Goal: Task Accomplishment & Management: Manage account settings

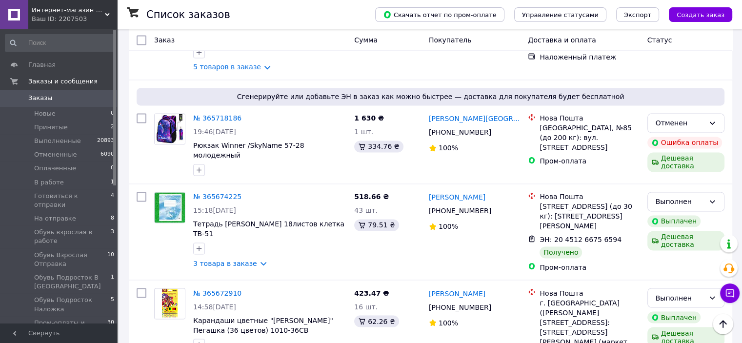
scroll to position [1617, 0]
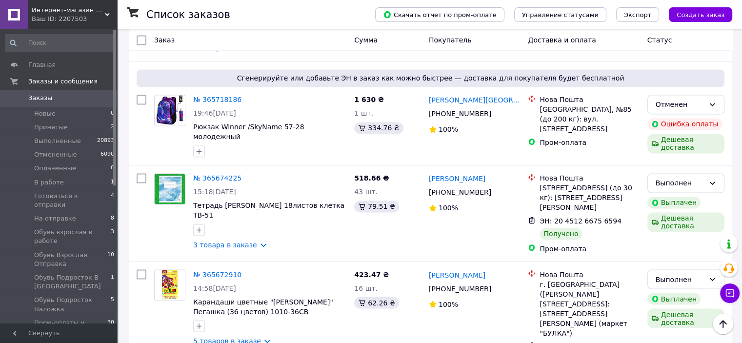
click at [346, 302] on li "по 100 позиций" at bounding box center [348, 302] width 73 height 18
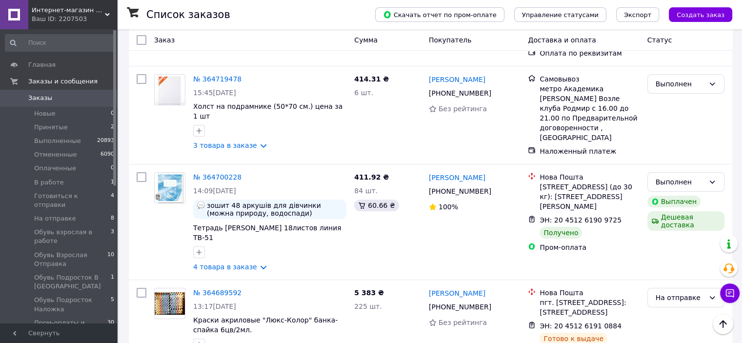
scroll to position [3705, 0]
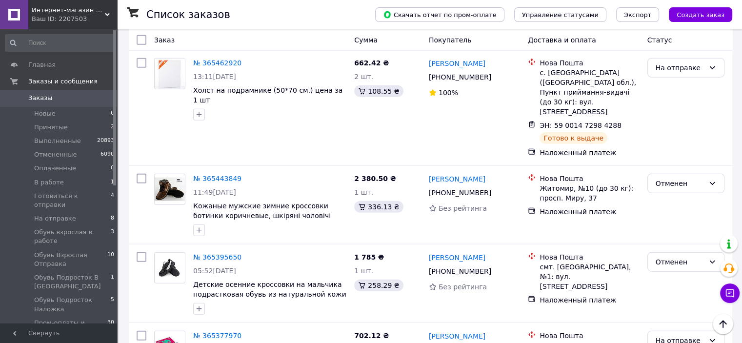
scroll to position [2380, 0]
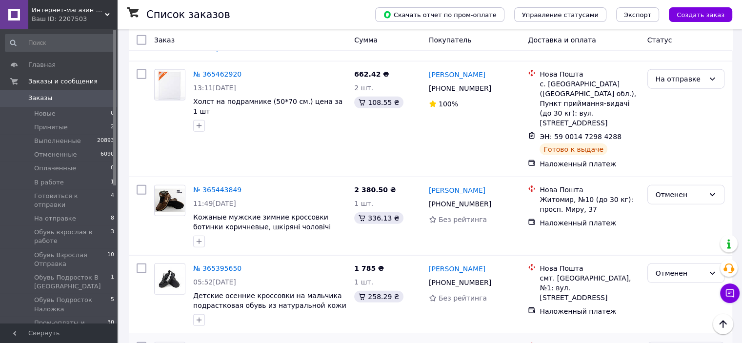
drag, startPoint x: 499, startPoint y: 268, endPoint x: 429, endPoint y: 265, distance: 70.8
click at [429, 341] on div "Василь Тинкалюк" at bounding box center [475, 347] width 94 height 12
copy link "Василь Тинкалюк"
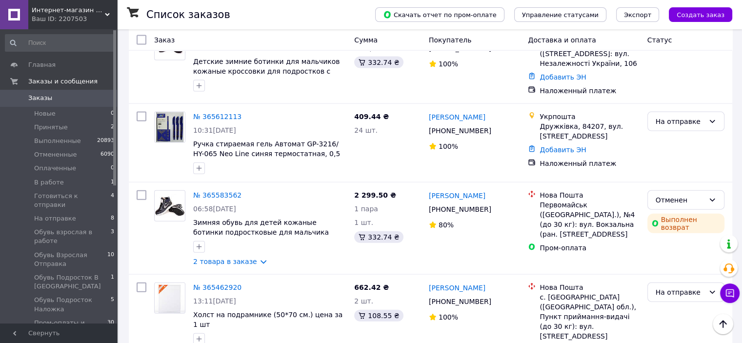
scroll to position [2144, 0]
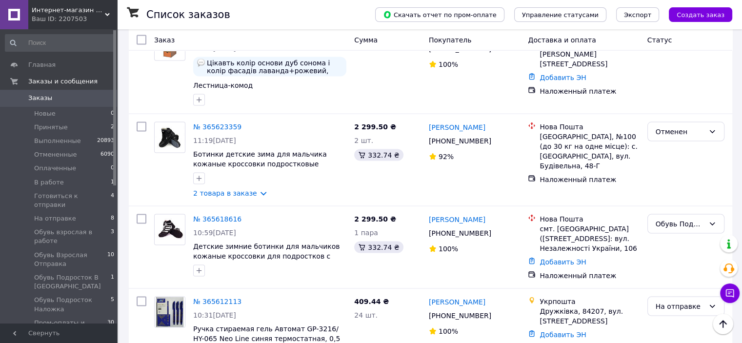
scroll to position [1959, 0]
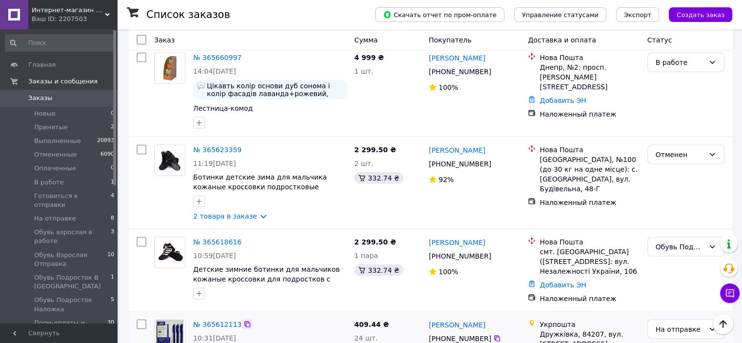
click at [244, 321] on icon at bounding box center [248, 325] width 8 height 8
drag, startPoint x: 474, startPoint y: 265, endPoint x: 426, endPoint y: 259, distance: 48.2
copy link "[PERSON_NAME]"
click at [494, 336] on icon at bounding box center [497, 339] width 6 height 6
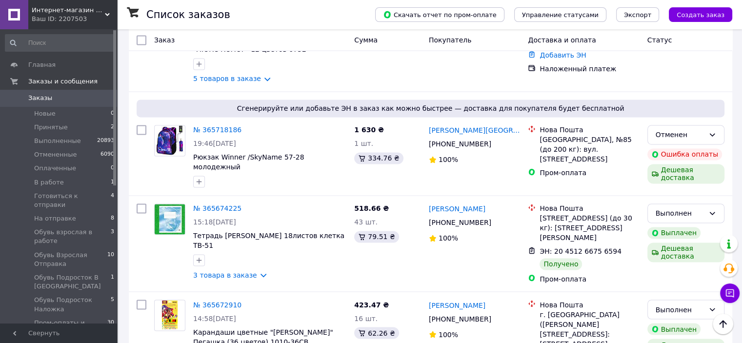
scroll to position [1575, 0]
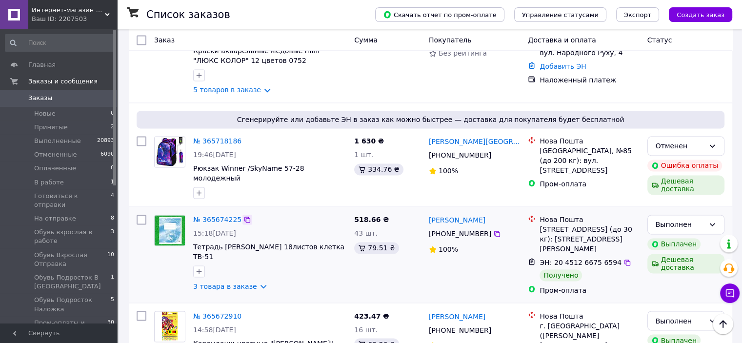
click at [244, 216] on icon at bounding box center [248, 220] width 8 height 8
click at [244, 312] on icon at bounding box center [248, 316] width 8 height 8
drag, startPoint x: 455, startPoint y: 165, endPoint x: 428, endPoint y: 165, distance: 26.8
click at [428, 214] on div "[PERSON_NAME]" at bounding box center [475, 220] width 94 height 12
copy link "[PERSON_NAME]"
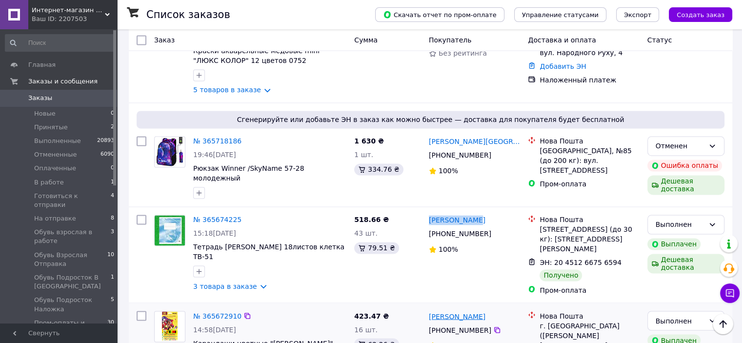
drag, startPoint x: 496, startPoint y: 264, endPoint x: 430, endPoint y: 259, distance: 66.6
click at [430, 310] on div "[PERSON_NAME]" at bounding box center [475, 316] width 94 height 12
copy link "[PERSON_NAME]"
click at [494, 152] on icon at bounding box center [497, 155] width 6 height 6
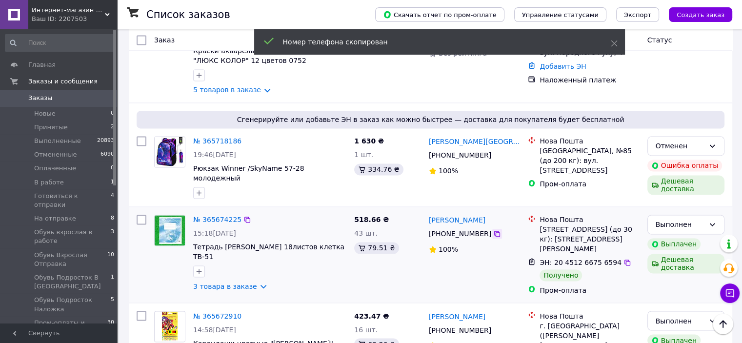
click at [494, 231] on icon at bounding box center [497, 234] width 6 height 6
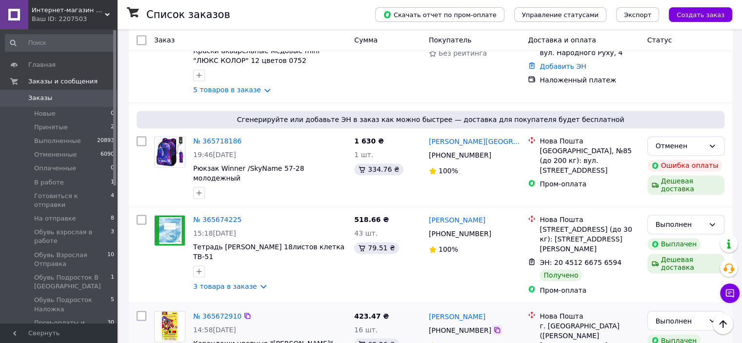
click at [494, 327] on icon at bounding box center [497, 330] width 6 height 6
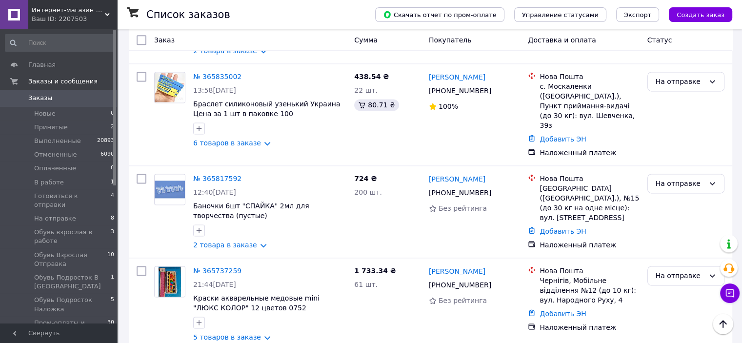
scroll to position [1282, 0]
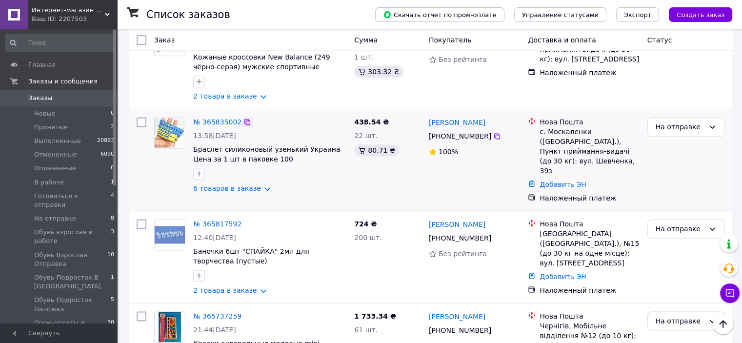
click at [244, 118] on icon at bounding box center [248, 122] width 8 height 8
click at [246, 219] on div at bounding box center [248, 224] width 10 height 10
click at [245, 221] on icon at bounding box center [248, 224] width 6 height 6
click at [245, 313] on icon at bounding box center [248, 316] width 6 height 6
drag, startPoint x: 490, startPoint y: 84, endPoint x: 430, endPoint y: 85, distance: 60.5
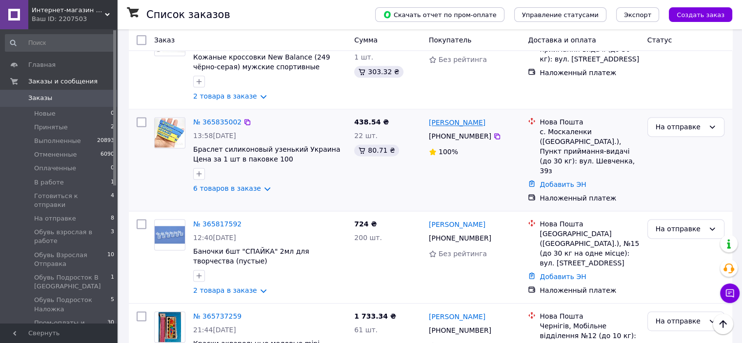
click at [430, 116] on div "[PERSON_NAME]" at bounding box center [475, 122] width 94 height 12
copy link "[PERSON_NAME]"
drag, startPoint x: 487, startPoint y: 181, endPoint x: 426, endPoint y: 179, distance: 61.0
click at [426, 215] on div "Тетяна Улянич +380 99 404 82 41 Без рейтинга" at bounding box center [475, 257] width 100 height 84
copy link "[PERSON_NAME]"
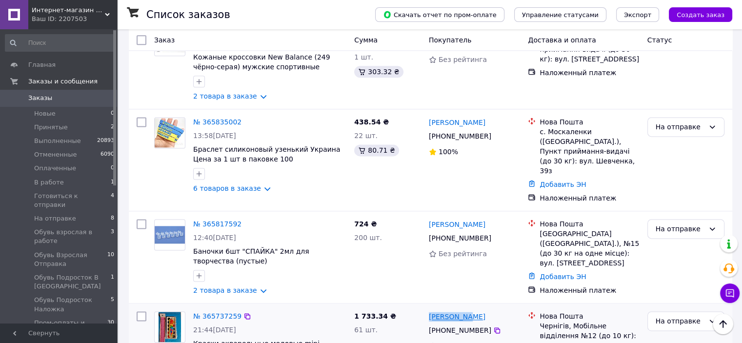
drag, startPoint x: 473, startPoint y: 271, endPoint x: 430, endPoint y: 269, distance: 44.0
click at [430, 310] on div "[PERSON_NAME]" at bounding box center [475, 316] width 94 height 12
copy link "[PERSON_NAME]"
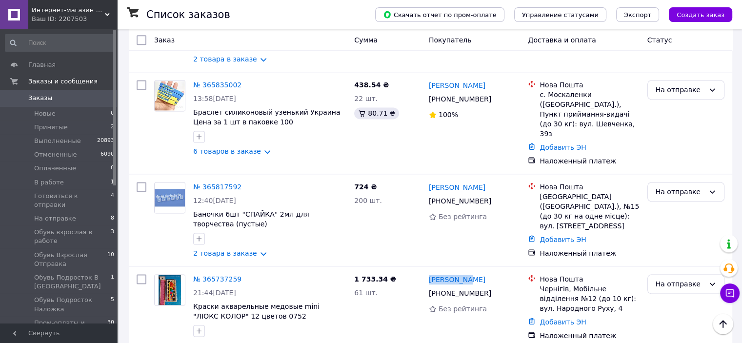
scroll to position [1308, 0]
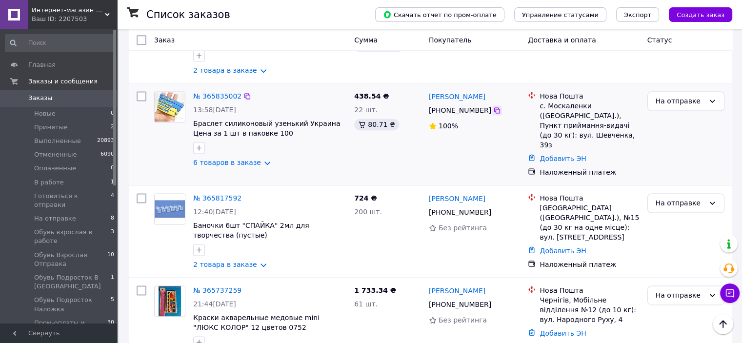
click at [493, 106] on icon at bounding box center [497, 110] width 8 height 8
click at [494, 209] on icon at bounding box center [497, 212] width 6 height 6
click at [493, 301] on icon at bounding box center [497, 305] width 8 height 8
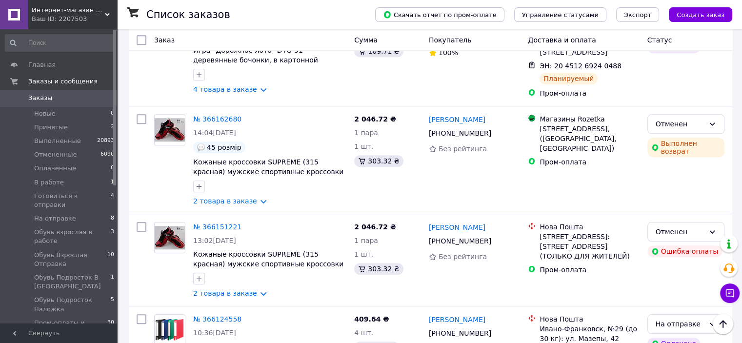
scroll to position [799, 0]
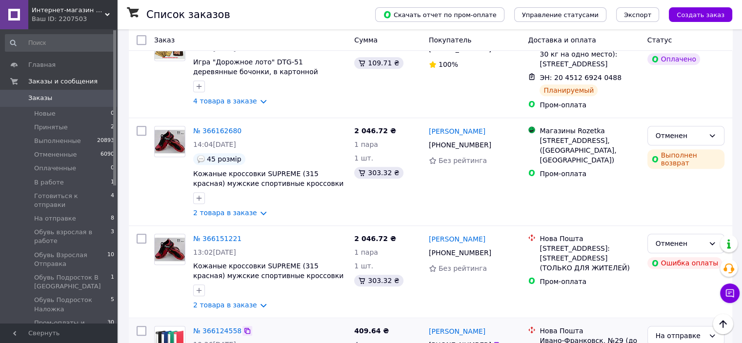
click at [245, 328] on icon at bounding box center [248, 331] width 6 height 6
drag, startPoint x: 487, startPoint y: 292, endPoint x: 426, endPoint y: 292, distance: 61.0
copy link "[PERSON_NAME]"
click at [493, 341] on icon at bounding box center [497, 345] width 8 height 8
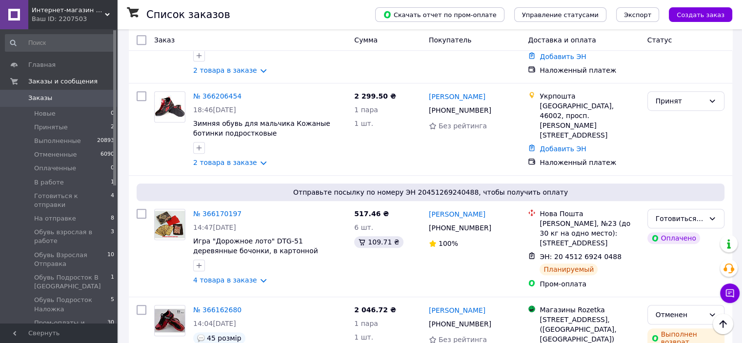
scroll to position [574, 0]
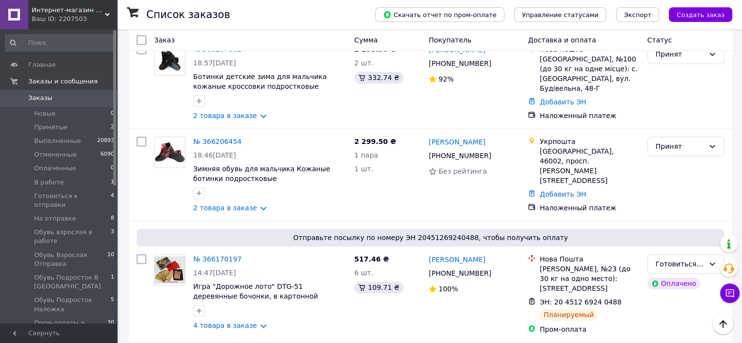
drag, startPoint x: 94, startPoint y: 23, endPoint x: 97, endPoint y: 19, distance: 5.6
click at [96, 20] on div "Ваш ID: 2207503" at bounding box center [74, 19] width 85 height 9
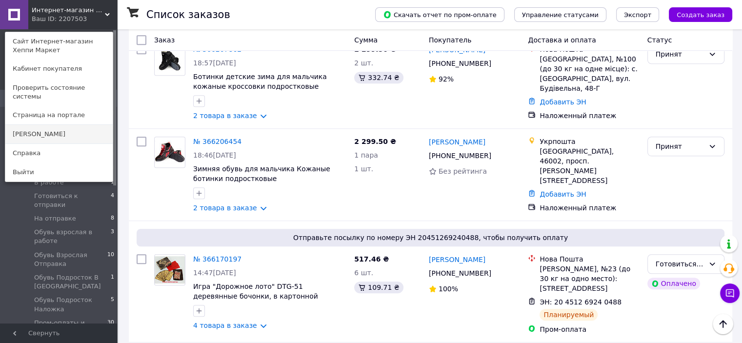
click at [78, 125] on link "[PERSON_NAME]" at bounding box center [58, 134] width 107 height 19
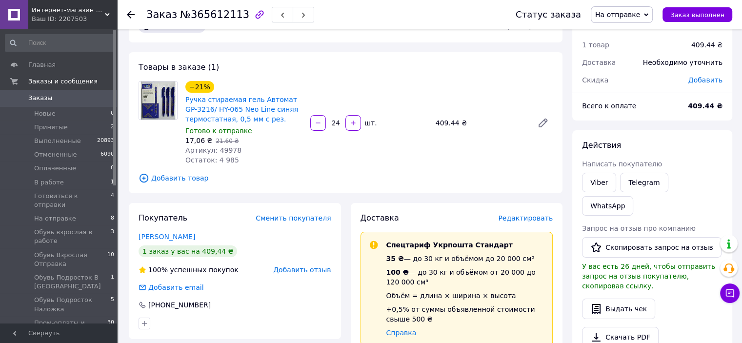
scroll to position [27, 0]
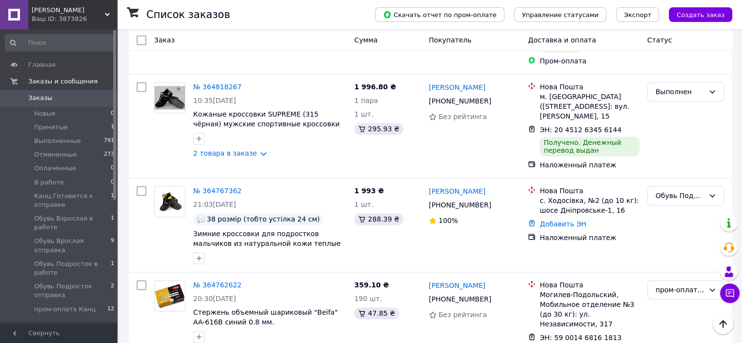
scroll to position [1494, 0]
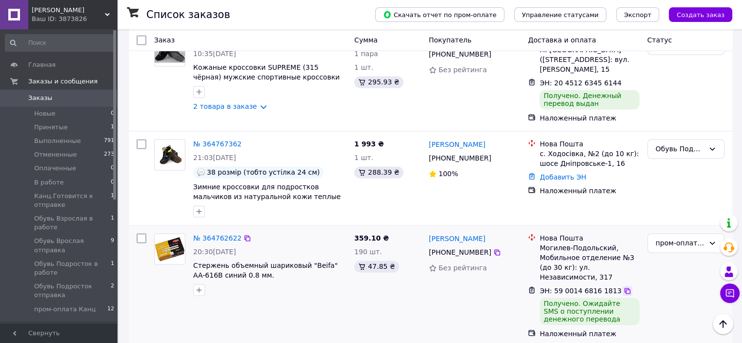
click at [625, 288] on icon at bounding box center [628, 291] width 6 height 6
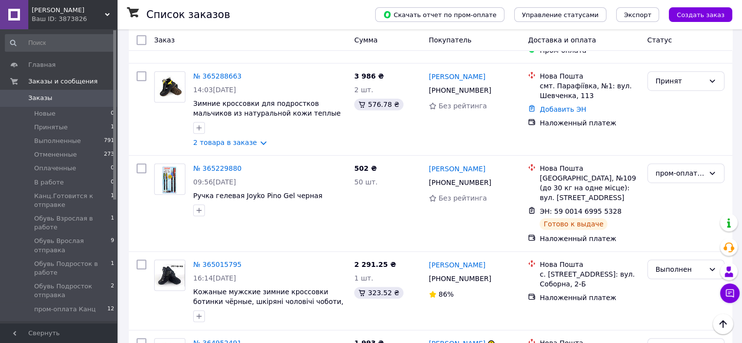
scroll to position [573, 0]
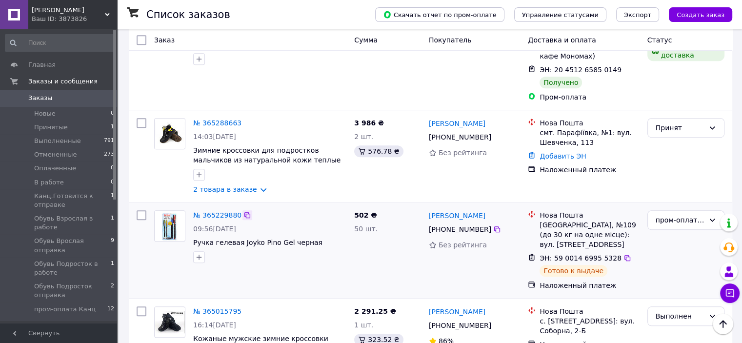
click at [244, 211] on icon at bounding box center [248, 215] width 8 height 8
drag, startPoint x: 494, startPoint y: 191, endPoint x: 429, endPoint y: 191, distance: 65.4
click at [429, 209] on div "[PERSON_NAME]" at bounding box center [475, 215] width 94 height 12
copy link "[PERSON_NAME]"
click at [493, 225] on icon at bounding box center [497, 229] width 8 height 8
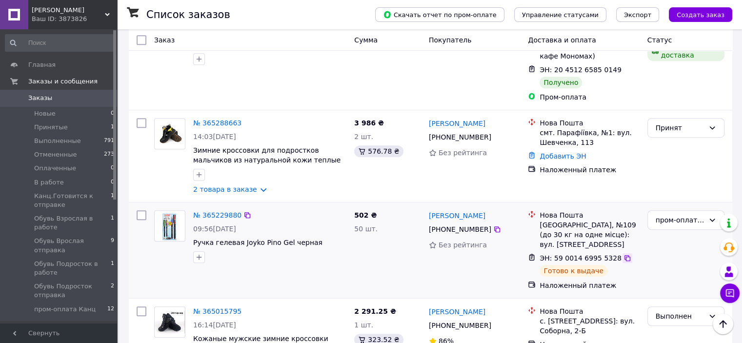
click at [624, 254] on icon at bounding box center [628, 258] width 8 height 8
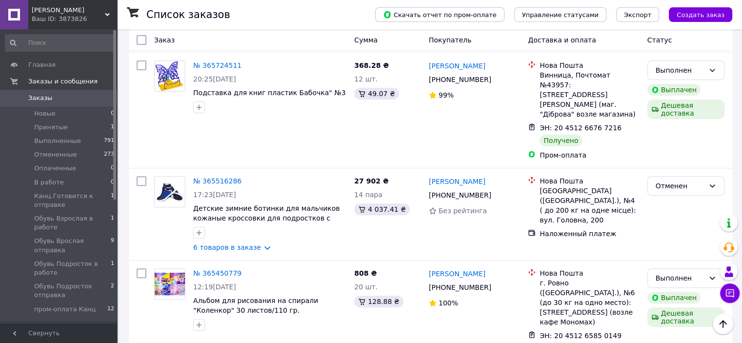
scroll to position [295, 0]
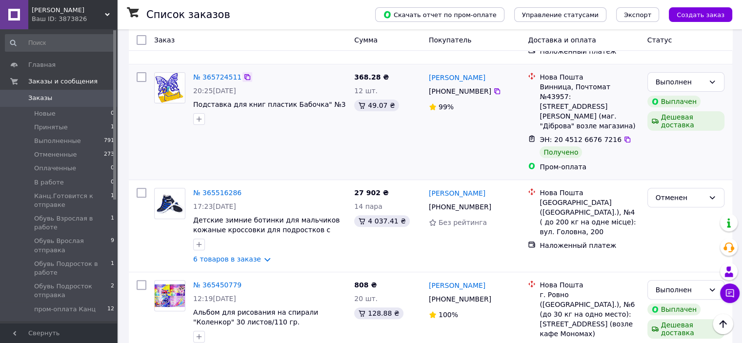
click at [244, 75] on icon at bounding box center [248, 77] width 8 height 8
click at [244, 281] on icon at bounding box center [248, 285] width 8 height 8
drag, startPoint x: 484, startPoint y: 81, endPoint x: 427, endPoint y: 78, distance: 57.7
click at [427, 78] on div "Володимир Волощук +380 63 979 01 84 99%" at bounding box center [475, 121] width 100 height 107
copy link "Володимир Волощук"
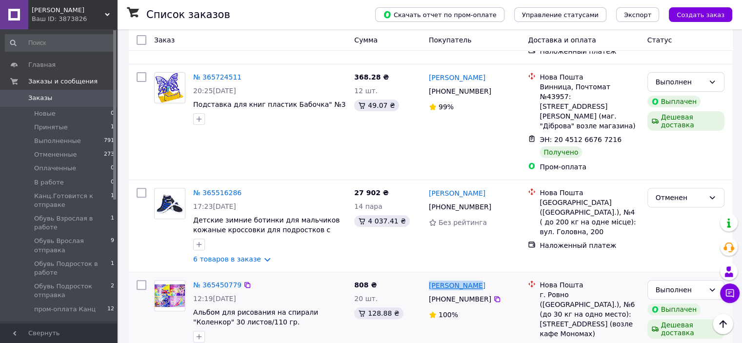
drag, startPoint x: 486, startPoint y: 266, endPoint x: 431, endPoint y: 269, distance: 55.3
click at [431, 279] on div "Павло Квасік" at bounding box center [475, 285] width 94 height 12
copy link "Павло Квасік"
click at [493, 93] on icon at bounding box center [497, 91] width 8 height 8
click at [494, 296] on icon at bounding box center [497, 299] width 6 height 6
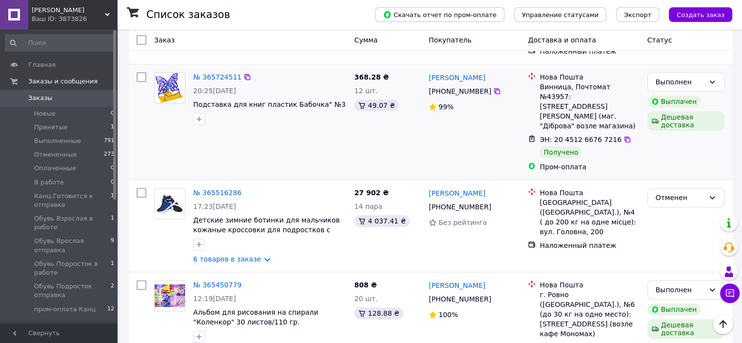
drag, startPoint x: 613, startPoint y: 121, endPoint x: 443, endPoint y: 66, distance: 178.9
click at [624, 136] on icon at bounding box center [628, 140] width 8 height 8
click at [625, 343] on icon at bounding box center [628, 348] width 6 height 6
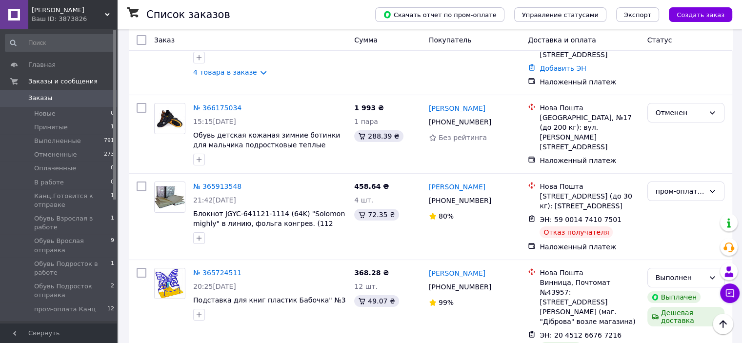
scroll to position [88, 0]
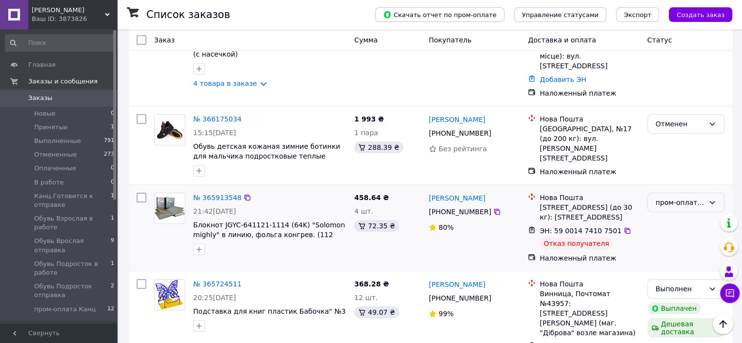
click at [684, 197] on div "пром-оплата Канц" at bounding box center [680, 202] width 49 height 11
click at [676, 246] on li "Отменен" at bounding box center [686, 251] width 76 height 18
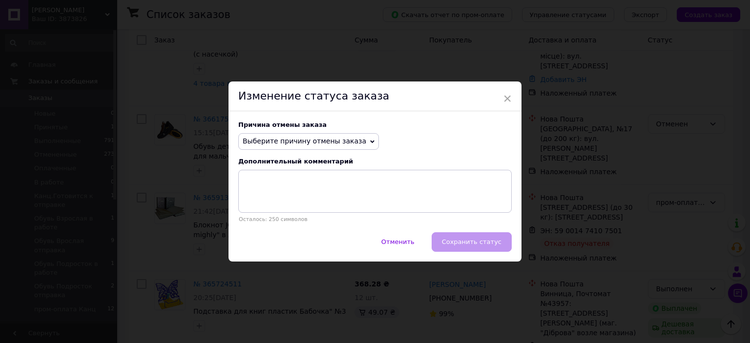
click at [323, 139] on span "Выберите причину отмены заказа" at bounding box center [304, 141] width 123 height 8
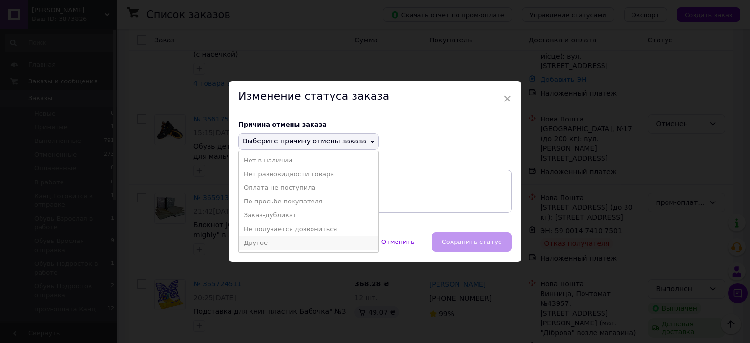
click at [268, 241] on li "Другое" at bounding box center [309, 243] width 140 height 14
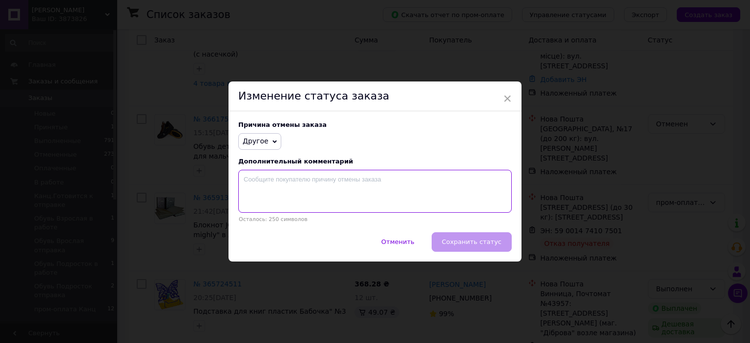
click at [256, 189] on textarea at bounding box center [374, 191] width 273 height 43
type textarea "заказ не забран на почте"
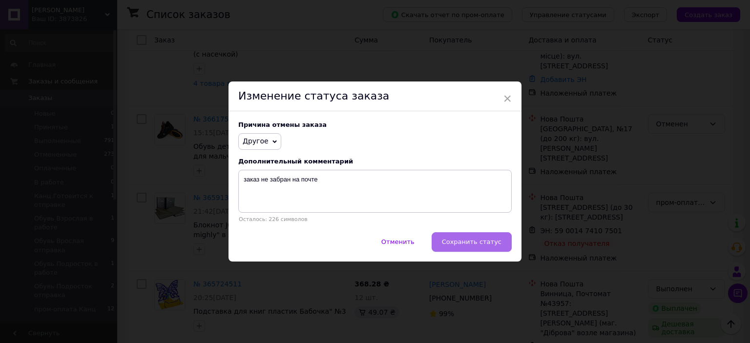
click at [472, 244] on span "Сохранить статус" at bounding box center [472, 241] width 60 height 7
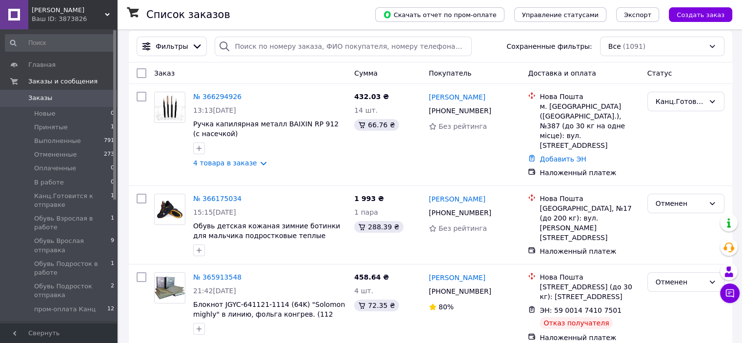
scroll to position [0, 0]
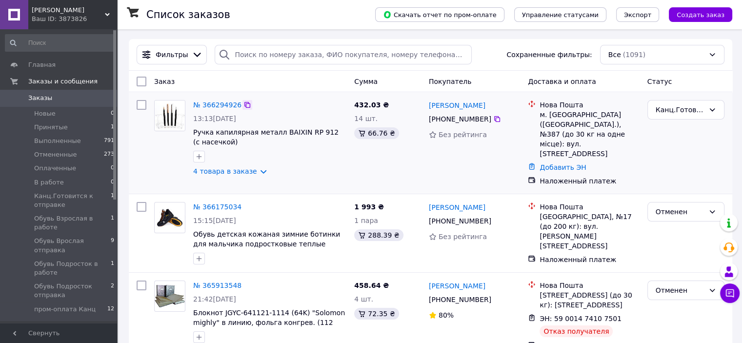
click at [245, 106] on icon at bounding box center [248, 105] width 8 height 8
drag, startPoint x: 491, startPoint y: 109, endPoint x: 430, endPoint y: 105, distance: 60.2
click at [430, 105] on div "Євген Кожушко" at bounding box center [475, 105] width 94 height 12
copy link "Євген Кожушко"
click at [493, 118] on icon at bounding box center [497, 119] width 8 height 8
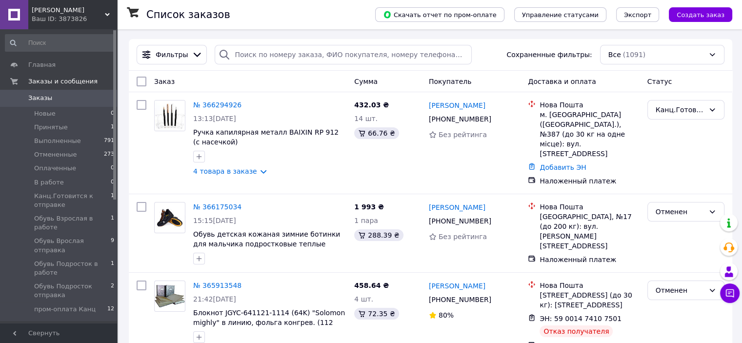
click at [80, 19] on div "Ваш ID: 3873826" at bounding box center [74, 19] width 85 height 9
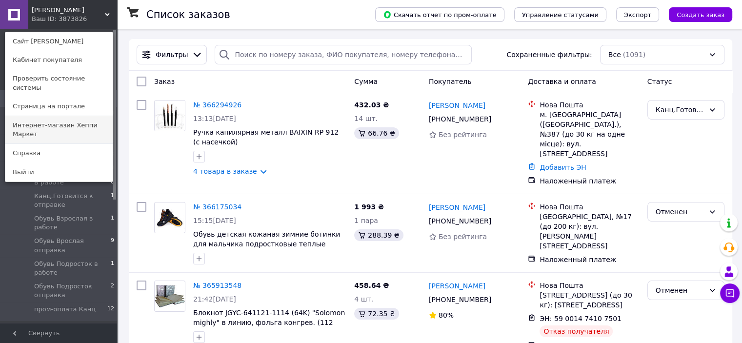
click at [46, 116] on link "Интернет-магазин Хеппи Маркет" at bounding box center [58, 129] width 107 height 27
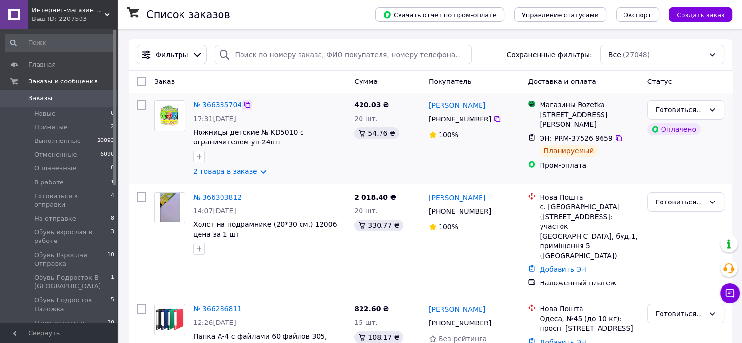
click at [245, 105] on icon at bounding box center [248, 105] width 8 height 8
click at [244, 199] on icon at bounding box center [248, 197] width 8 height 8
click at [244, 305] on icon at bounding box center [248, 309] width 8 height 8
drag, startPoint x: 492, startPoint y: 109, endPoint x: 425, endPoint y: 104, distance: 67.0
click at [425, 104] on div "Асиман Асланова +380 66 563 90 95 100%" at bounding box center [475, 138] width 100 height 84
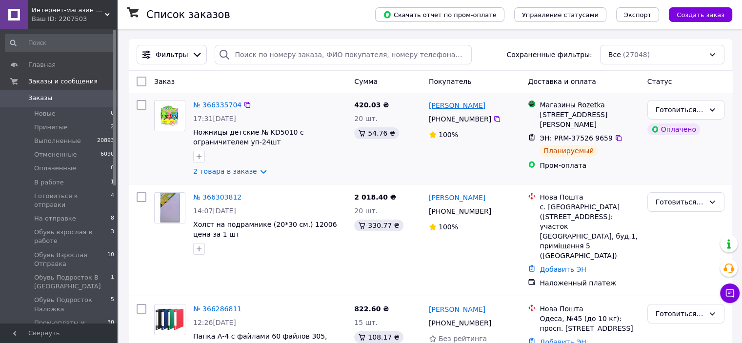
copy link "Асиман Асланова"
drag, startPoint x: 476, startPoint y: 200, endPoint x: 429, endPoint y: 199, distance: 47.8
click at [429, 199] on div "Вікторія Ярош" at bounding box center [475, 197] width 94 height 12
drag, startPoint x: 429, startPoint y: 199, endPoint x: 449, endPoint y: 199, distance: 20.5
copy link "Вікторія Ярош"
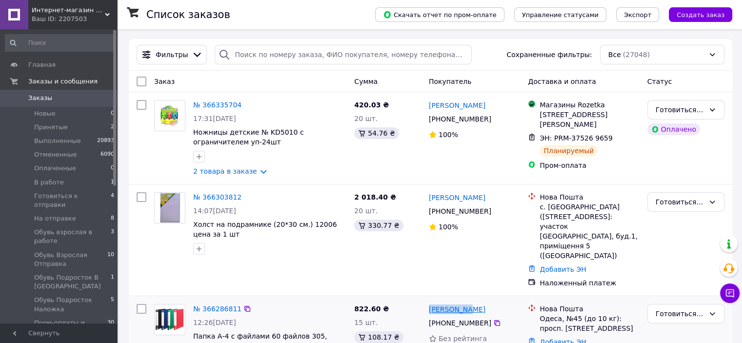
drag, startPoint x: 476, startPoint y: 303, endPoint x: 429, endPoint y: 299, distance: 48.0
click at [428, 303] on div "[PERSON_NAME]" at bounding box center [475, 309] width 94 height 12
copy link "[PERSON_NAME]"
click at [493, 122] on icon at bounding box center [497, 119] width 8 height 8
drag, startPoint x: 476, startPoint y: 199, endPoint x: 428, endPoint y: 199, distance: 48.3
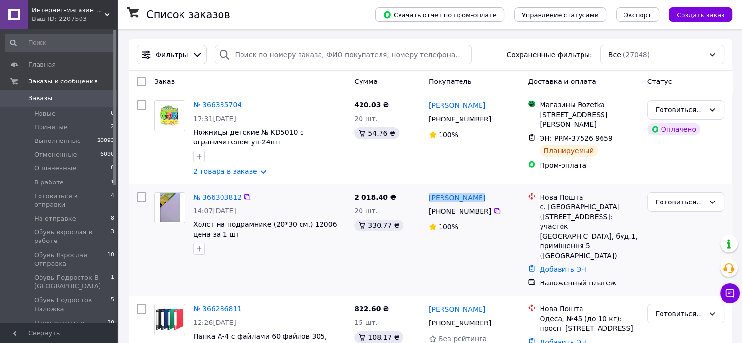
click at [428, 199] on div "[PERSON_NAME]" at bounding box center [475, 197] width 94 height 12
click at [430, 201] on div "[PERSON_NAME]" at bounding box center [457, 197] width 59 height 12
copy link "[PERSON_NAME]"
click at [494, 213] on icon at bounding box center [497, 211] width 6 height 6
click at [493, 319] on icon at bounding box center [497, 323] width 8 height 8
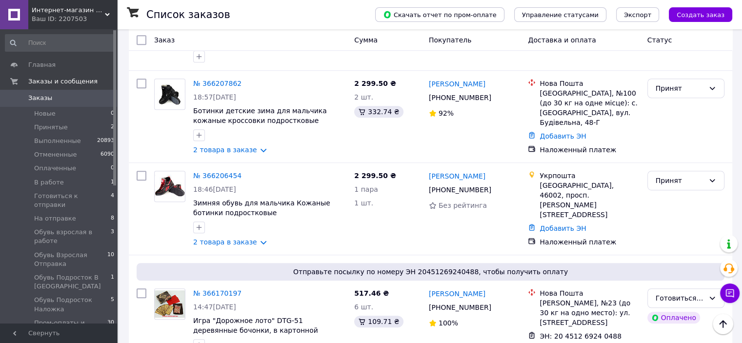
scroll to position [605, 0]
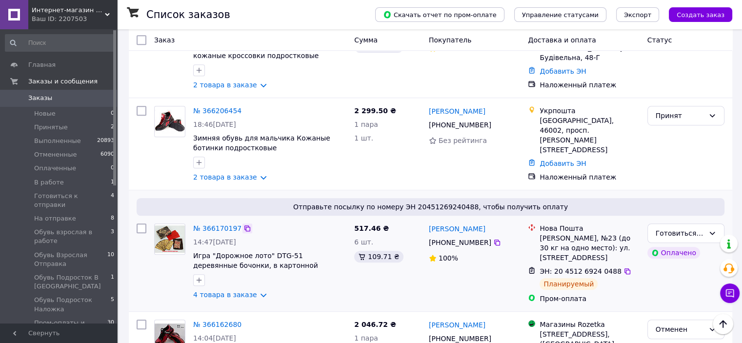
click at [244, 225] on icon at bounding box center [248, 229] width 8 height 8
click at [493, 239] on icon at bounding box center [497, 243] width 8 height 8
drag, startPoint x: 445, startPoint y: 187, endPoint x: 429, endPoint y: 187, distance: 16.1
click at [429, 223] on div "[PERSON_NAME]" at bounding box center [475, 229] width 94 height 12
copy link "[PERSON_NAME]"
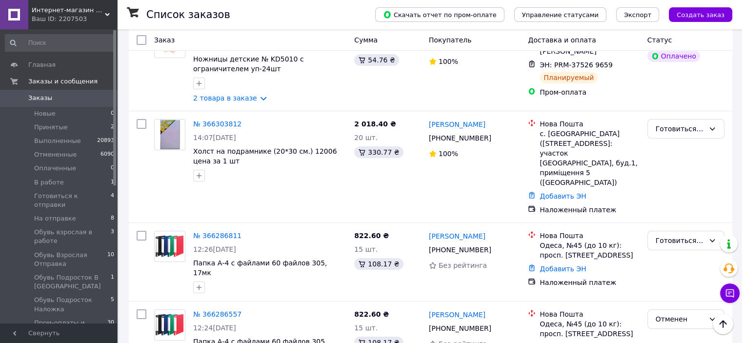
scroll to position [0, 0]
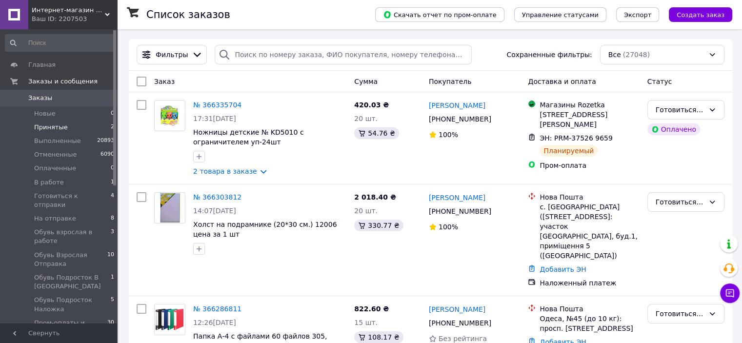
click at [51, 126] on span "Принятые" at bounding box center [51, 127] width 34 height 9
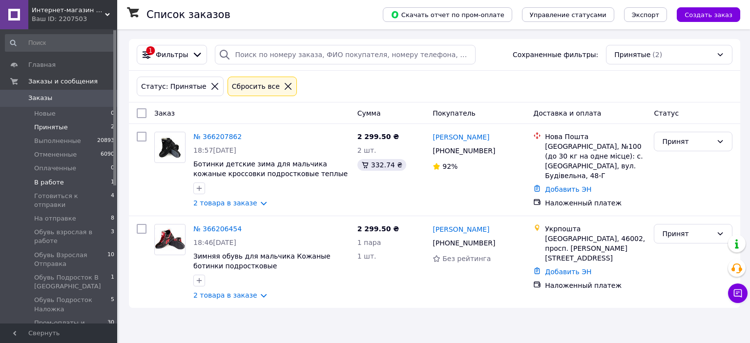
click at [55, 182] on span "В работе" at bounding box center [49, 182] width 30 height 9
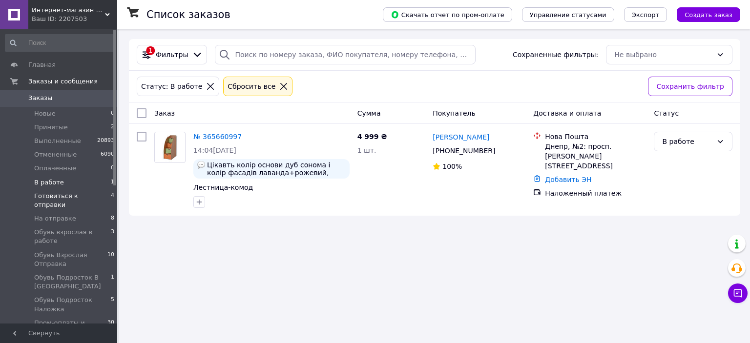
click at [57, 195] on span "Готовиться к отправки" at bounding box center [72, 201] width 77 height 18
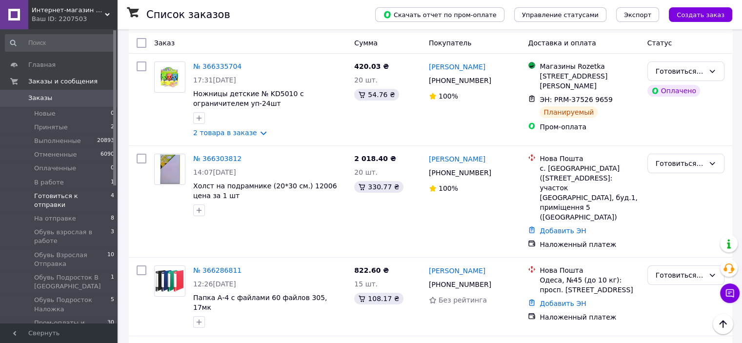
scroll to position [68, 0]
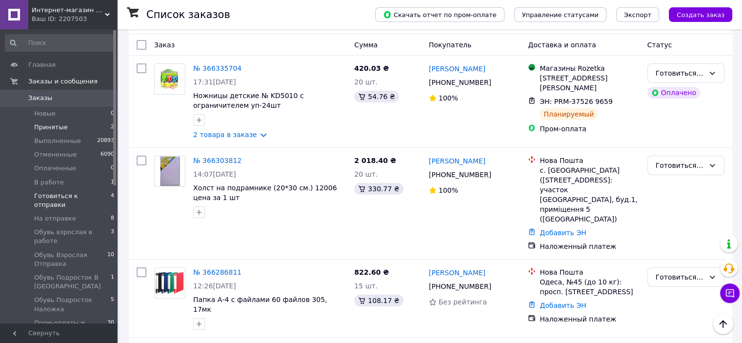
click at [57, 129] on span "Принятые" at bounding box center [51, 127] width 34 height 9
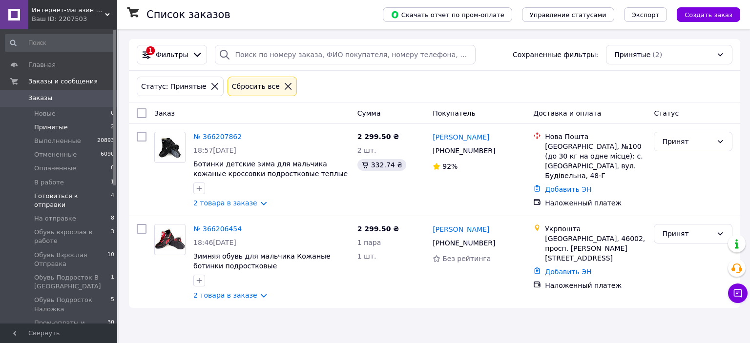
click at [67, 198] on span "Готовиться к отправки" at bounding box center [72, 201] width 77 height 18
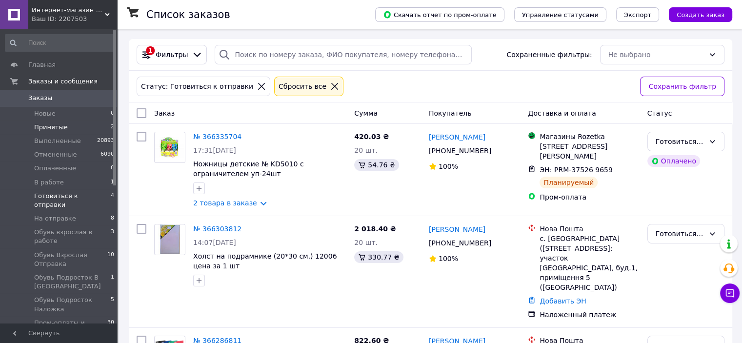
click at [49, 130] on span "Принятые" at bounding box center [51, 127] width 34 height 9
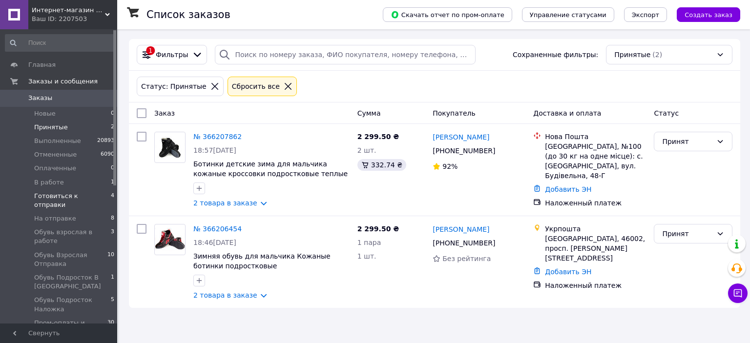
click at [66, 199] on span "Готовиться к отправки" at bounding box center [72, 201] width 77 height 18
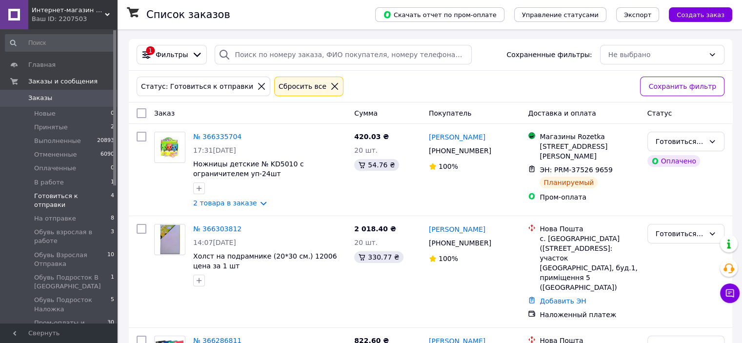
click at [70, 12] on span "Интернет-магазин Хеппи Маркет" at bounding box center [68, 10] width 73 height 9
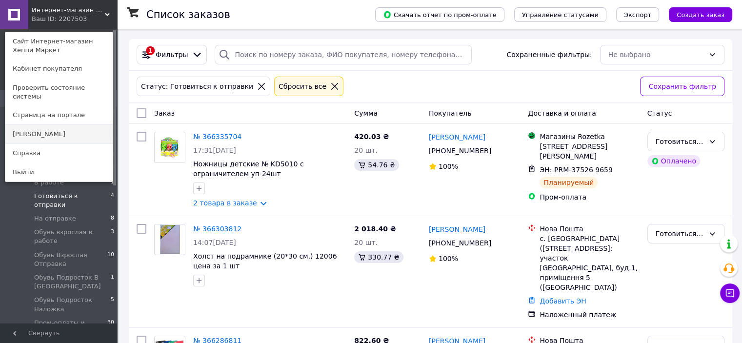
click at [58, 130] on link "[PERSON_NAME]" at bounding box center [58, 134] width 107 height 19
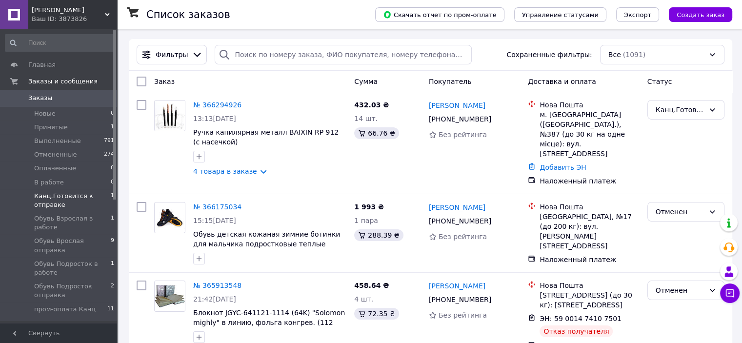
click at [73, 197] on span "Канц.Готовится к отправке" at bounding box center [72, 201] width 77 height 18
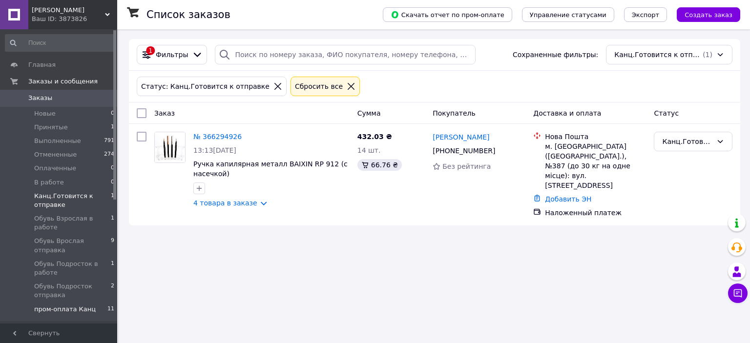
click at [66, 305] on span "пром-оплата Канц" at bounding box center [64, 309] width 61 height 9
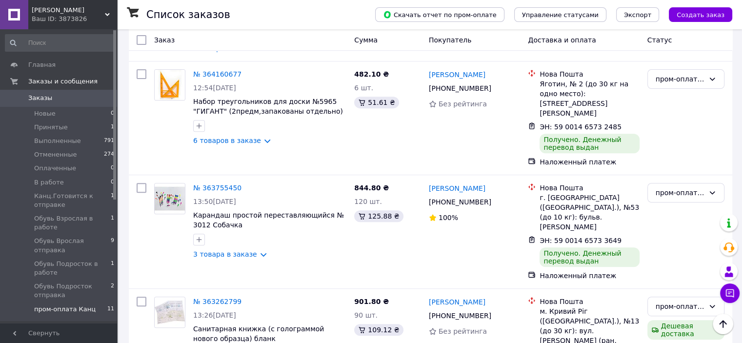
scroll to position [383, 0]
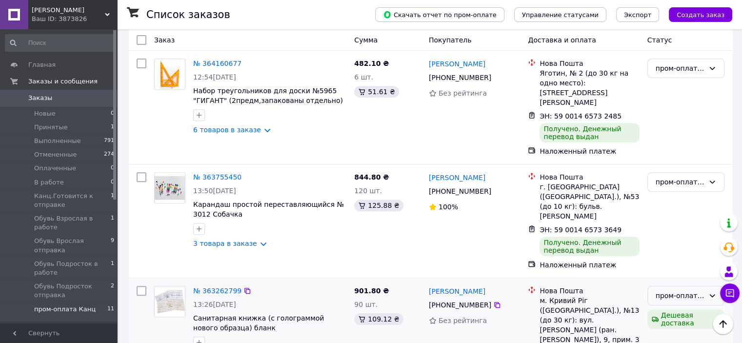
click at [673, 290] on div "пром-оплата Канц" at bounding box center [680, 295] width 49 height 11
click at [673, 176] on li "Выполнен" at bounding box center [686, 178] width 76 height 18
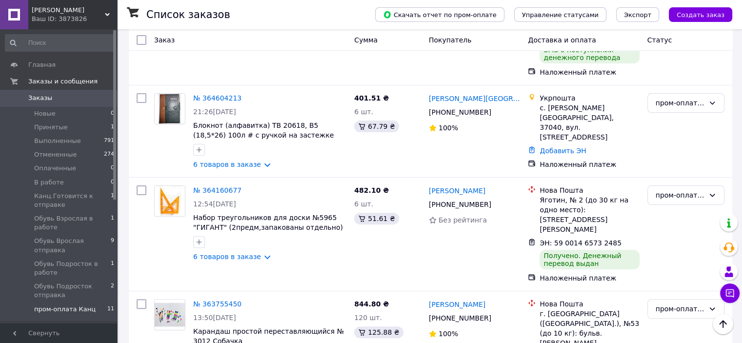
scroll to position [267, 0]
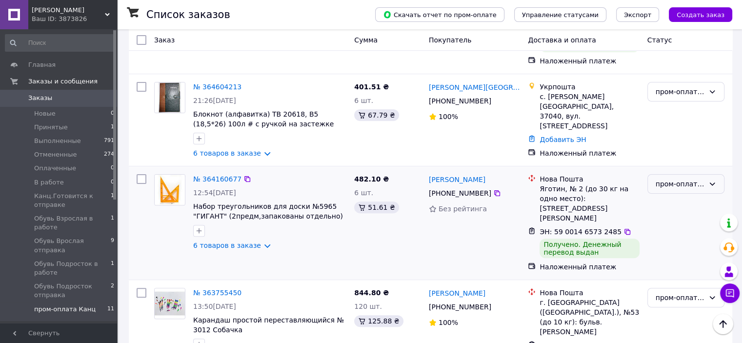
click at [675, 179] on div "пром-оплата Канц" at bounding box center [680, 184] width 49 height 11
click at [668, 214] on li "Выполнен" at bounding box center [686, 214] width 76 height 18
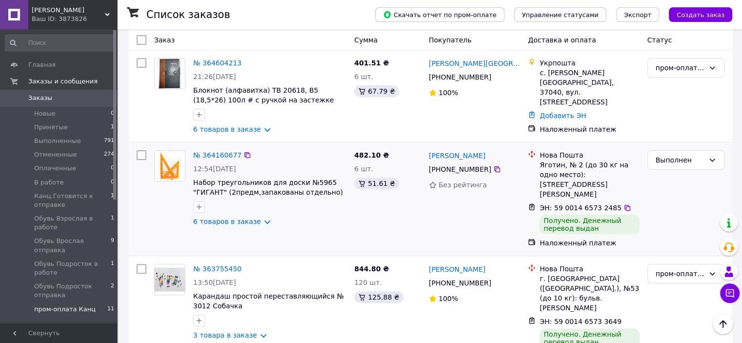
scroll to position [297, 0]
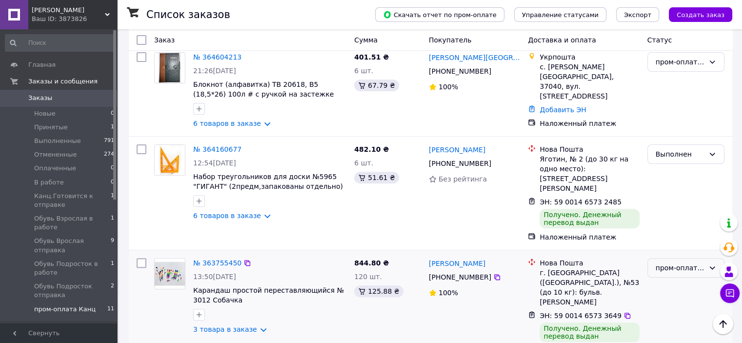
click at [685, 258] on div "пром-оплата Канц" at bounding box center [686, 268] width 77 height 20
click at [677, 276] on li "Выполнен" at bounding box center [686, 278] width 76 height 18
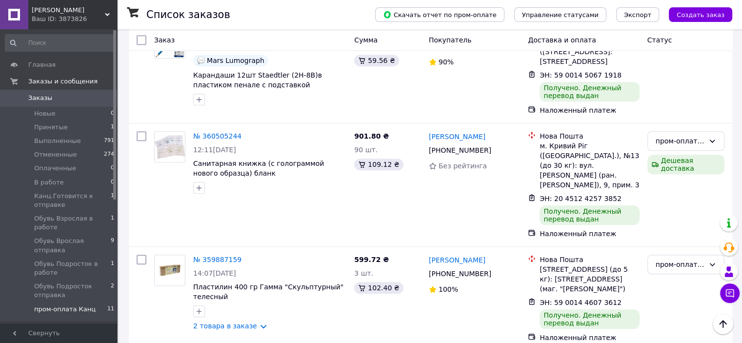
scroll to position [892, 0]
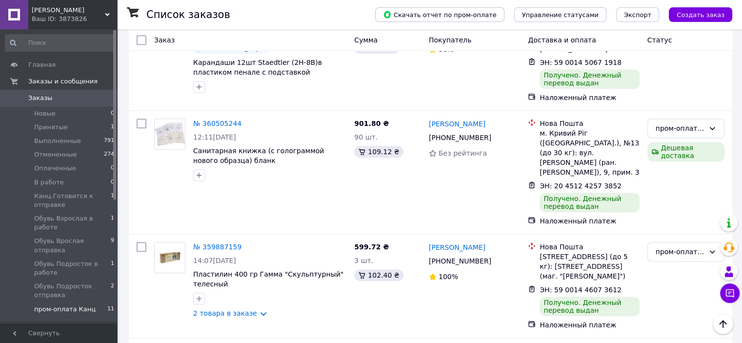
click at [81, 305] on span "пром-оплата Канц" at bounding box center [64, 309] width 61 height 9
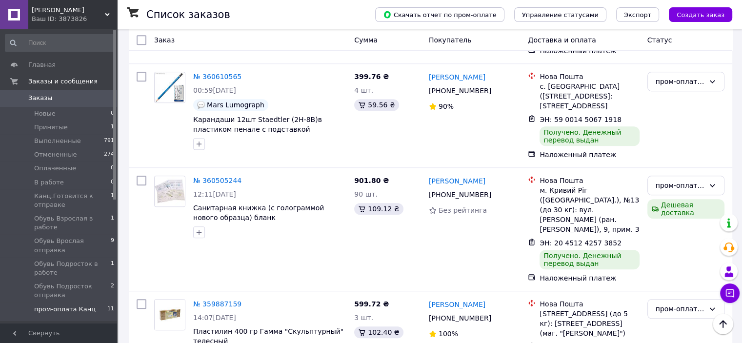
scroll to position [828, 0]
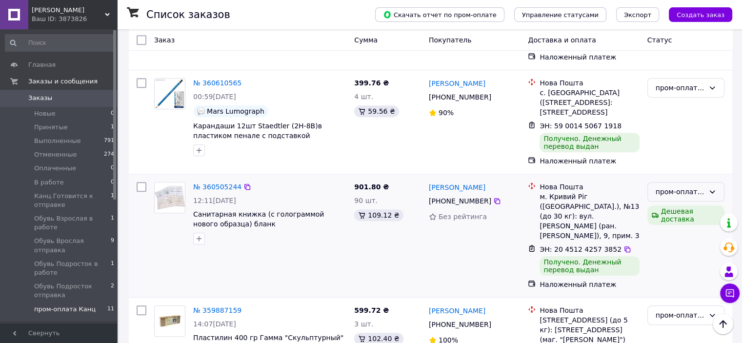
click at [723, 182] on div "пром-оплата Канц" at bounding box center [686, 192] width 77 height 20
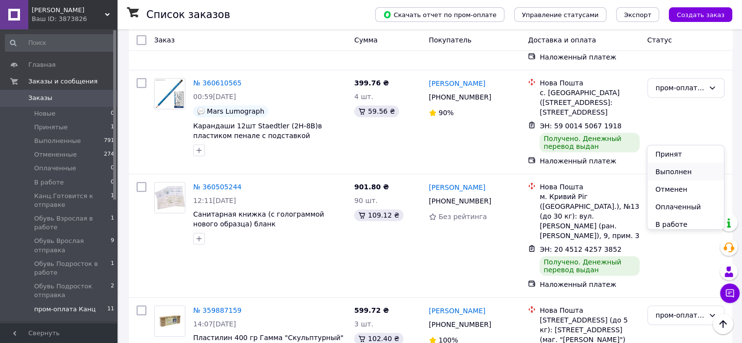
click at [697, 173] on li "Выполнен" at bounding box center [686, 172] width 76 height 18
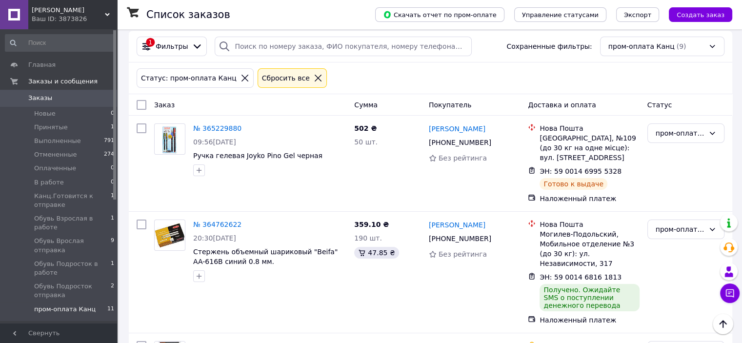
scroll to position [7, 0]
click at [98, 22] on div "Ваш ID: 3873826" at bounding box center [74, 19] width 85 height 9
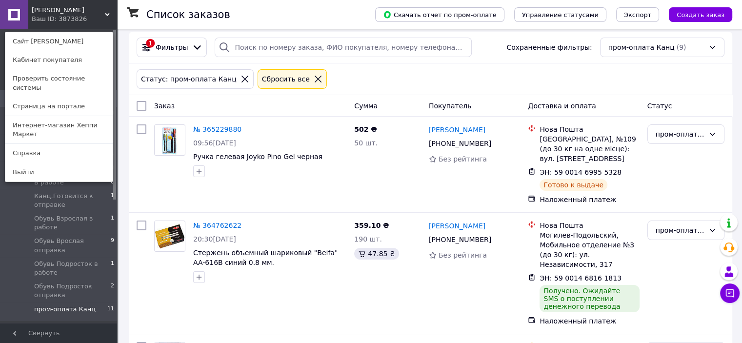
click at [75, 116] on link "Интернет-магазин Хеппи Маркет" at bounding box center [58, 129] width 107 height 27
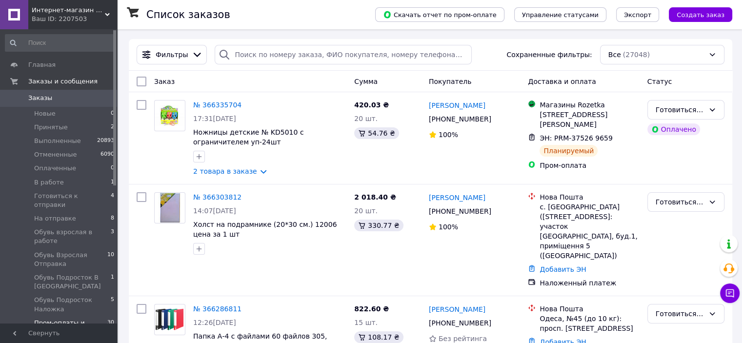
click at [80, 319] on span "Пром-оплаты и наложки" at bounding box center [70, 328] width 73 height 18
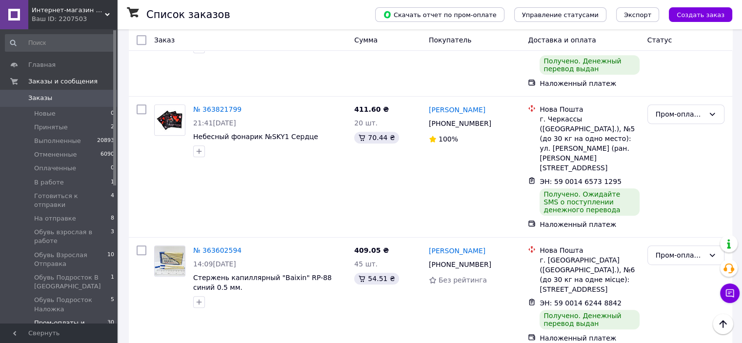
scroll to position [449, 0]
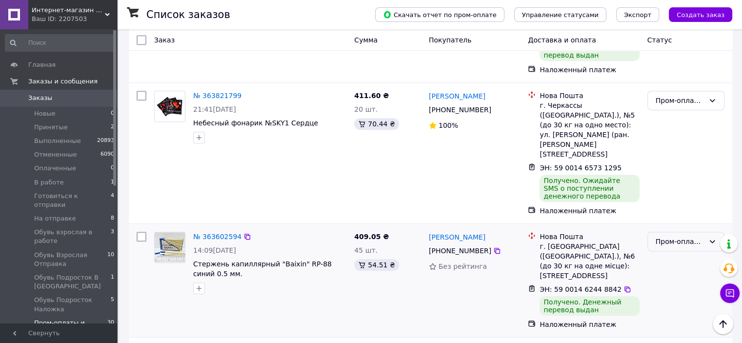
click at [677, 236] on div "Пром-оплаты и наложки" at bounding box center [680, 241] width 49 height 11
click at [672, 235] on li "Выполнен" at bounding box center [686, 239] width 76 height 18
click at [670, 242] on li "Выполнен" at bounding box center [686, 244] width 76 height 18
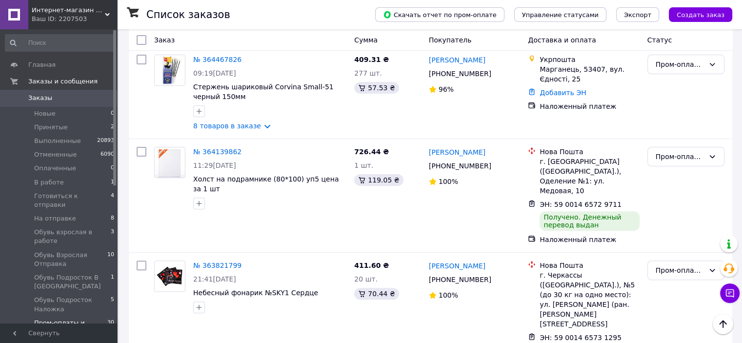
scroll to position [264, 0]
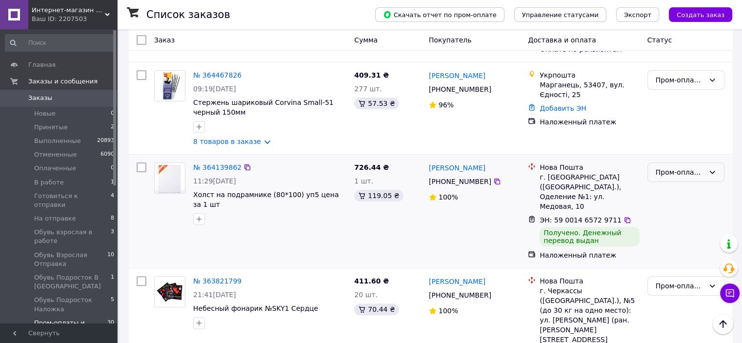
click at [670, 171] on div "Пром-оплаты и наложки" at bounding box center [680, 172] width 49 height 11
click at [664, 208] on li "Выполнен" at bounding box center [686, 209] width 76 height 18
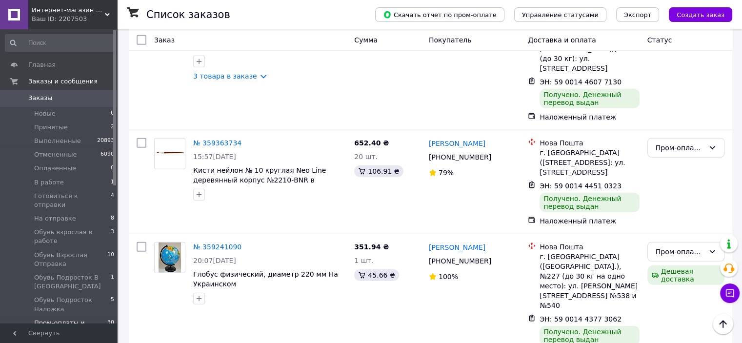
scroll to position [2620, 0]
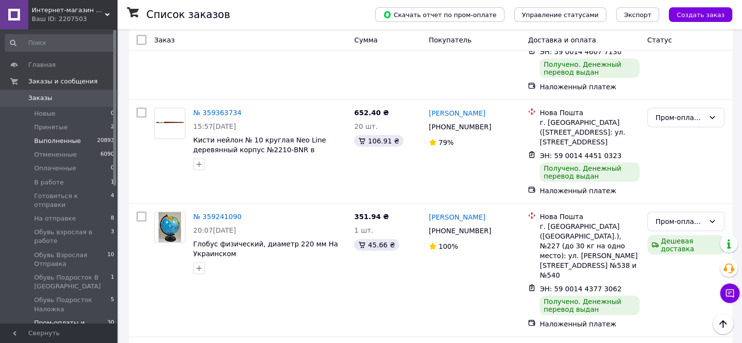
click at [81, 147] on li "Выполненные 20893" at bounding box center [60, 141] width 120 height 14
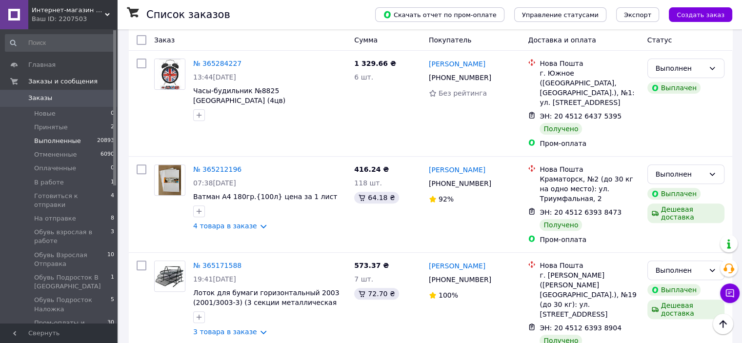
scroll to position [327, 0]
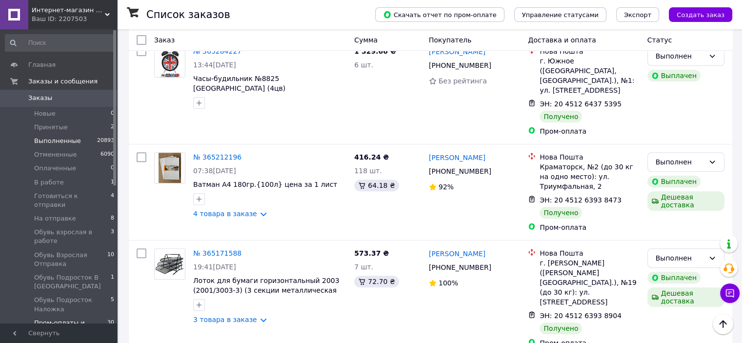
click at [47, 319] on span "Пром-оплаты и наложки" at bounding box center [70, 328] width 73 height 18
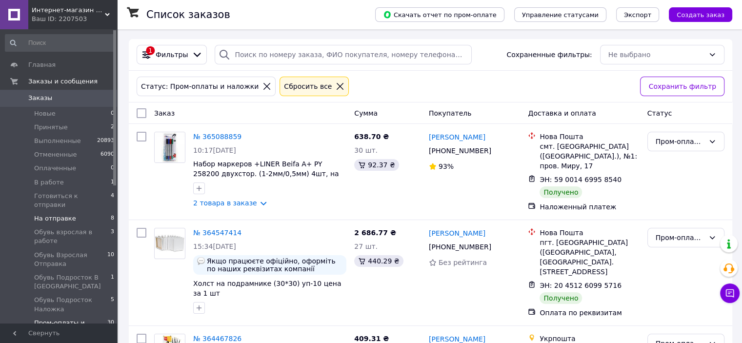
click at [43, 214] on span "На отправке" at bounding box center [55, 218] width 42 height 9
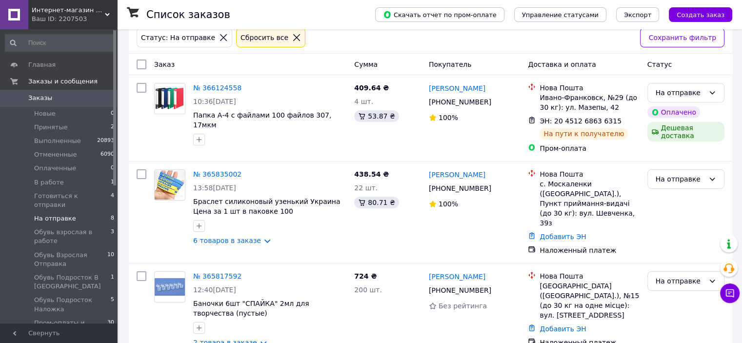
scroll to position [52, 0]
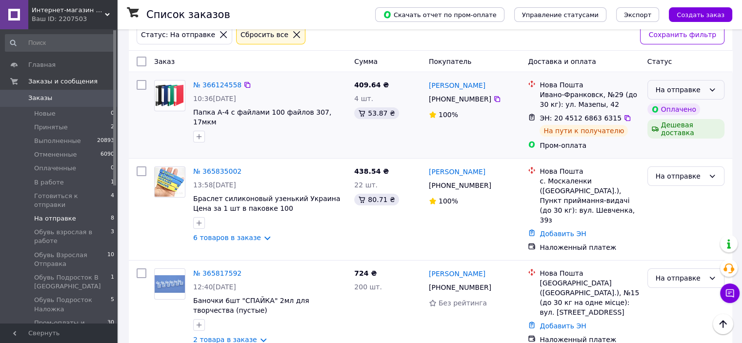
click at [707, 91] on div "На отправке" at bounding box center [686, 90] width 77 height 20
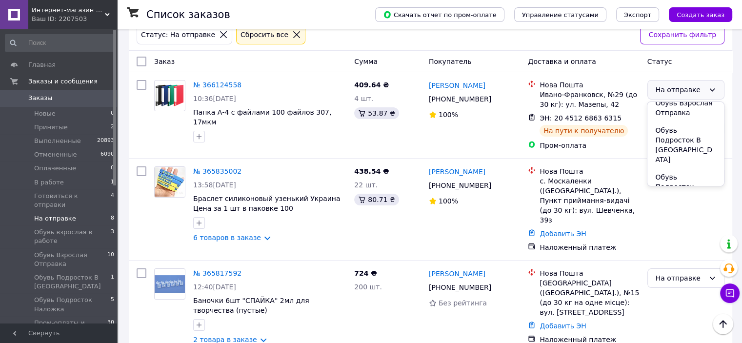
scroll to position [167, 0]
click at [683, 188] on li "Пром-оплаты и наложки" at bounding box center [686, 201] width 76 height 27
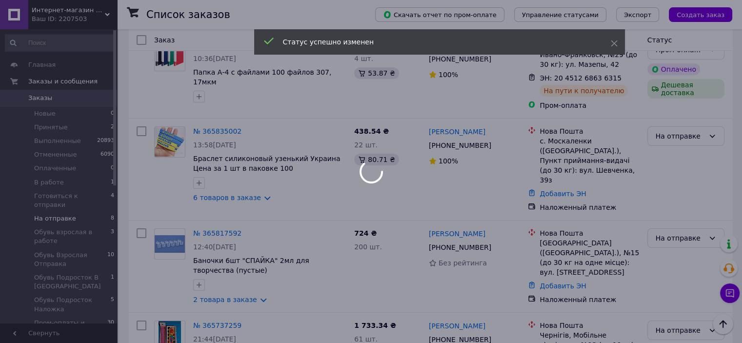
scroll to position [93, 0]
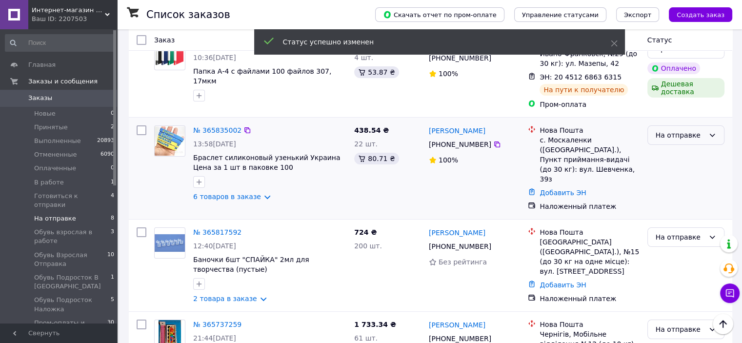
click at [698, 134] on div "На отправке" at bounding box center [680, 135] width 49 height 11
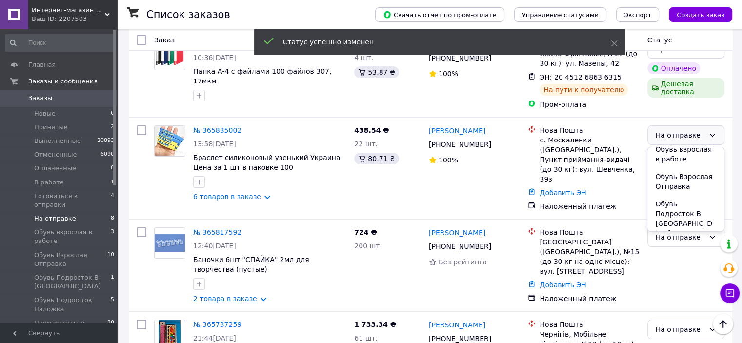
scroll to position [168, 0]
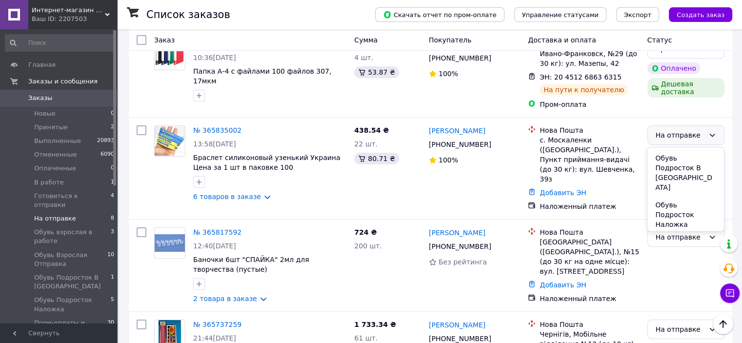
click at [689, 233] on li "Пром-оплаты и наложки" at bounding box center [686, 246] width 76 height 27
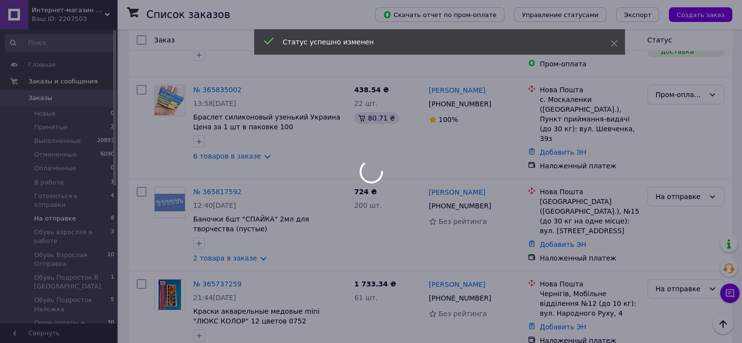
scroll to position [143, 0]
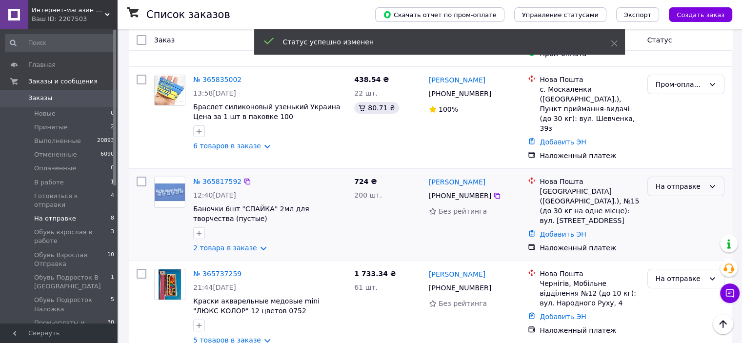
click at [676, 181] on div "На отправке" at bounding box center [680, 186] width 49 height 11
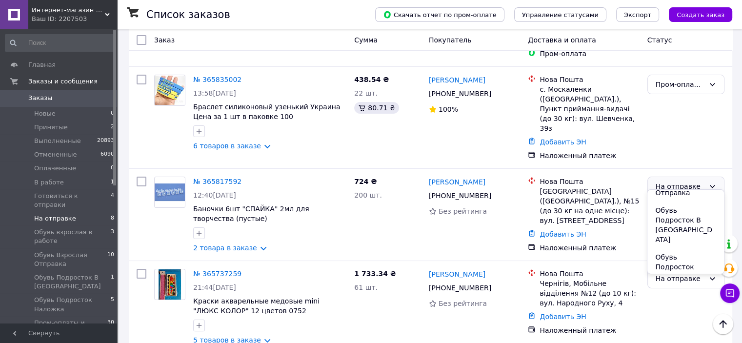
scroll to position [168, 0]
click at [685, 276] on li "Пром-оплаты и наложки" at bounding box center [686, 289] width 76 height 27
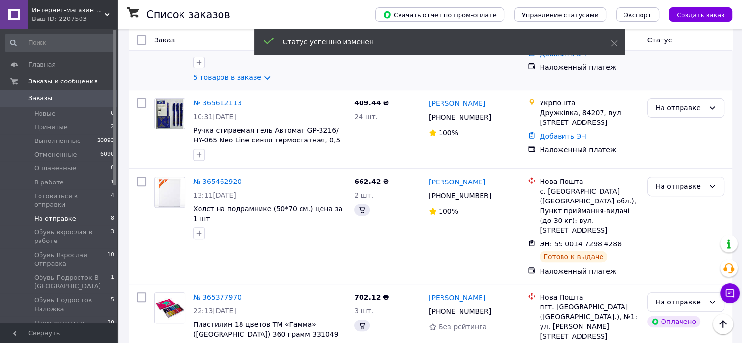
scroll to position [234, 0]
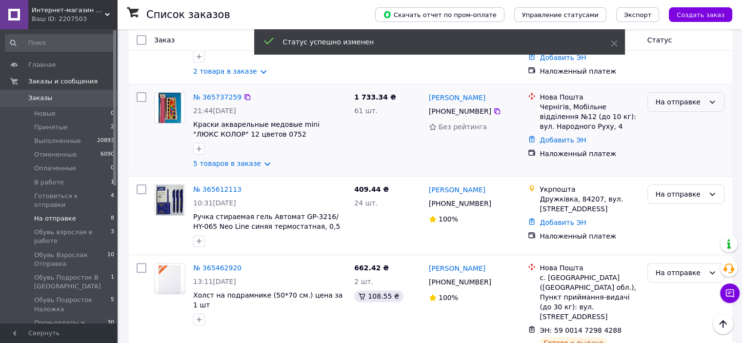
click at [706, 96] on div "На отправке" at bounding box center [686, 102] width 77 height 20
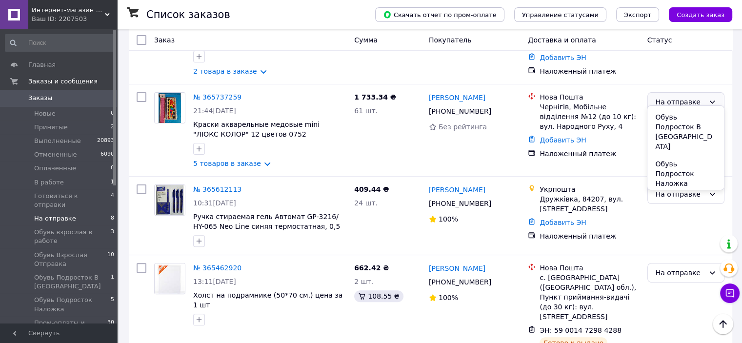
click at [691, 192] on li "Пром-оплаты и наложки" at bounding box center [686, 205] width 76 height 27
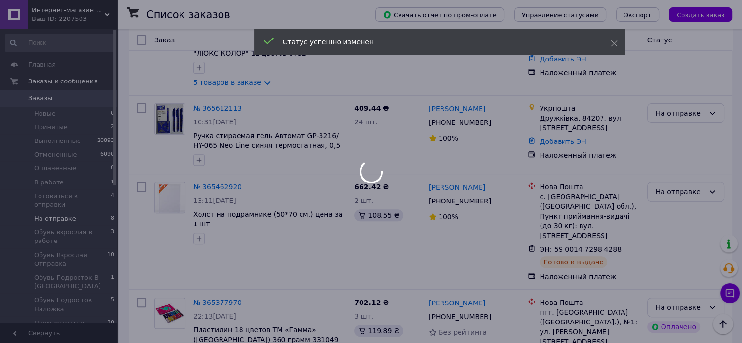
click at [714, 113] on body "Интернет-магазин Хеппи Маркет Ваш ID: 2207503 Сайт Интернет-магазин Хеппи Марке…" at bounding box center [371, 91] width 742 height 812
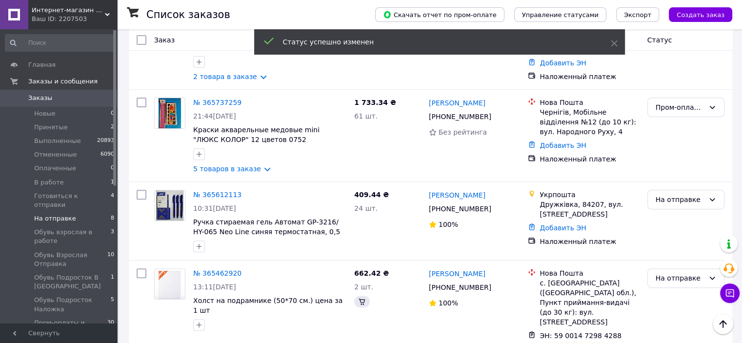
scroll to position [402, 0]
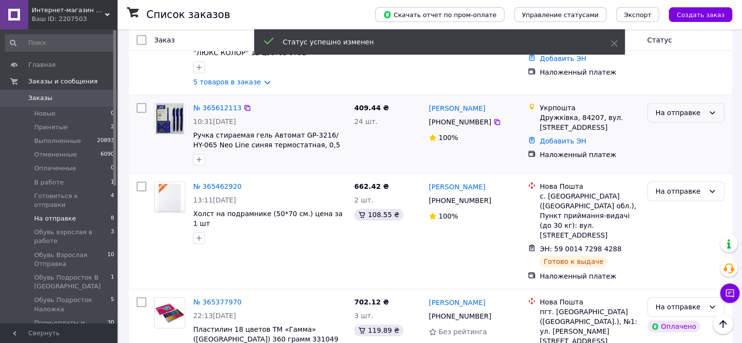
click at [714, 109] on icon at bounding box center [713, 113] width 8 height 8
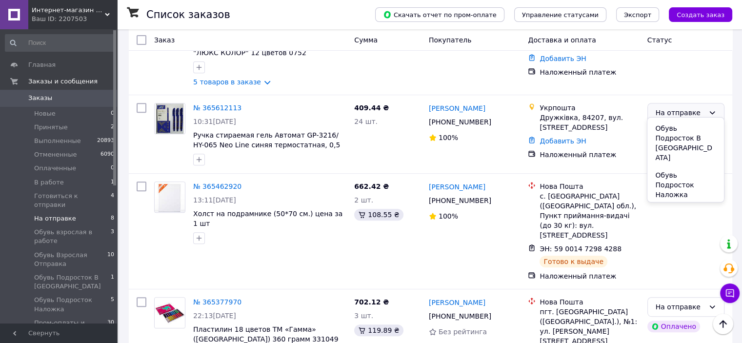
click at [697, 204] on li "Пром-оплаты и наложки" at bounding box center [686, 217] width 76 height 27
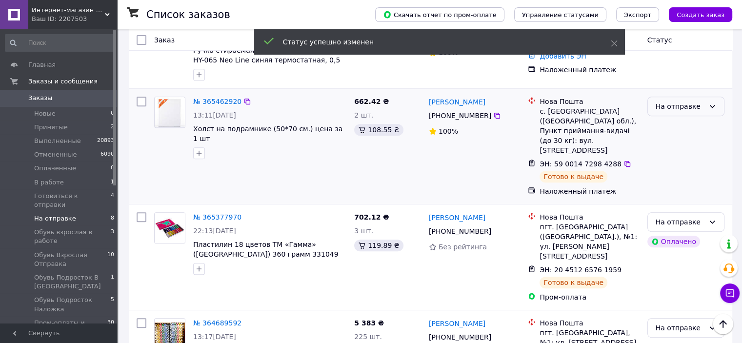
click at [712, 102] on icon at bounding box center [713, 106] width 8 height 8
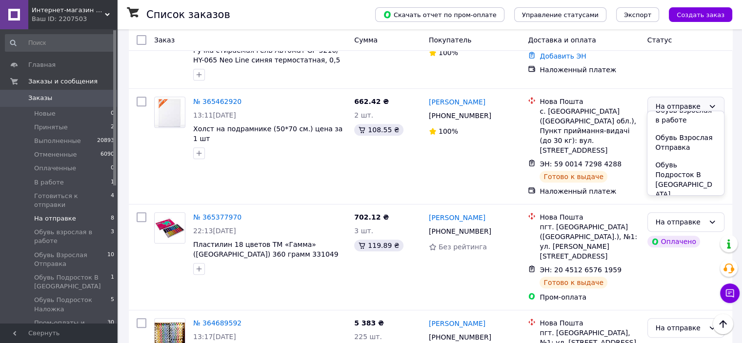
scroll to position [168, 0]
click at [686, 197] on li "Пром-оплаты и наложки" at bounding box center [686, 210] width 76 height 27
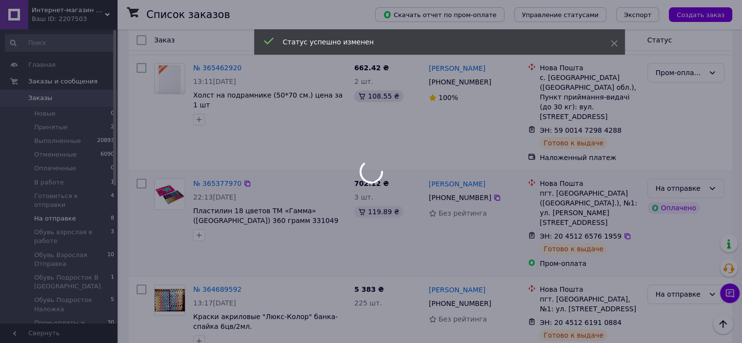
scroll to position [520, 0]
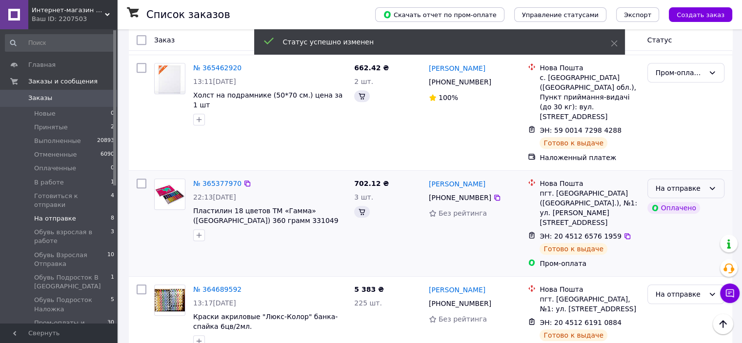
click at [691, 183] on div "На отправке" at bounding box center [680, 188] width 49 height 11
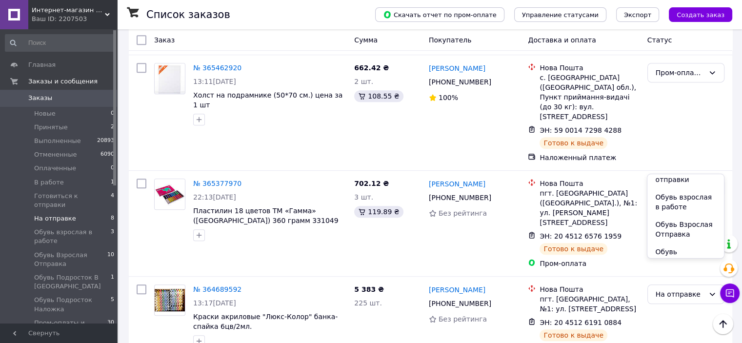
scroll to position [168, 0]
click at [689, 260] on li "Пром-оплаты и наложки" at bounding box center [686, 273] width 76 height 27
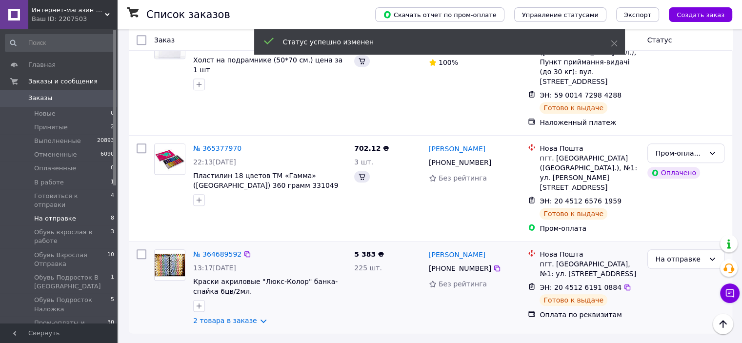
scroll to position [433, 0]
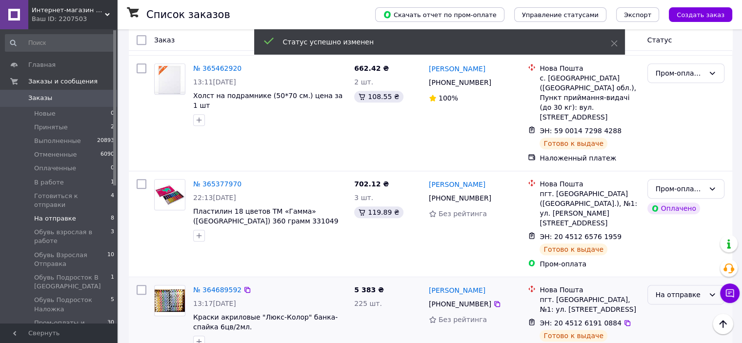
click at [675, 289] on div "На отправке" at bounding box center [680, 294] width 49 height 11
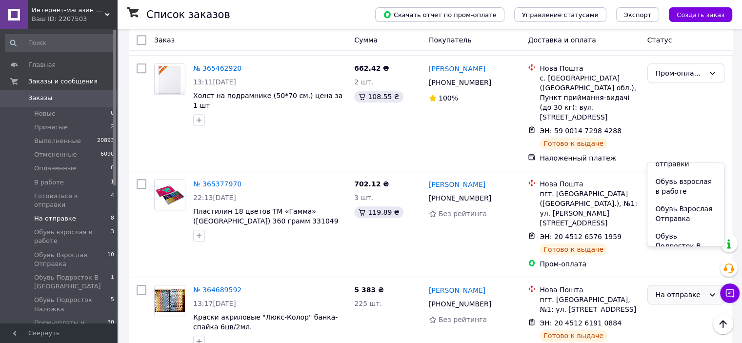
scroll to position [167, 0]
click at [689, 249] on li "Пром-оплаты и наложки" at bounding box center [686, 262] width 76 height 27
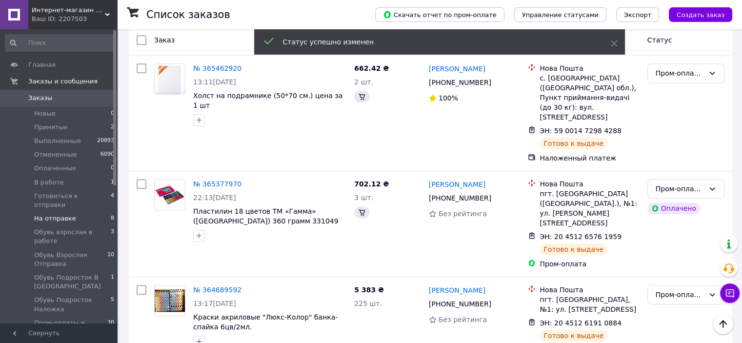
scroll to position [434, 0]
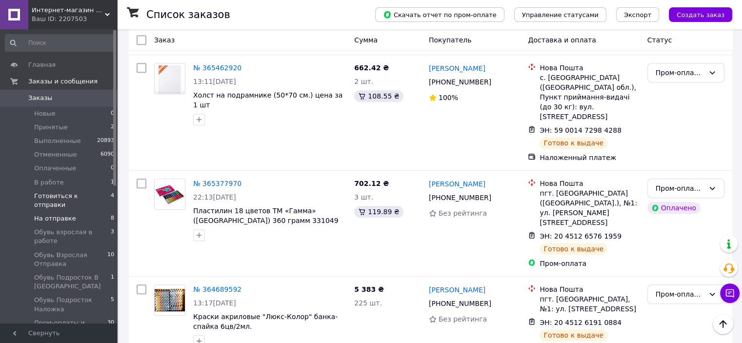
click at [61, 197] on span "Готовиться к отправки" at bounding box center [72, 201] width 77 height 18
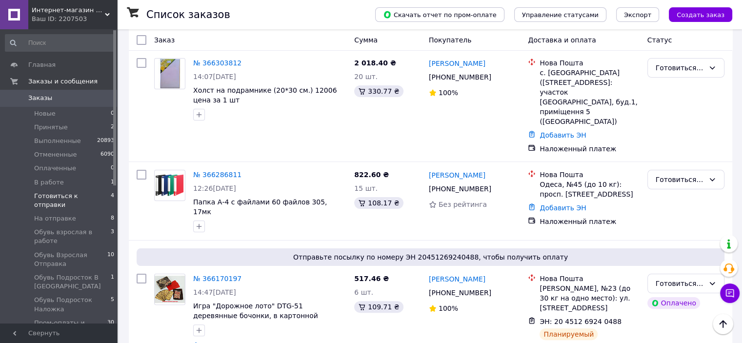
scroll to position [129, 0]
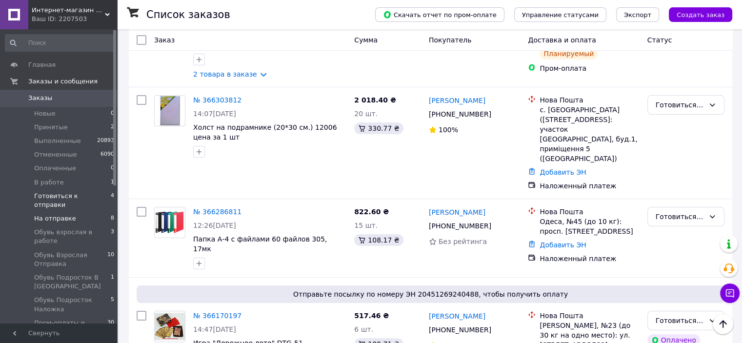
click at [50, 214] on span "На отправке" at bounding box center [55, 218] width 42 height 9
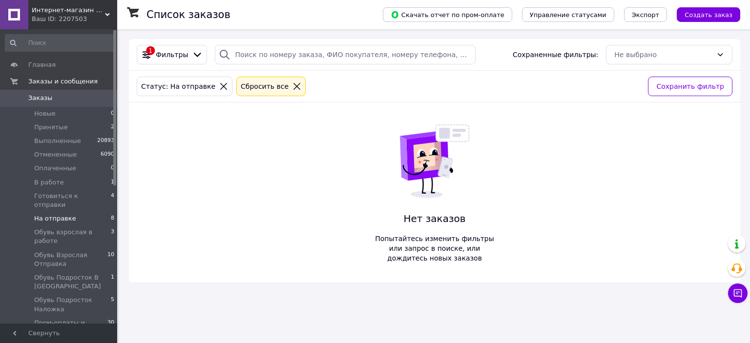
click at [52, 214] on span "На отправке" at bounding box center [55, 218] width 42 height 9
click at [107, 319] on span "30" at bounding box center [110, 328] width 7 height 18
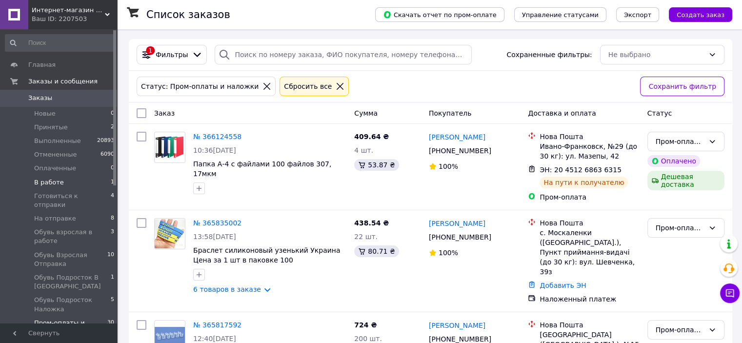
click at [48, 184] on span "В работе" at bounding box center [49, 182] width 30 height 9
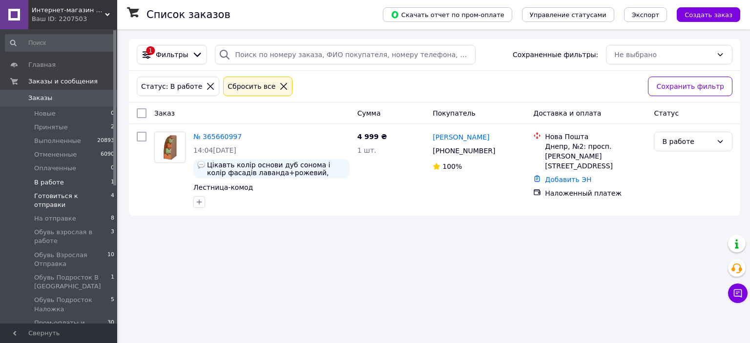
click at [69, 198] on span "Готовиться к отправки" at bounding box center [72, 201] width 77 height 18
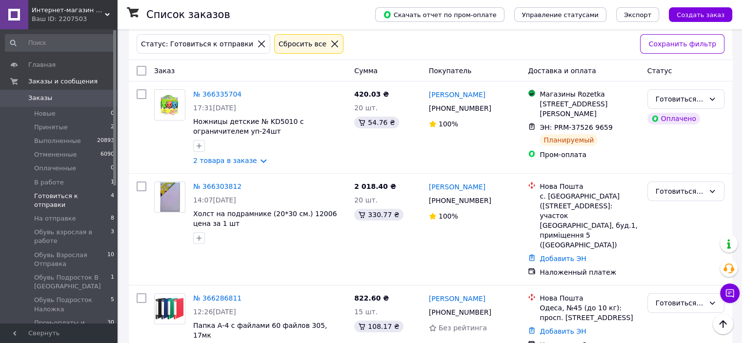
scroll to position [8, 0]
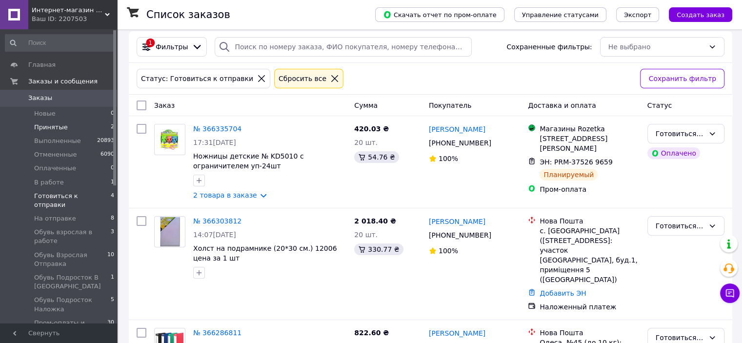
click at [61, 130] on span "Принятые" at bounding box center [51, 127] width 34 height 9
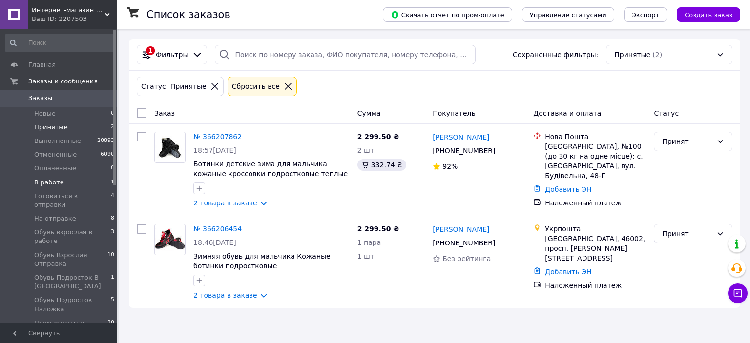
click at [55, 185] on span "В работе" at bounding box center [49, 182] width 30 height 9
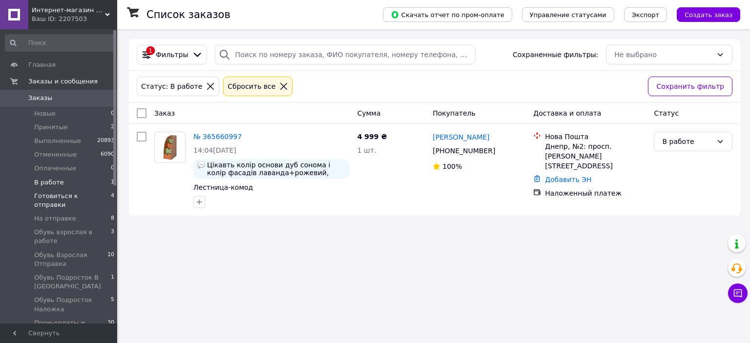
click at [55, 193] on span "Готовиться к отправки" at bounding box center [72, 201] width 77 height 18
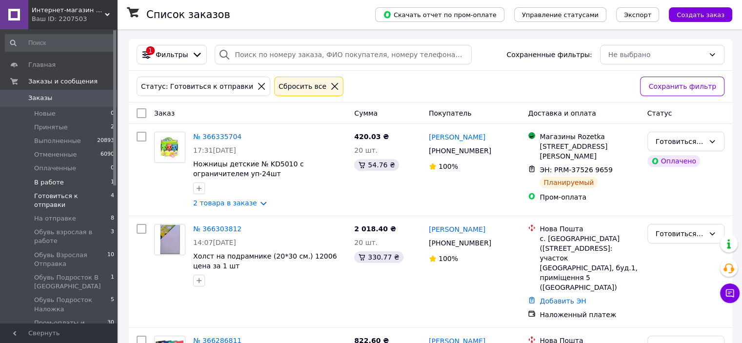
click at [69, 182] on li "В работе 1" at bounding box center [60, 183] width 120 height 14
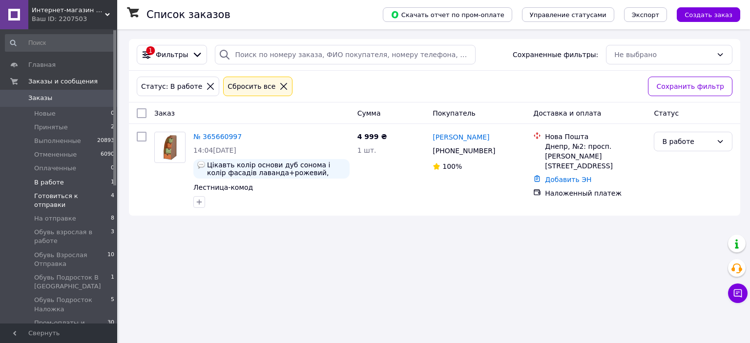
click at [77, 197] on span "Готовиться к отправки" at bounding box center [72, 201] width 77 height 18
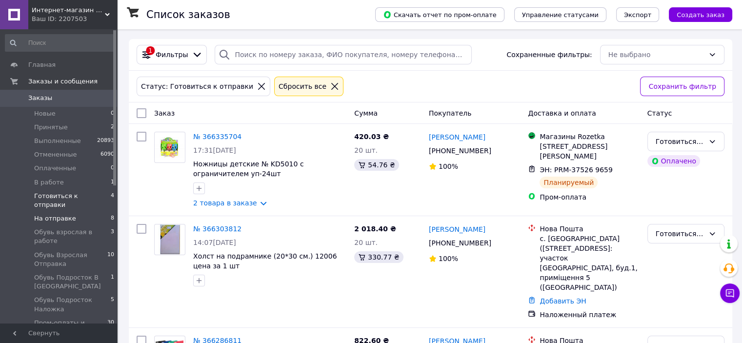
click at [86, 212] on li "На отправке 8" at bounding box center [60, 219] width 120 height 14
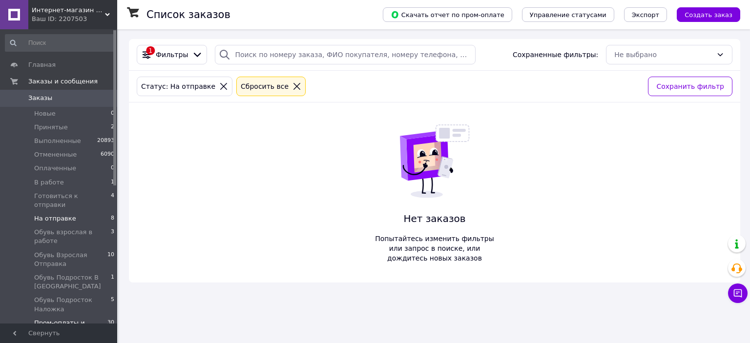
click at [99, 319] on span "Пром-оплаты и наложки" at bounding box center [70, 328] width 73 height 18
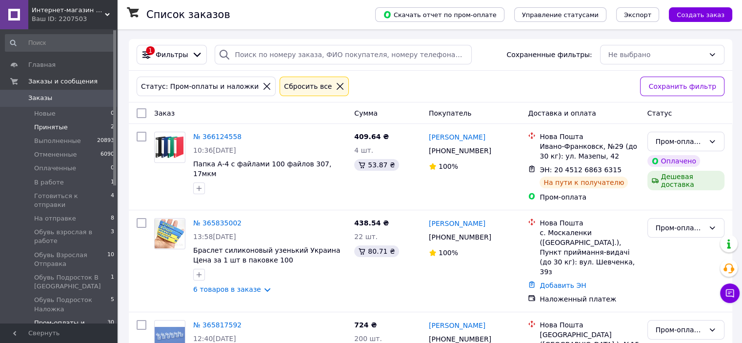
drag, startPoint x: 65, startPoint y: 122, endPoint x: 62, endPoint y: 126, distance: 5.6
click at [64, 125] on li "Принятые 2" at bounding box center [60, 128] width 120 height 14
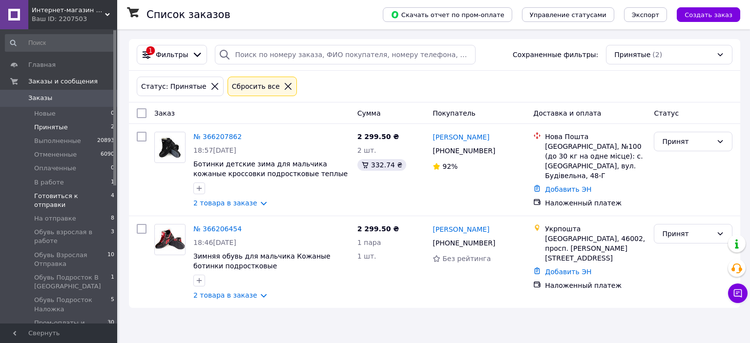
click at [50, 196] on span "Готовиться к отправки" at bounding box center [72, 201] width 77 height 18
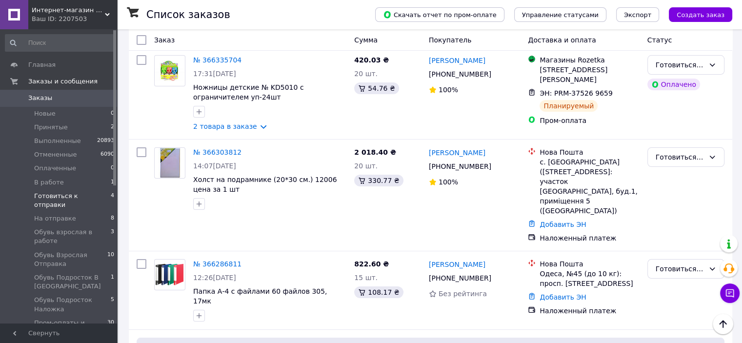
scroll to position [78, 0]
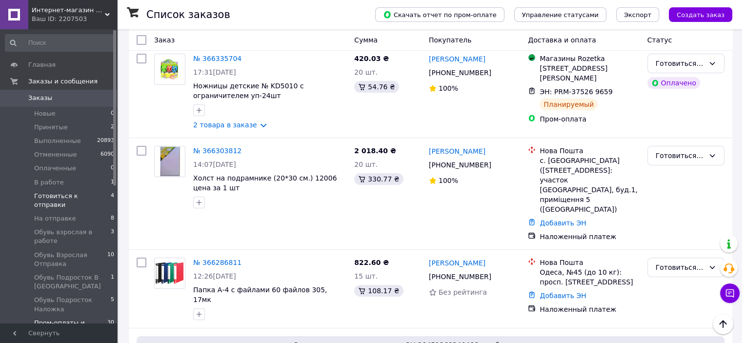
click at [81, 319] on span "Пром-оплаты и наложки" at bounding box center [70, 328] width 73 height 18
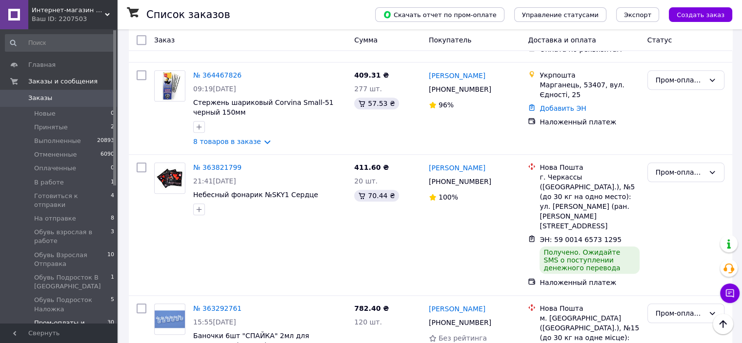
scroll to position [1037, 0]
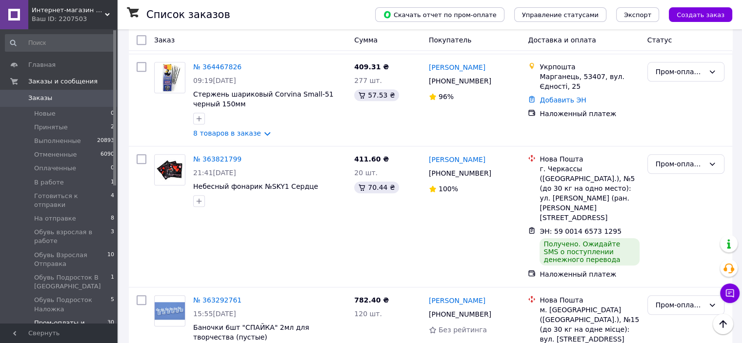
click at [97, 9] on span "Интернет-магазин Хеппи Маркет" at bounding box center [68, 10] width 73 height 9
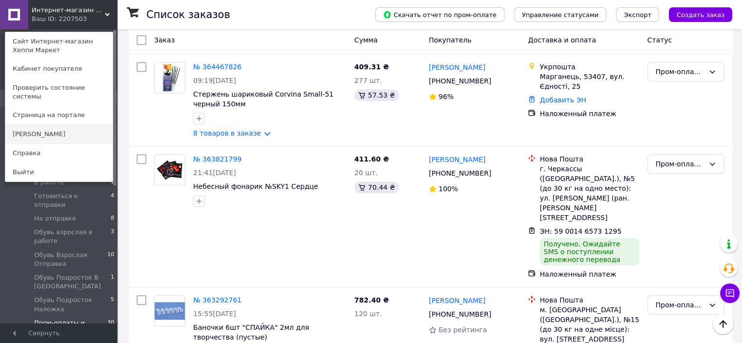
click at [63, 129] on link "[PERSON_NAME]" at bounding box center [58, 134] width 107 height 19
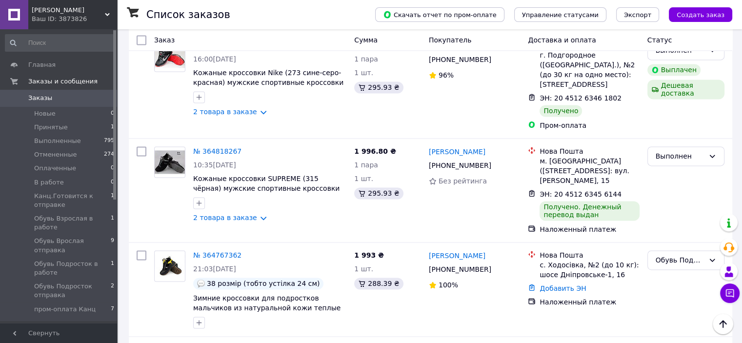
scroll to position [1511, 0]
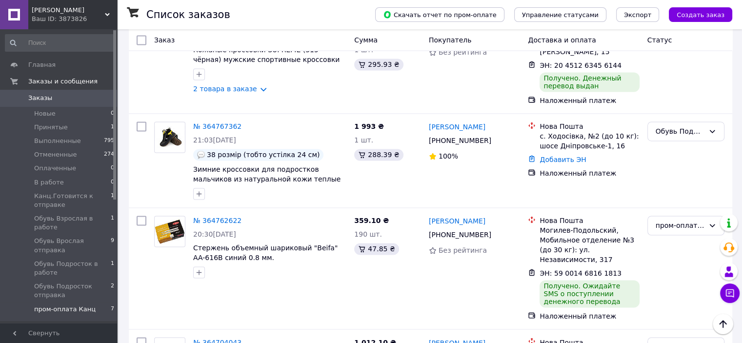
click at [104, 303] on li "пром-оплата Канц 7" at bounding box center [60, 312] width 120 height 19
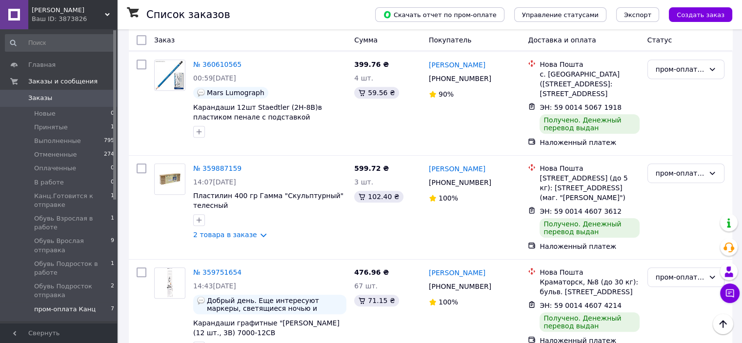
scroll to position [519, 0]
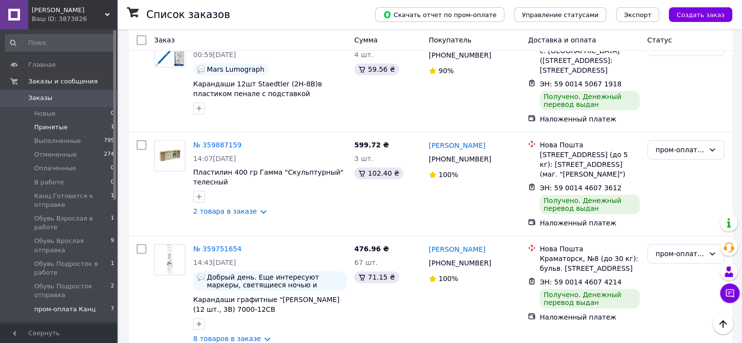
click at [54, 129] on span "Принятые" at bounding box center [51, 127] width 34 height 9
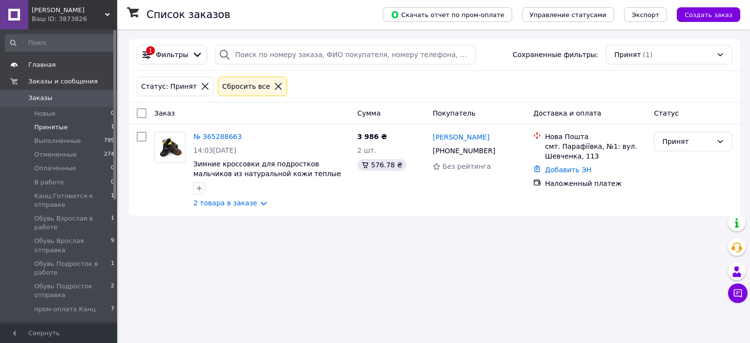
click at [50, 64] on span "Главная" at bounding box center [41, 65] width 27 height 9
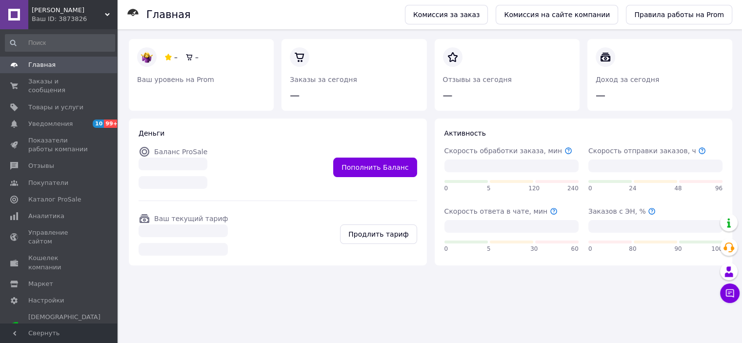
click at [61, 18] on div "Ваш ID: 3873826" at bounding box center [74, 19] width 85 height 9
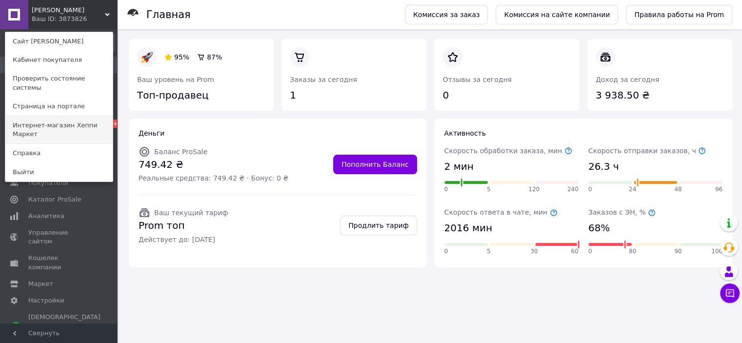
click at [70, 121] on link "Интернет-магазин Хеппи Маркет" at bounding box center [58, 129] width 107 height 27
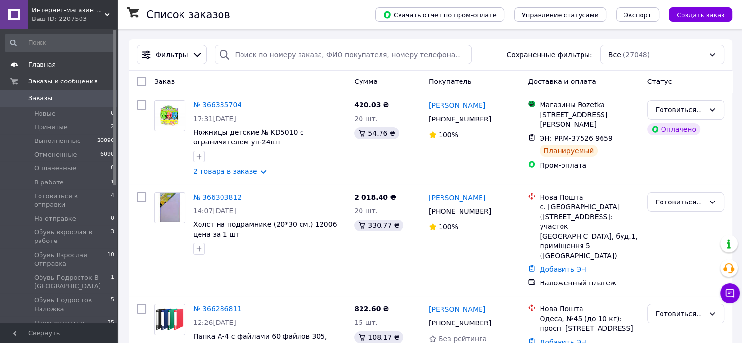
click at [61, 68] on span "Главная" at bounding box center [59, 65] width 62 height 9
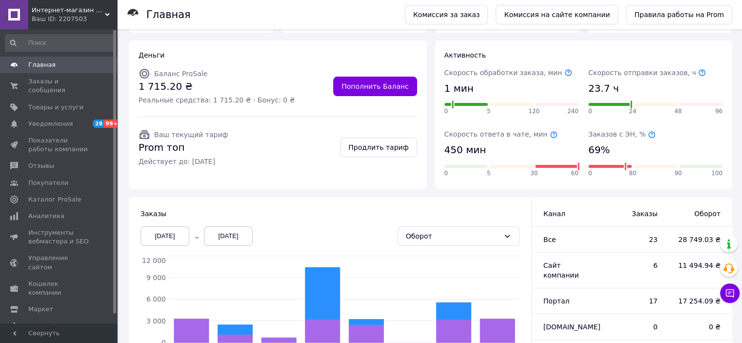
scroll to position [133, 0]
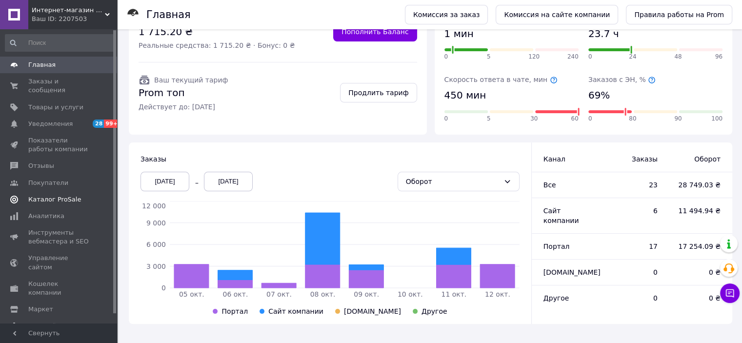
click at [45, 195] on span "Каталог ProSale" at bounding box center [54, 199] width 53 height 9
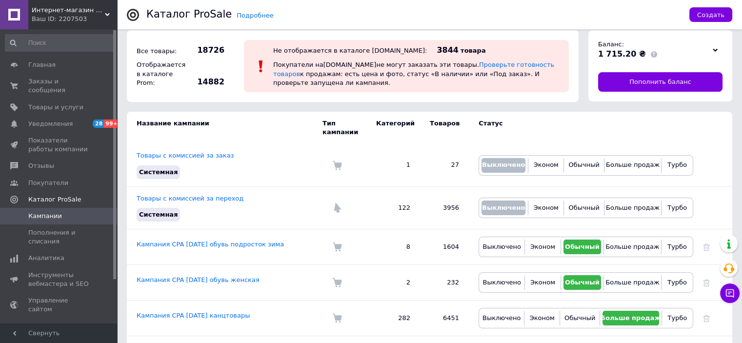
scroll to position [2, 0]
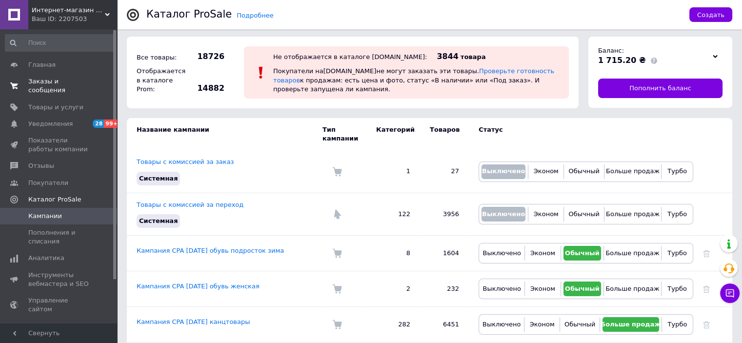
click at [56, 82] on span "Заказы и сообщения" at bounding box center [59, 86] width 62 height 18
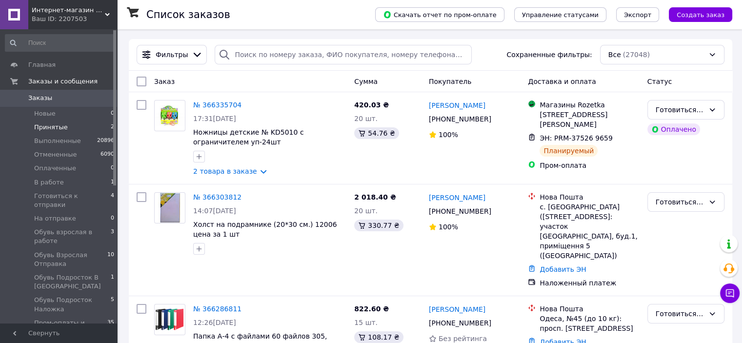
click at [54, 129] on span "Принятые" at bounding box center [51, 127] width 34 height 9
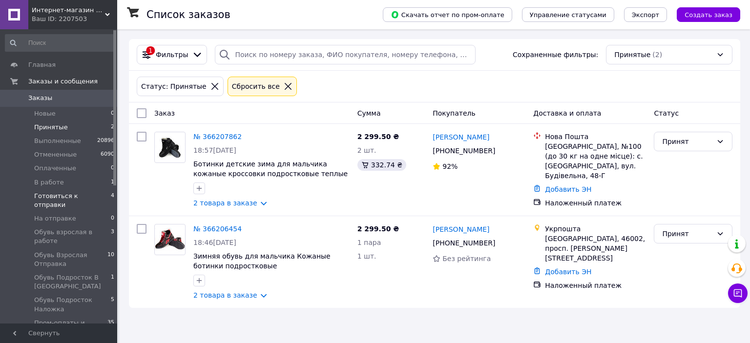
click at [62, 196] on span "Готовиться к отправки" at bounding box center [72, 201] width 77 height 18
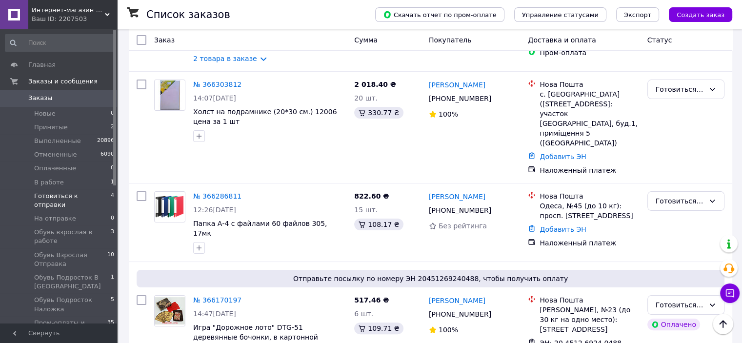
scroll to position [180, 0]
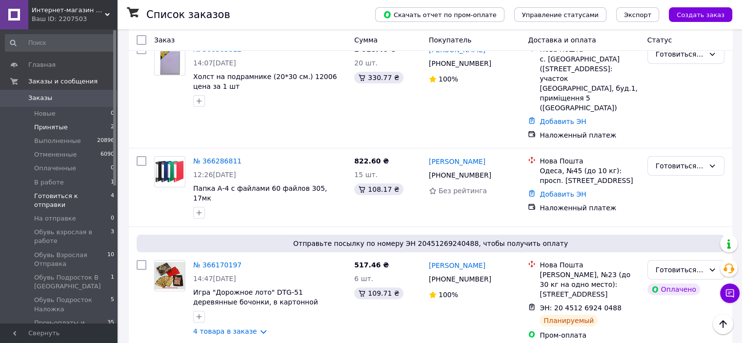
click at [78, 122] on li "Принятые 2" at bounding box center [60, 128] width 120 height 14
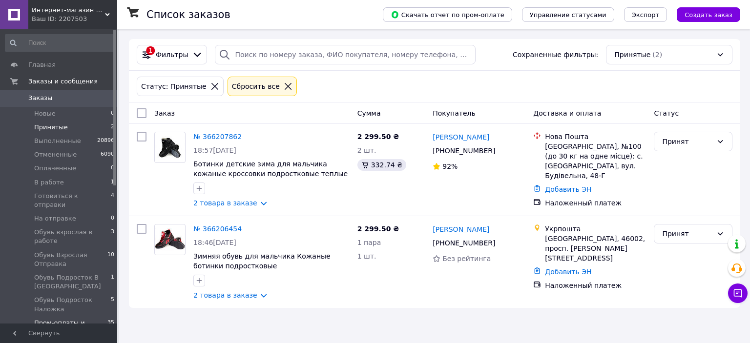
click at [74, 319] on span "Пром-оплаты и наложки" at bounding box center [70, 328] width 73 height 18
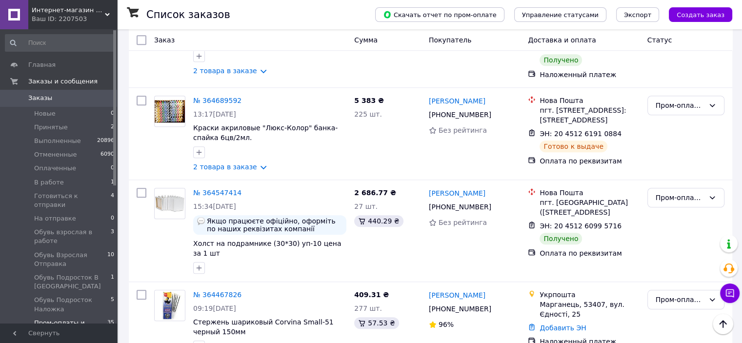
scroll to position [853, 0]
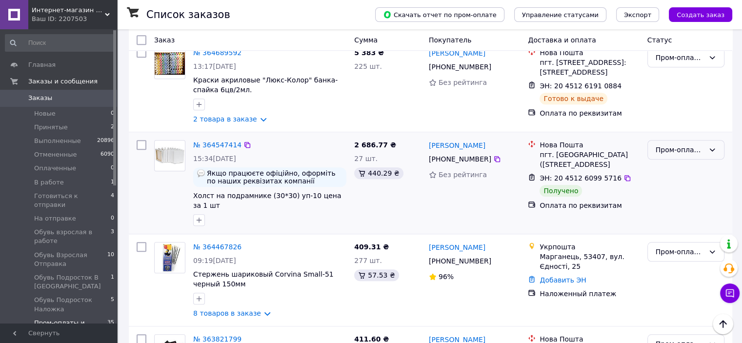
click at [676, 144] on div "Пром-оплаты и наложки" at bounding box center [680, 149] width 49 height 11
click at [672, 151] on li "Выполнен" at bounding box center [686, 151] width 76 height 18
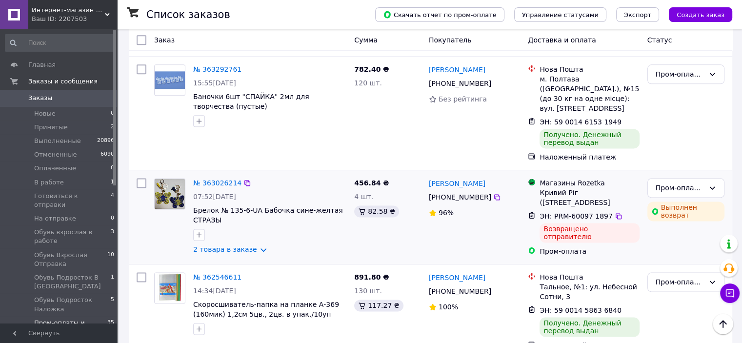
scroll to position [1277, 0]
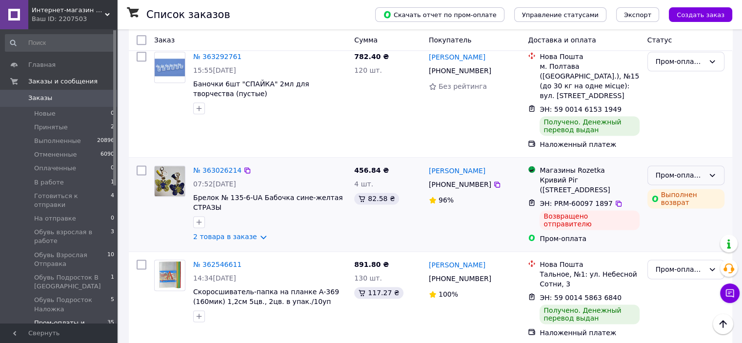
click at [714, 171] on icon at bounding box center [713, 175] width 8 height 8
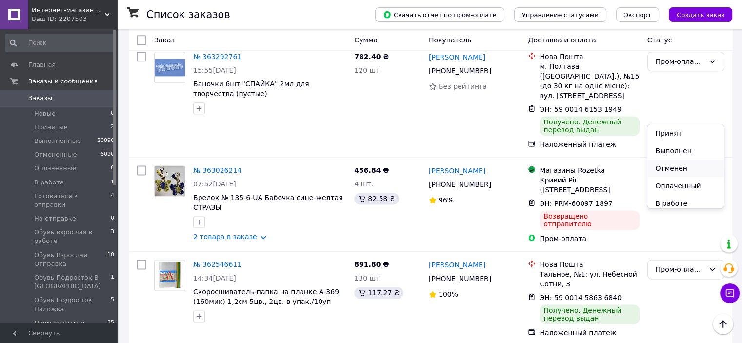
click at [675, 165] on li "Отменен" at bounding box center [686, 169] width 76 height 18
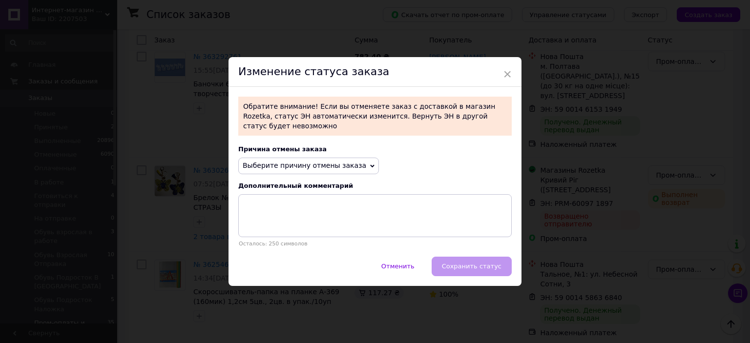
click at [310, 162] on span "Выберите причину отмены заказа" at bounding box center [304, 166] width 123 height 8
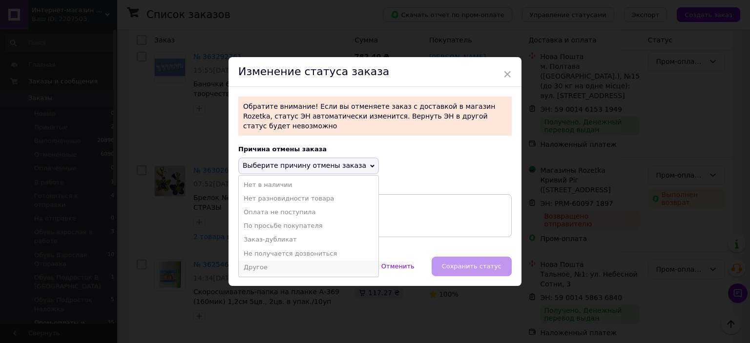
click at [258, 265] on li "Другое" at bounding box center [309, 268] width 140 height 14
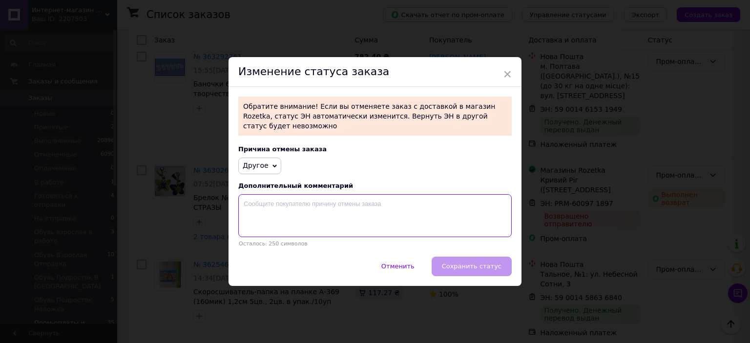
click at [291, 198] on textarea at bounding box center [374, 215] width 273 height 43
type textarea "х"
type textarea "заказ не забран"
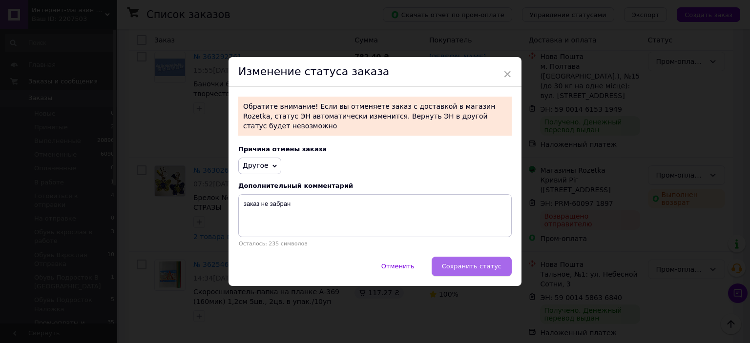
click at [479, 266] on span "Сохранить статус" at bounding box center [472, 266] width 60 height 7
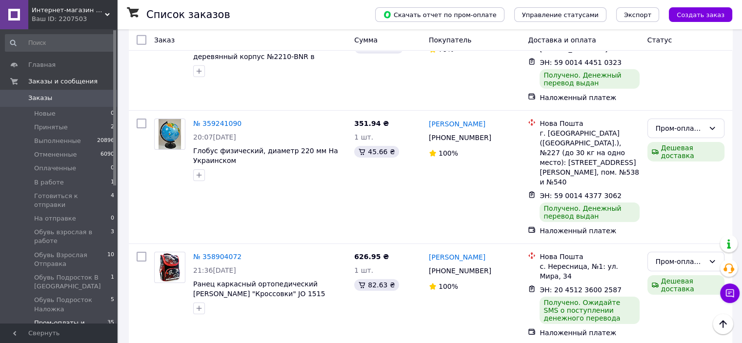
scroll to position [3150, 0]
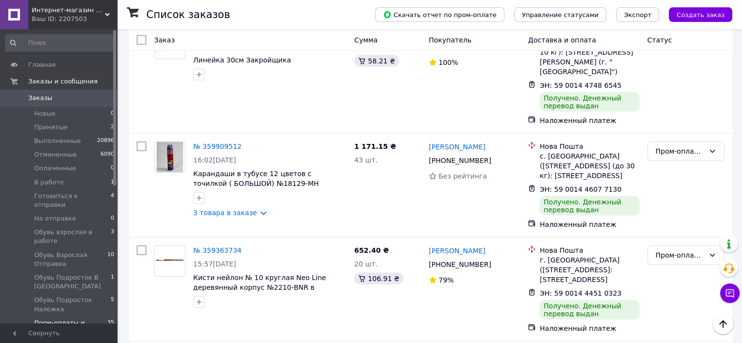
scroll to position [2897, 0]
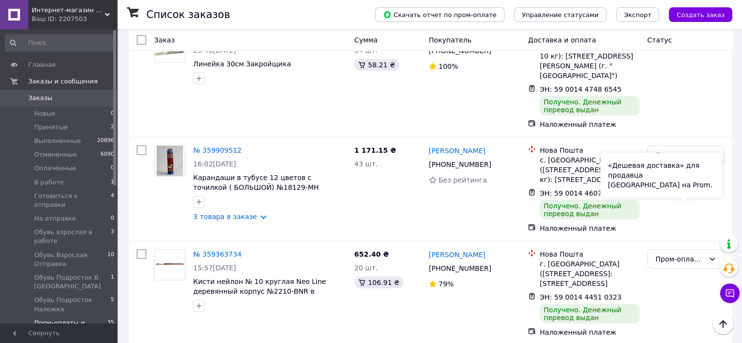
click at [689, 190] on div "«Дешевая доставка» для продавца Новой Почтой на Prom." at bounding box center [661, 175] width 122 height 45
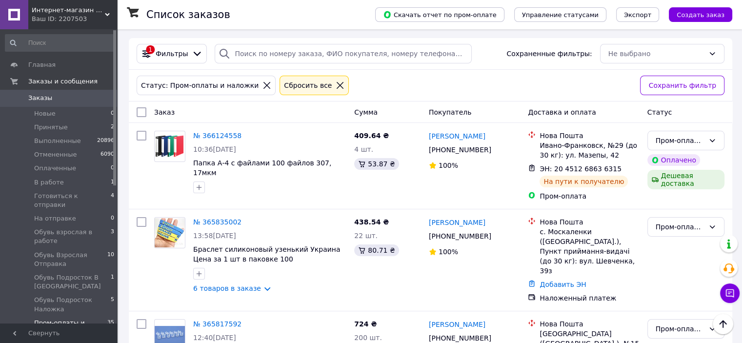
scroll to position [0, 0]
click at [51, 127] on span "Принятые" at bounding box center [51, 127] width 34 height 9
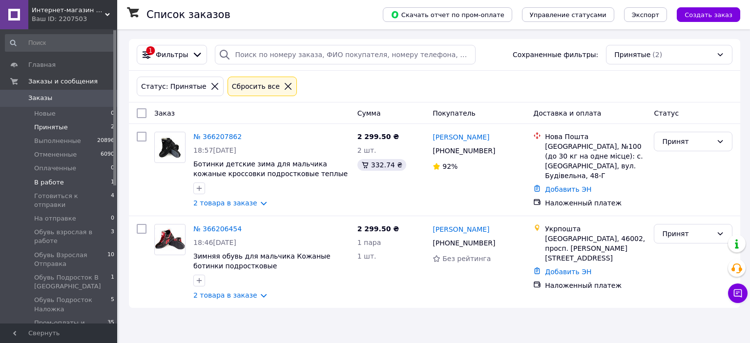
click at [49, 184] on span "В работе" at bounding box center [49, 182] width 30 height 9
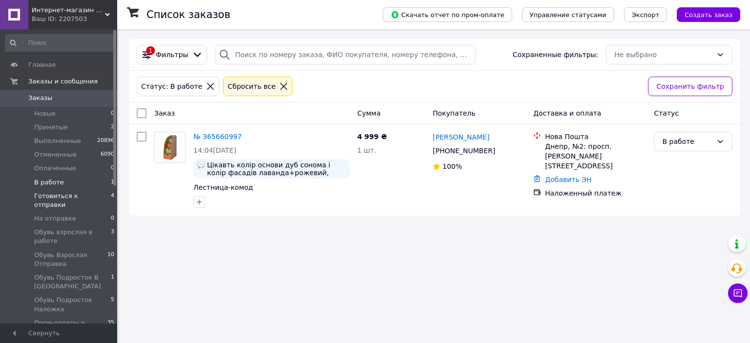
click at [49, 195] on span "Готовиться к отправки" at bounding box center [72, 201] width 77 height 18
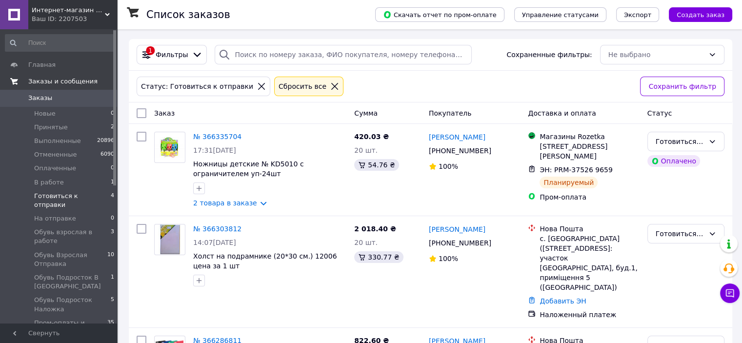
click at [62, 83] on span "Заказы и сообщения" at bounding box center [62, 81] width 69 height 9
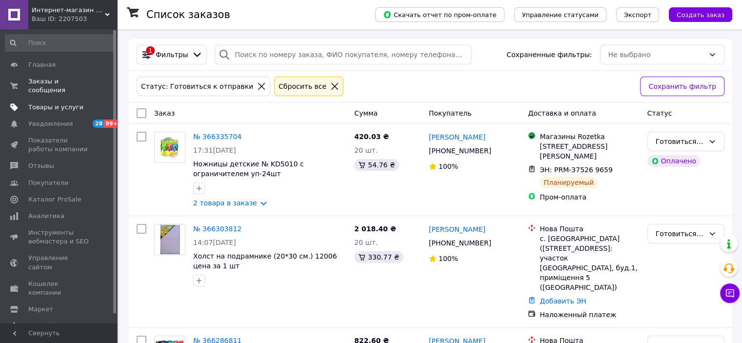
click at [58, 99] on link "Товары и услуги" at bounding box center [60, 107] width 120 height 17
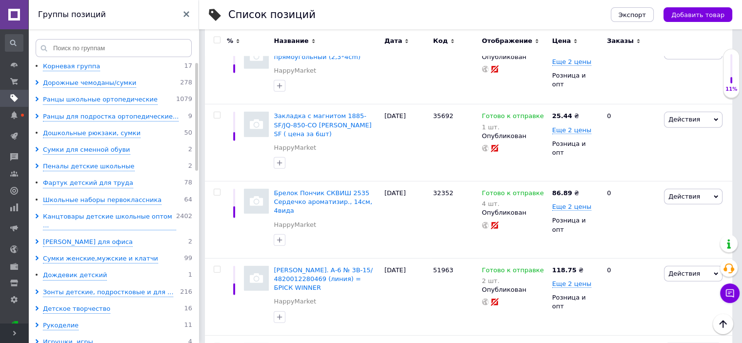
scroll to position [10309, 0]
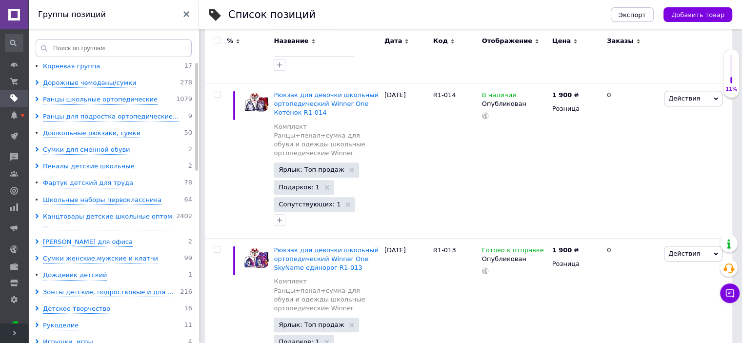
scroll to position [8124, 0]
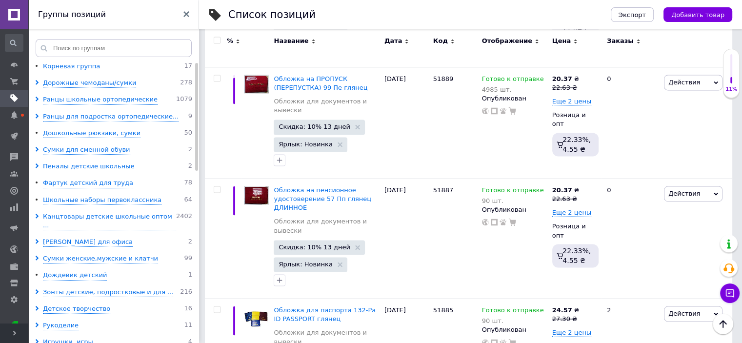
scroll to position [4957, 0]
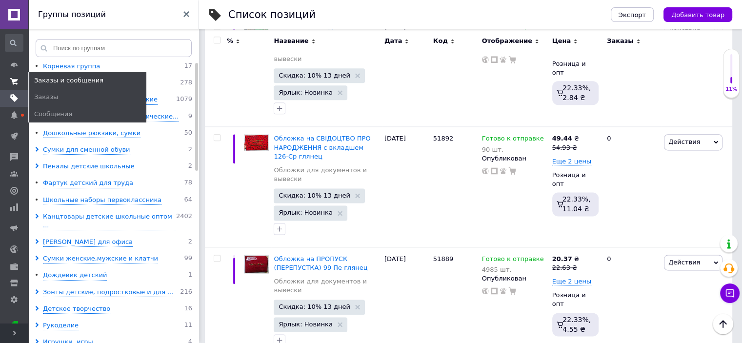
click at [12, 82] on icon at bounding box center [14, 82] width 8 height 8
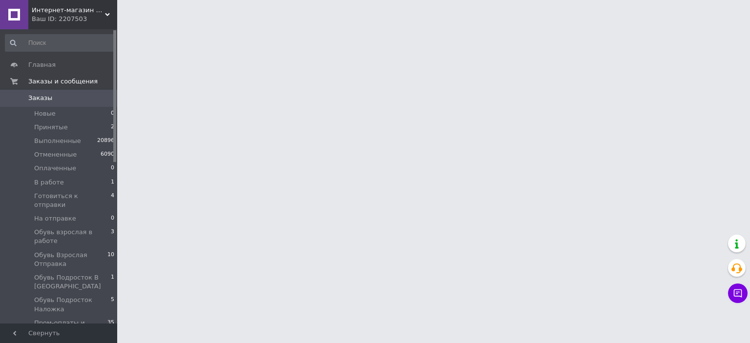
click at [48, 18] on div "Ваш ID: 2207503" at bounding box center [74, 19] width 85 height 9
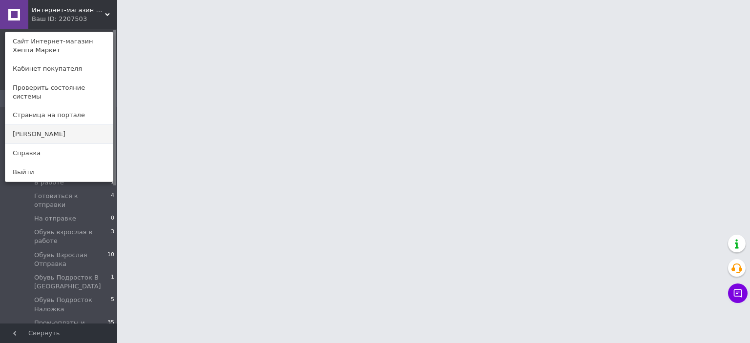
click at [46, 125] on link "[PERSON_NAME]" at bounding box center [58, 134] width 107 height 19
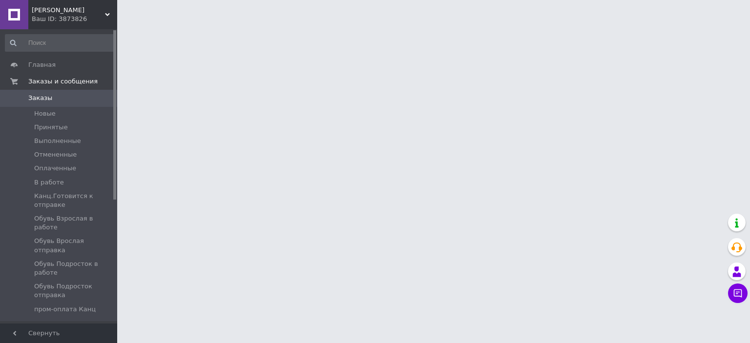
click at [67, 18] on div "Ваш ID: 3873826" at bounding box center [74, 19] width 85 height 9
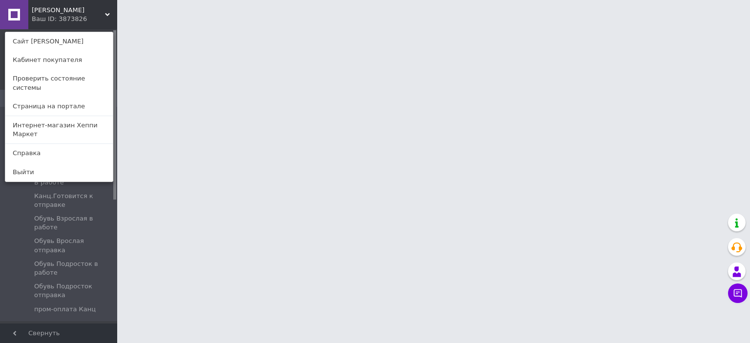
click at [79, 117] on link "Интернет-магазин Хеппи Маркет" at bounding box center [58, 129] width 107 height 27
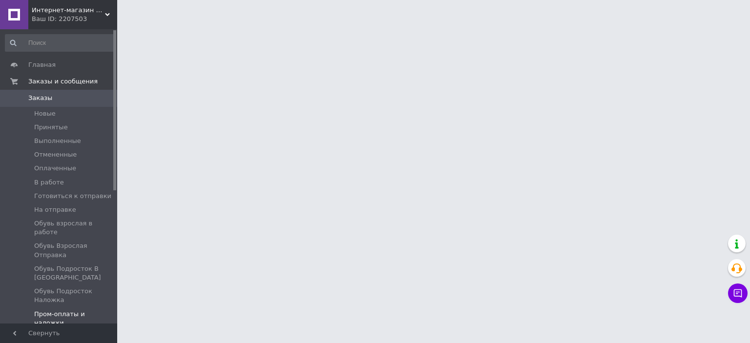
click at [80, 310] on span "Пром-оплаты и наложки" at bounding box center [74, 319] width 80 height 18
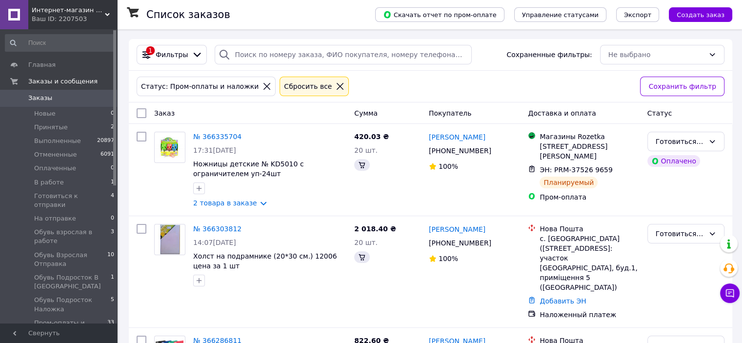
click at [75, 17] on div "Ваш ID: 2207503" at bounding box center [74, 19] width 85 height 9
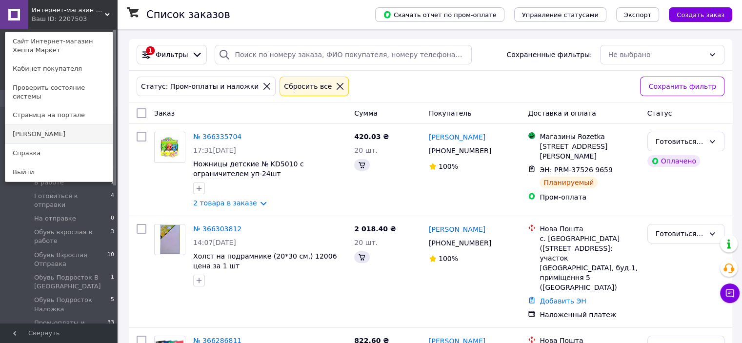
click at [43, 128] on link "[PERSON_NAME]" at bounding box center [58, 134] width 107 height 19
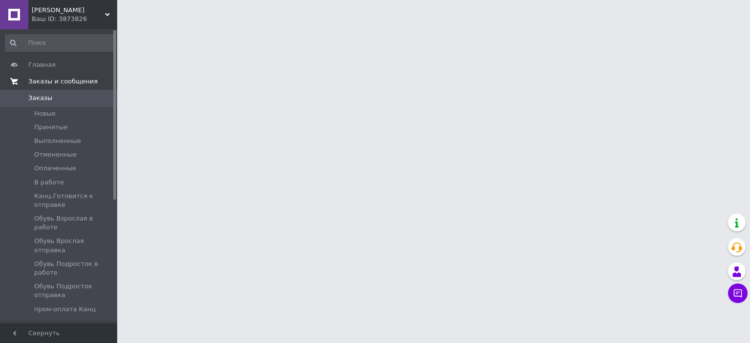
click at [60, 77] on span "Заказы и сообщения" at bounding box center [62, 81] width 69 height 9
click at [59, 83] on span "Заказы и сообщения" at bounding box center [62, 81] width 69 height 9
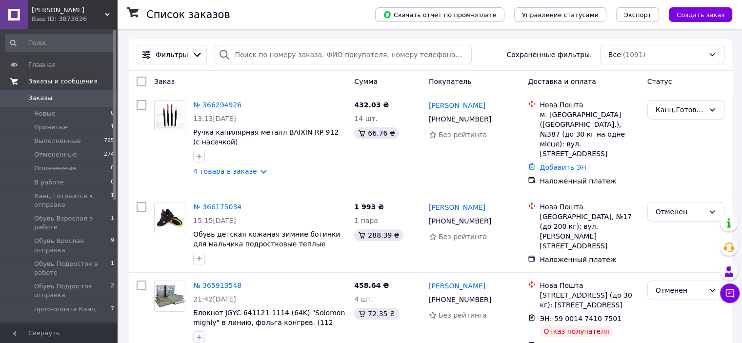
click at [52, 78] on span "Заказы и сообщения" at bounding box center [62, 81] width 69 height 9
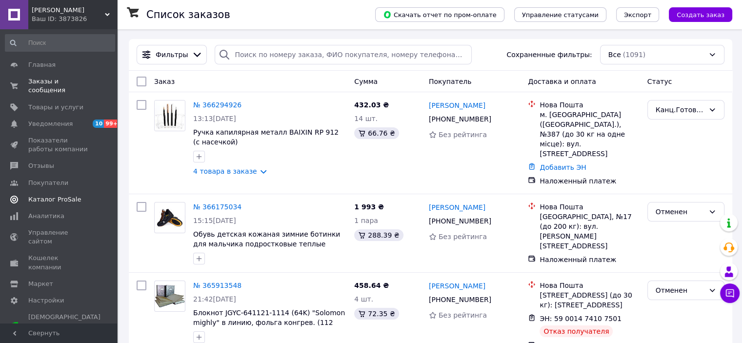
click at [51, 195] on span "Каталог ProSale" at bounding box center [54, 199] width 53 height 9
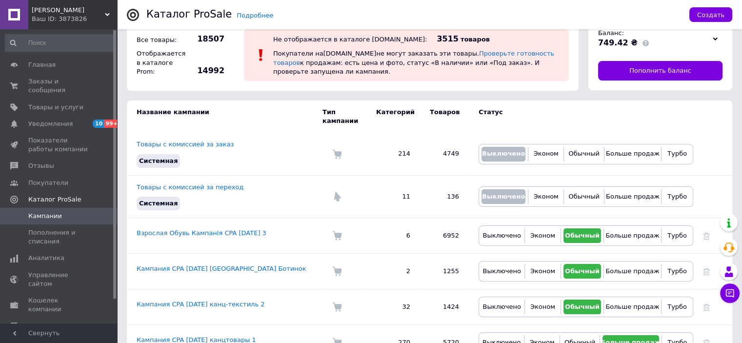
scroll to position [37, 0]
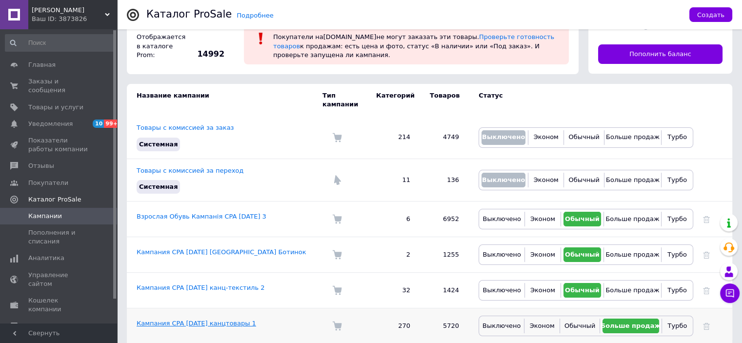
click at [234, 320] on link "Кампания CPA [DATE] канцтовары 1" at bounding box center [197, 323] width 120 height 7
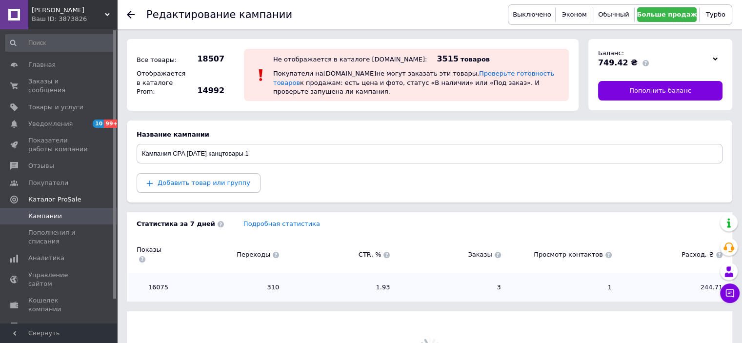
click at [226, 173] on button "Добавить товар или группу" at bounding box center [199, 183] width 124 height 20
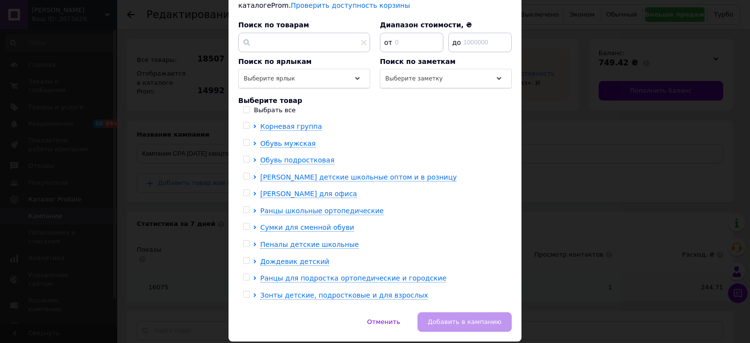
scroll to position [138, 0]
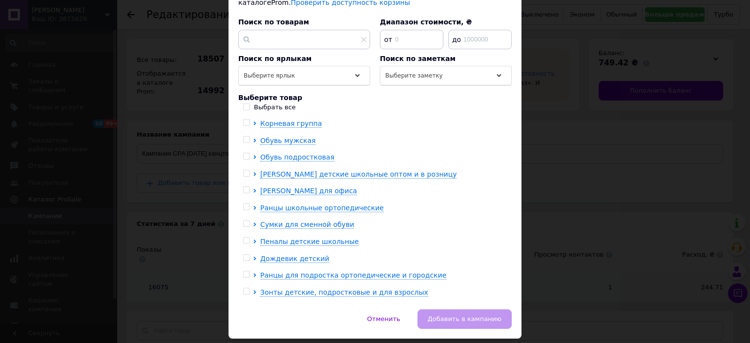
click at [244, 170] on input "checkbox" at bounding box center [246, 173] width 6 height 6
checkbox input "true"
click at [246, 187] on input "checkbox" at bounding box center [246, 190] width 6 height 6
checkbox input "true"
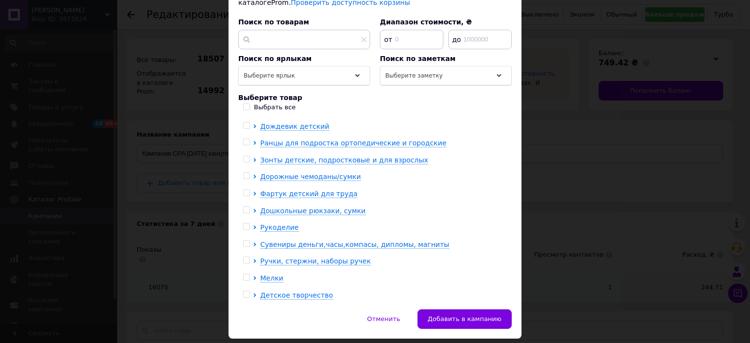
scroll to position [137, 0]
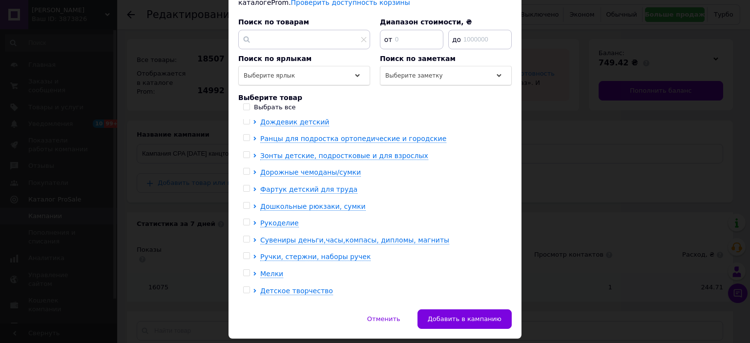
click at [244, 185] on input "checkbox" at bounding box center [246, 188] width 6 height 6
checkbox input "true"
click at [248, 219] on div at bounding box center [246, 222] width 7 height 7
click at [245, 219] on input "checkbox" at bounding box center [246, 222] width 6 height 6
checkbox input "true"
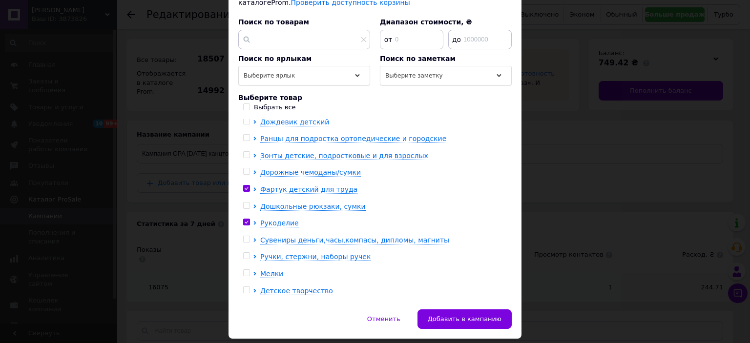
click at [248, 236] on input "checkbox" at bounding box center [246, 239] width 6 height 6
checkbox input "true"
click at [246, 253] on input "checkbox" at bounding box center [246, 256] width 6 height 6
checkbox input "true"
click at [244, 270] on input "checkbox" at bounding box center [246, 273] width 6 height 6
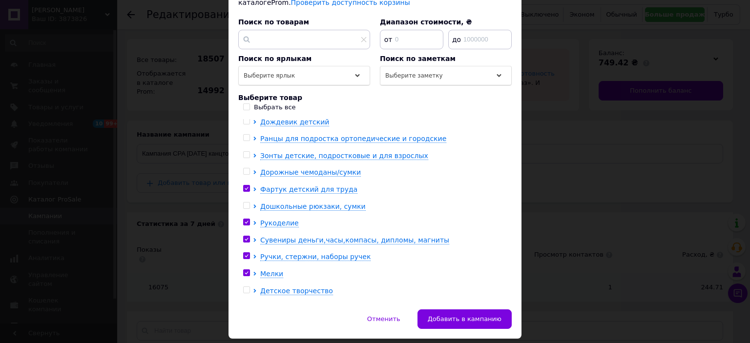
checkbox input "true"
click at [245, 287] on input "checkbox" at bounding box center [246, 290] width 6 height 6
checkbox input "true"
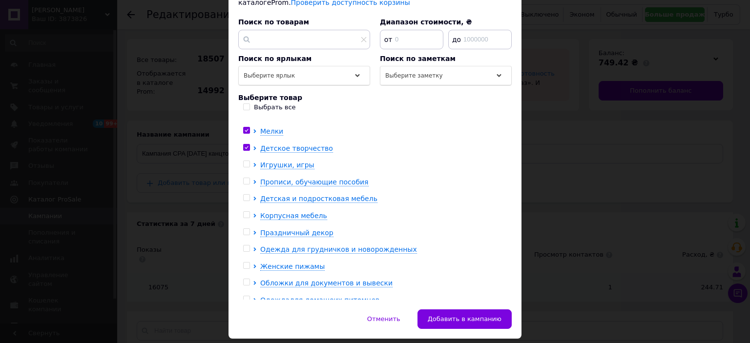
scroll to position [280, 0]
click at [246, 161] on input "checkbox" at bounding box center [246, 164] width 6 height 6
checkbox input "true"
click at [243, 178] on input "checkbox" at bounding box center [246, 181] width 6 height 6
checkbox input "true"
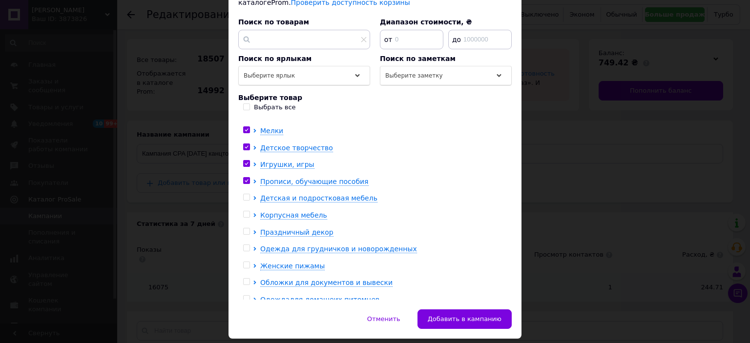
click at [246, 228] on input "checkbox" at bounding box center [246, 231] width 6 height 6
checkbox input "true"
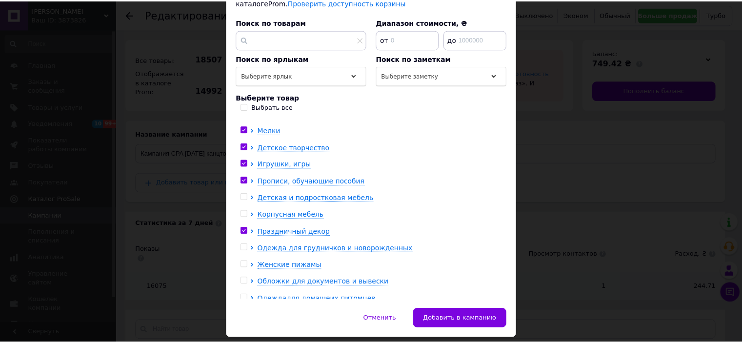
scroll to position [302, 0]
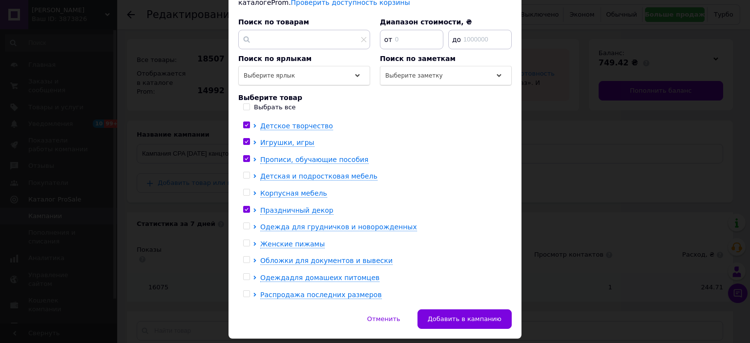
click at [244, 257] on input "checkbox" at bounding box center [246, 260] width 6 height 6
checkbox input "true"
click at [457, 315] on span "Добавить в кампанию" at bounding box center [465, 318] width 74 height 7
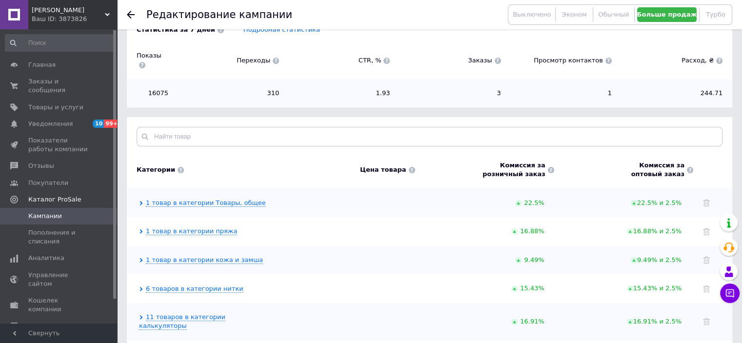
scroll to position [227, 0]
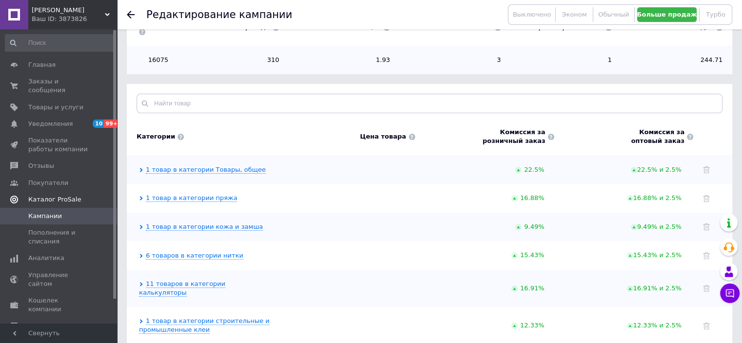
click at [59, 195] on span "Каталог ProSale" at bounding box center [54, 199] width 53 height 9
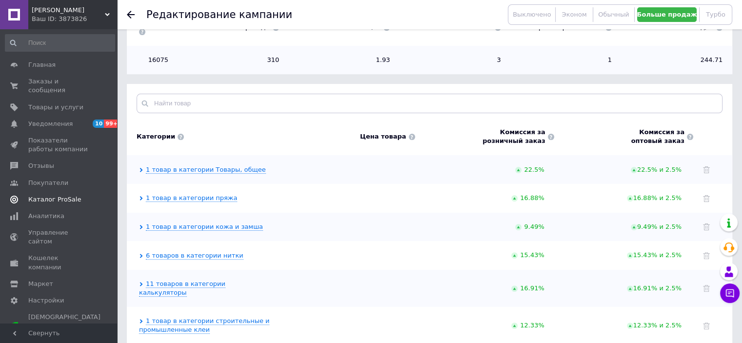
click at [61, 195] on span "Каталог ProSale" at bounding box center [54, 199] width 53 height 9
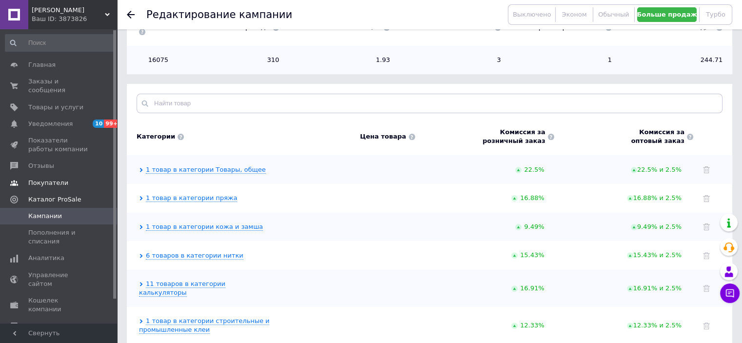
click at [59, 179] on span "Покупатели" at bounding box center [48, 183] width 40 height 9
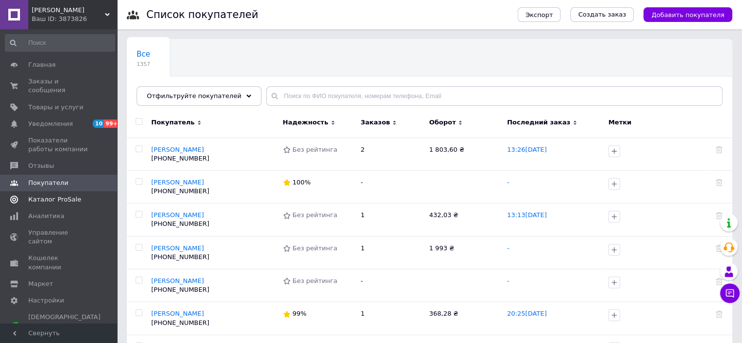
click at [57, 195] on span "Каталог ProSale" at bounding box center [54, 199] width 53 height 9
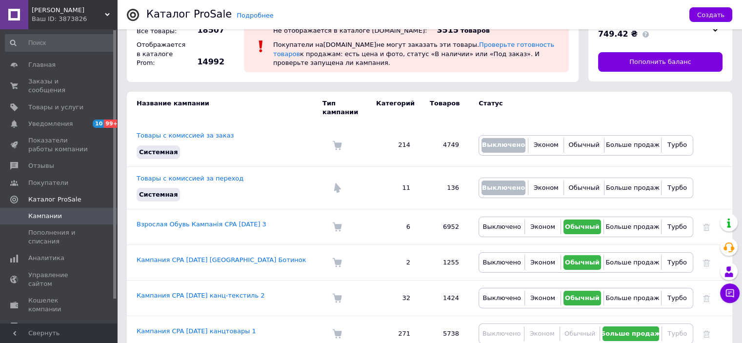
scroll to position [37, 0]
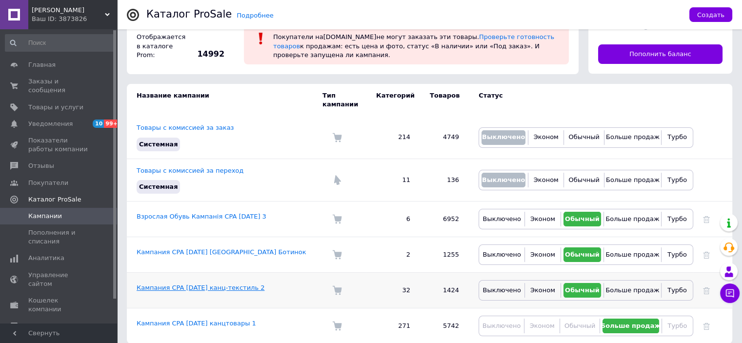
click at [221, 284] on link "Кампания CPA 01.11.2024 канц-текстиль 2" at bounding box center [201, 287] width 128 height 7
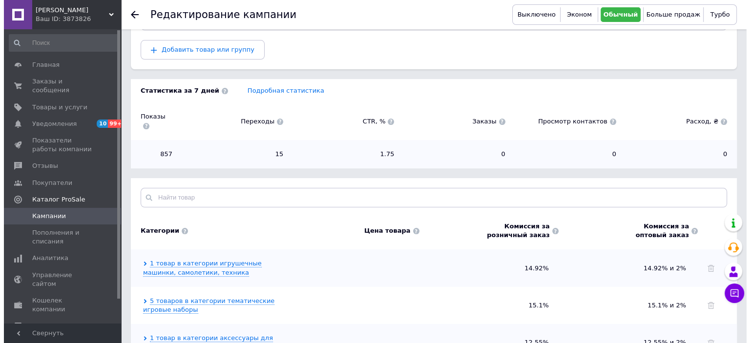
scroll to position [131, 0]
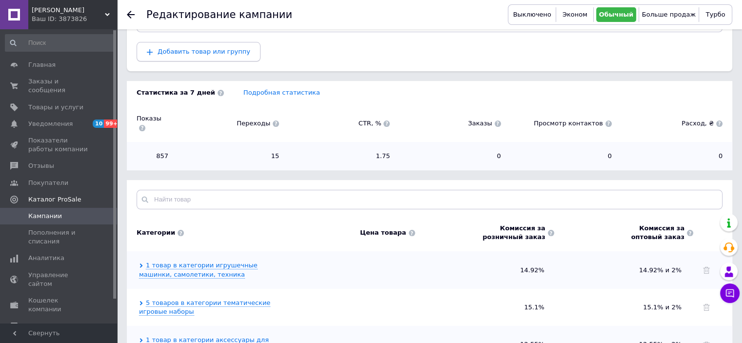
click at [197, 54] on span "Добавить товар или группу" at bounding box center [204, 51] width 93 height 7
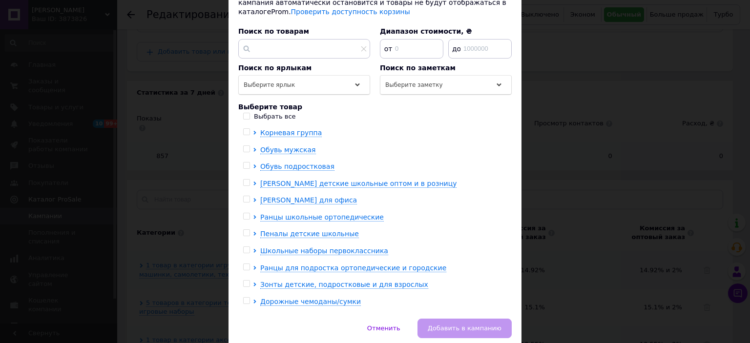
scroll to position [154, 0]
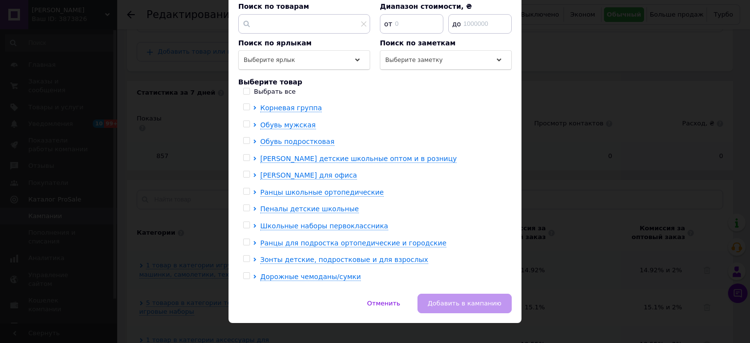
click at [246, 155] on input "checkbox" at bounding box center [246, 158] width 6 height 6
checkbox input "false"
click at [250, 188] on div at bounding box center [248, 193] width 10 height 10
click at [246, 188] on input "checkbox" at bounding box center [246, 191] width 6 height 6
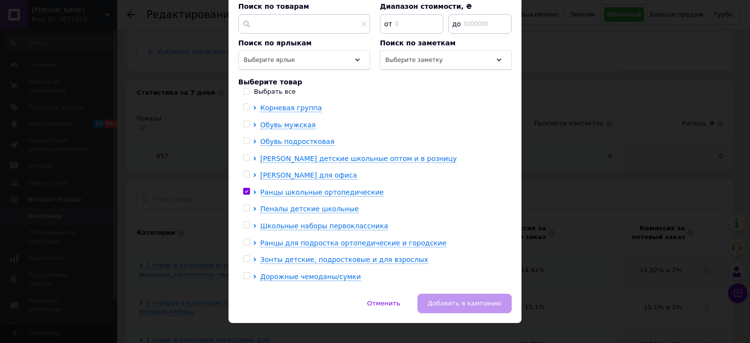
checkbox input "true"
click at [248, 205] on div at bounding box center [246, 208] width 7 height 7
click at [247, 205] on input "checkbox" at bounding box center [246, 208] width 6 height 6
checkbox input "true"
click at [244, 222] on input "checkbox" at bounding box center [246, 225] width 6 height 6
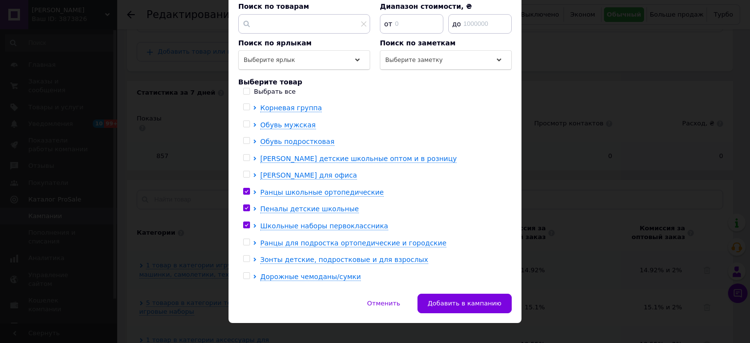
checkbox input "true"
click at [246, 239] on input "checkbox" at bounding box center [246, 242] width 6 height 6
checkbox input "true"
click at [246, 273] on input "checkbox" at bounding box center [246, 276] width 6 height 6
checkbox input "true"
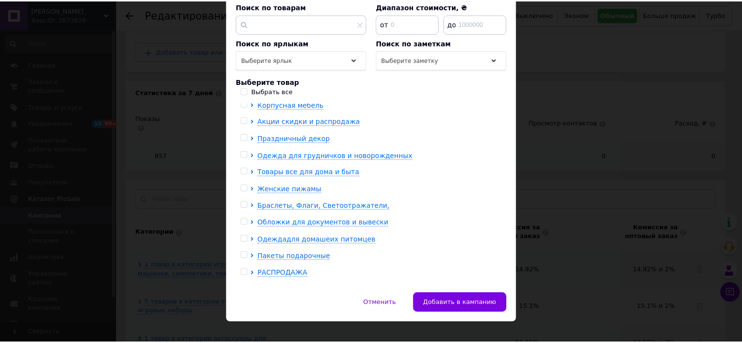
scroll to position [430, 0]
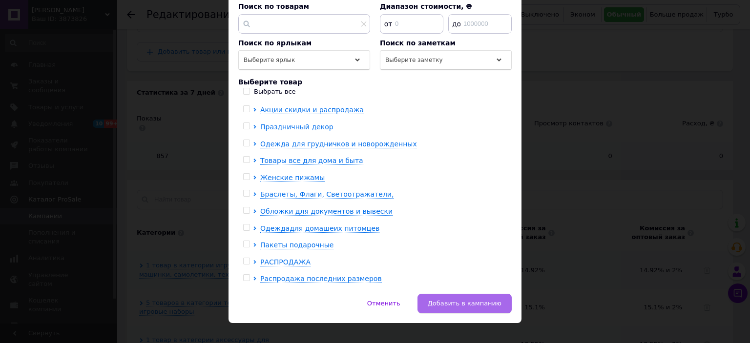
click at [481, 300] on span "Добавить в кампанию" at bounding box center [465, 303] width 74 height 7
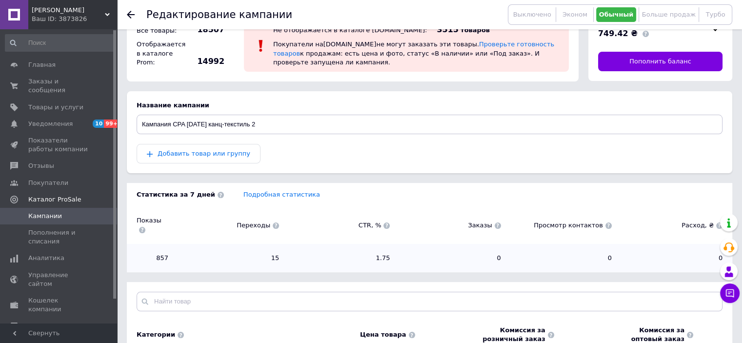
scroll to position [0, 0]
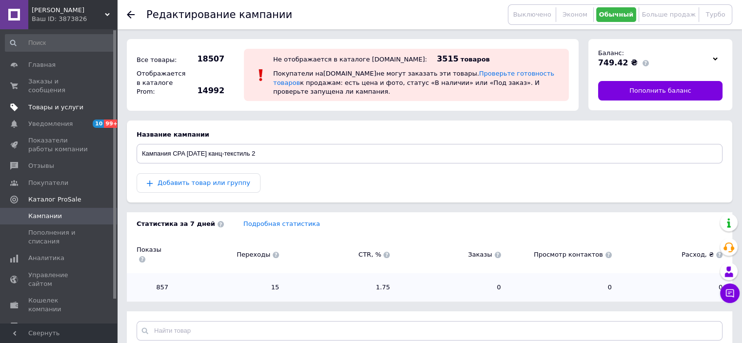
click at [51, 103] on span "Товары и услуги" at bounding box center [55, 107] width 55 height 9
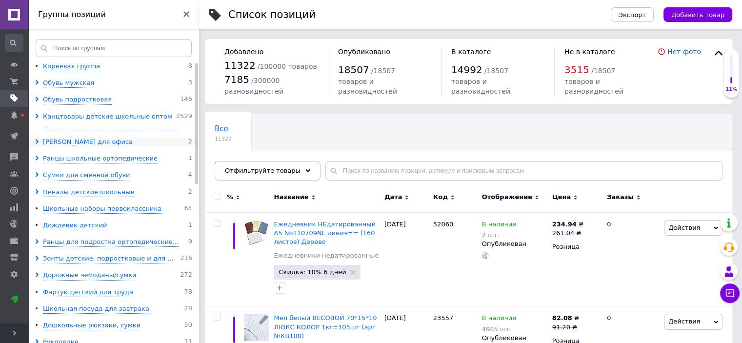
click at [70, 138] on div "[PERSON_NAME] для офиса" at bounding box center [88, 142] width 90 height 9
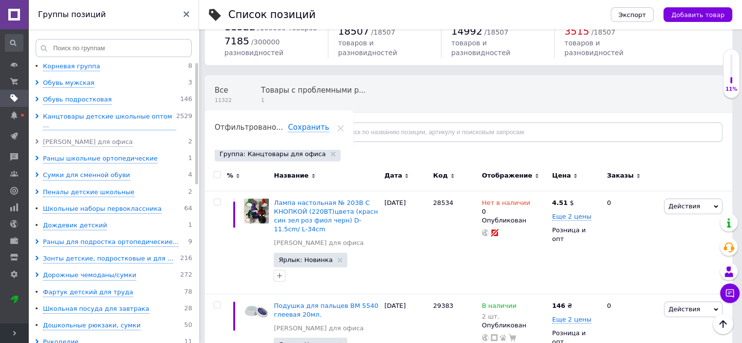
scroll to position [23, 0]
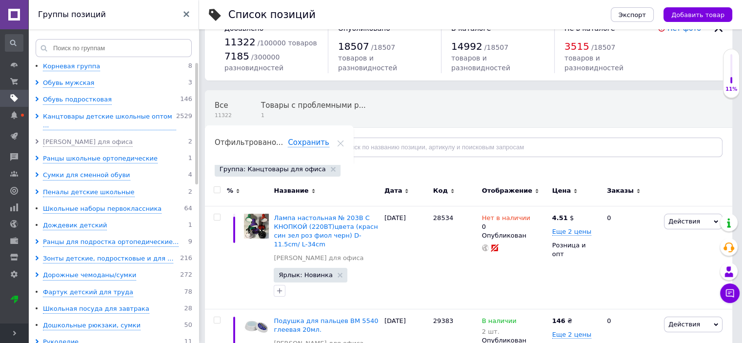
click at [9, 333] on span "Развернуть" at bounding box center [14, 334] width 28 height 20
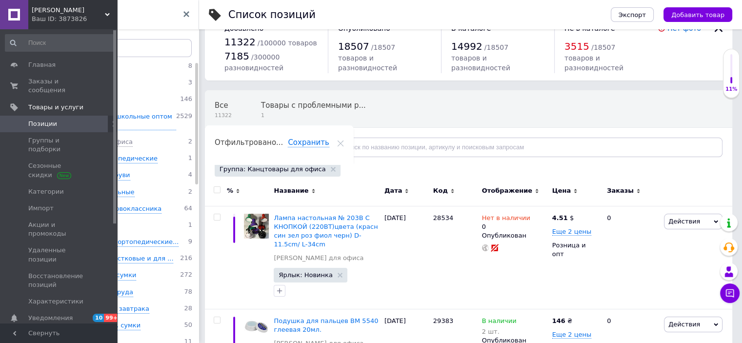
click at [75, 11] on span "[PERSON_NAME]" at bounding box center [68, 10] width 73 height 9
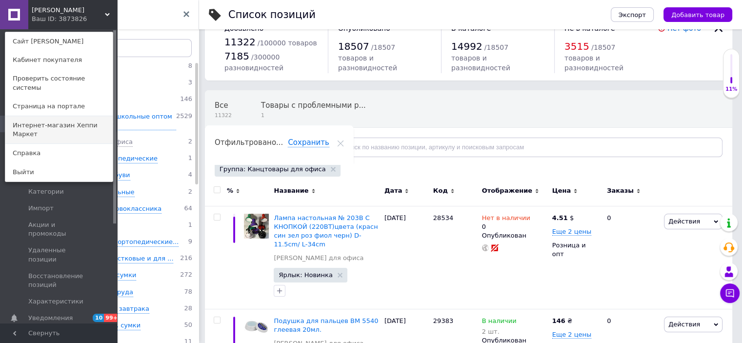
click at [49, 118] on link "Интернет-магазин Хеппи Маркет" at bounding box center [58, 129] width 107 height 27
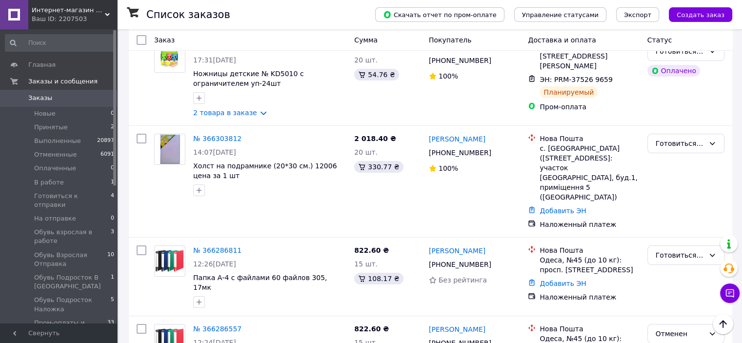
scroll to position [39, 0]
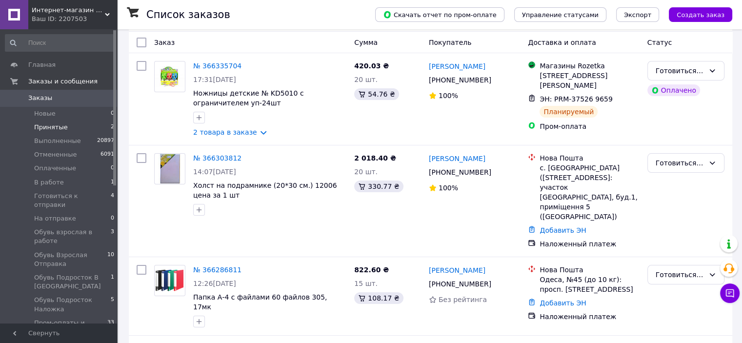
click at [43, 125] on span "Принятые" at bounding box center [51, 127] width 34 height 9
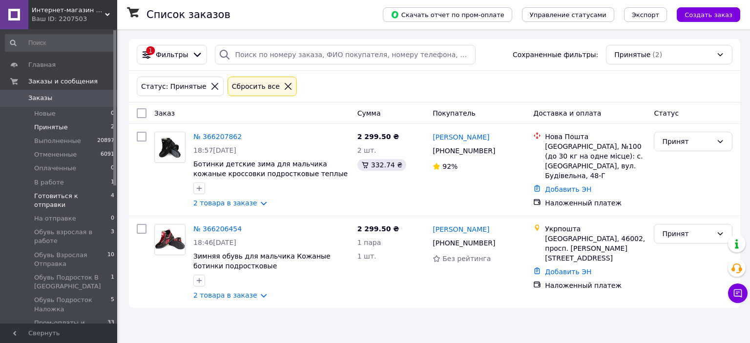
click at [83, 196] on span "Готовиться к отправки" at bounding box center [72, 201] width 77 height 18
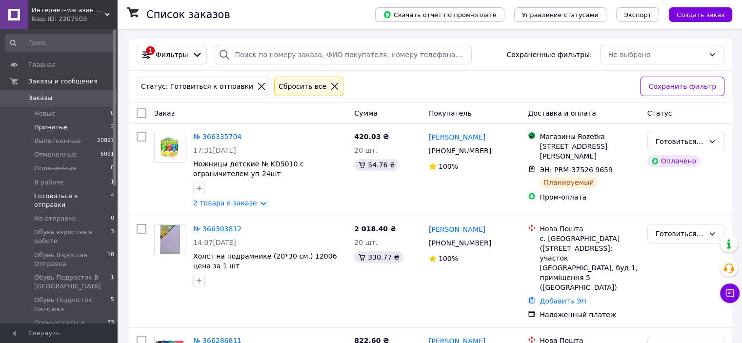
click at [80, 128] on li "Принятые 2" at bounding box center [60, 128] width 120 height 14
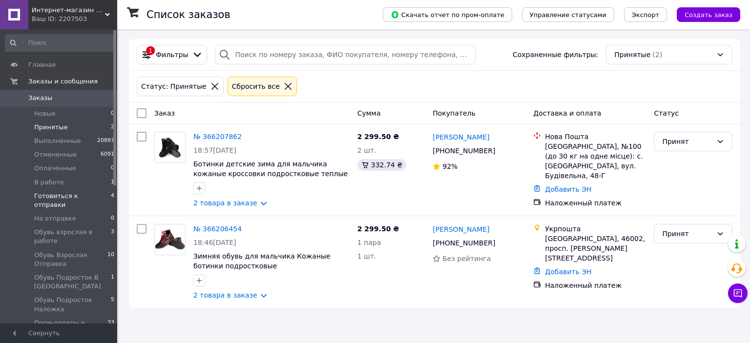
click at [76, 197] on span "Готовиться к отправки" at bounding box center [72, 201] width 77 height 18
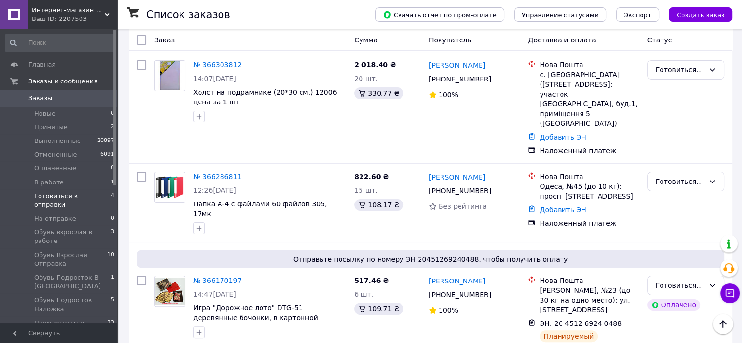
scroll to position [180, 0]
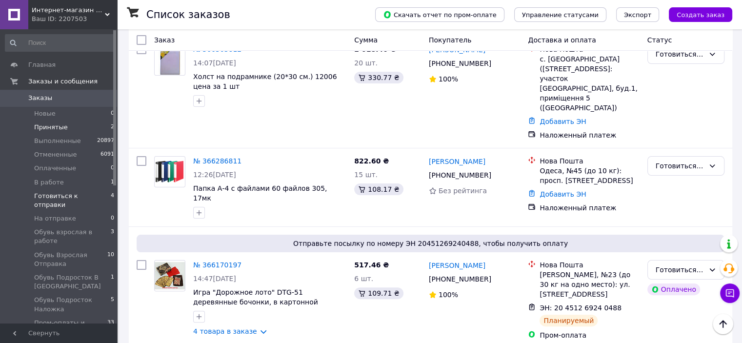
click at [53, 126] on span "Принятые" at bounding box center [51, 127] width 34 height 9
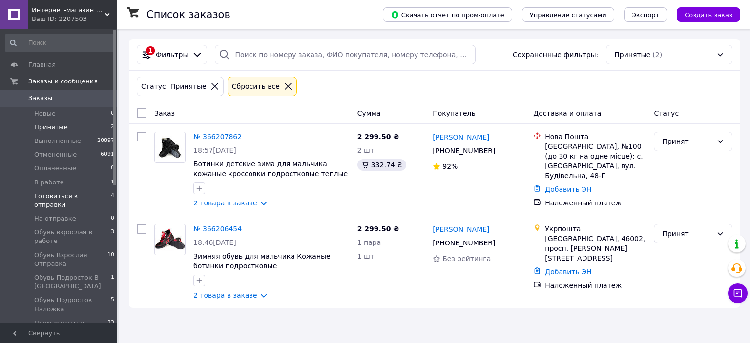
click at [66, 193] on span "Готовиться к отправки" at bounding box center [72, 201] width 77 height 18
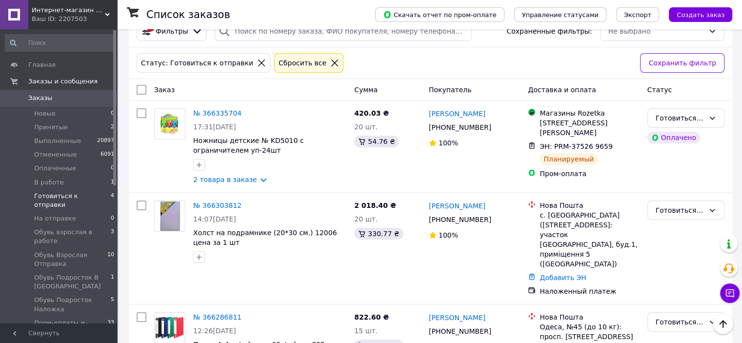
scroll to position [18, 0]
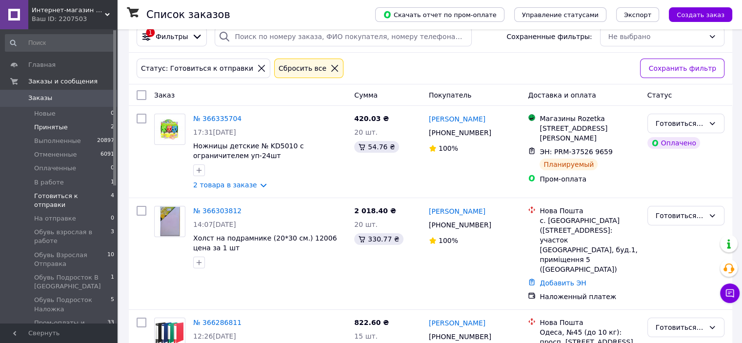
click at [49, 126] on span "Принятые" at bounding box center [51, 127] width 34 height 9
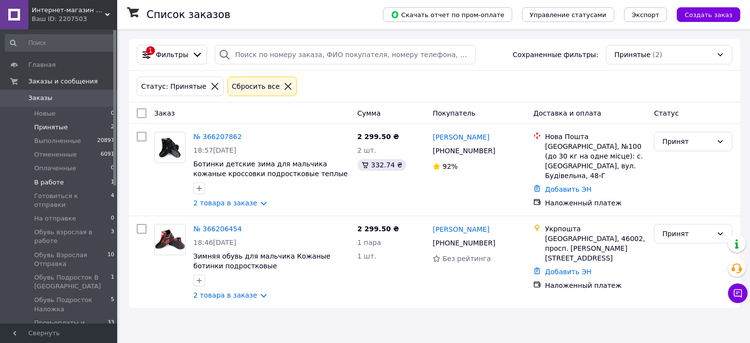
click at [59, 181] on span "В работе" at bounding box center [49, 182] width 30 height 9
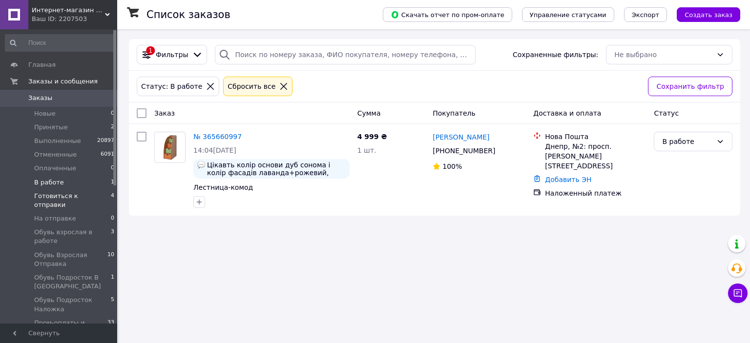
click at [66, 197] on span "Готовиться к отправки" at bounding box center [72, 201] width 77 height 18
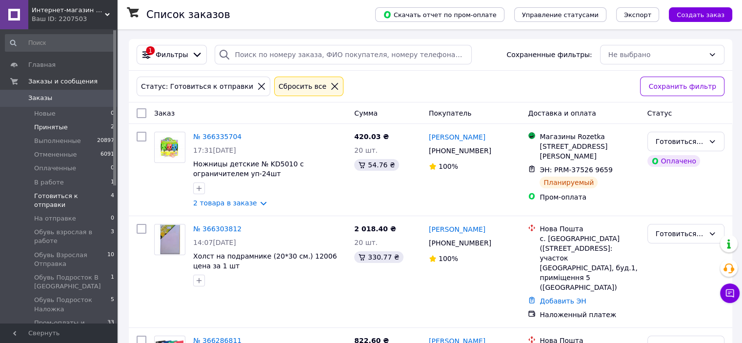
click at [56, 128] on span "Принятые" at bounding box center [51, 127] width 34 height 9
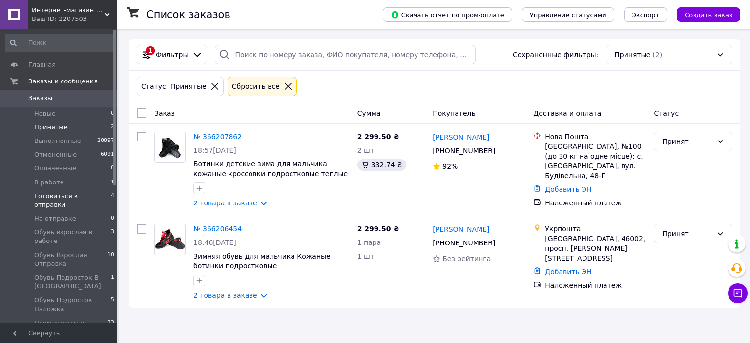
click at [88, 196] on span "Готовиться к отправки" at bounding box center [72, 201] width 77 height 18
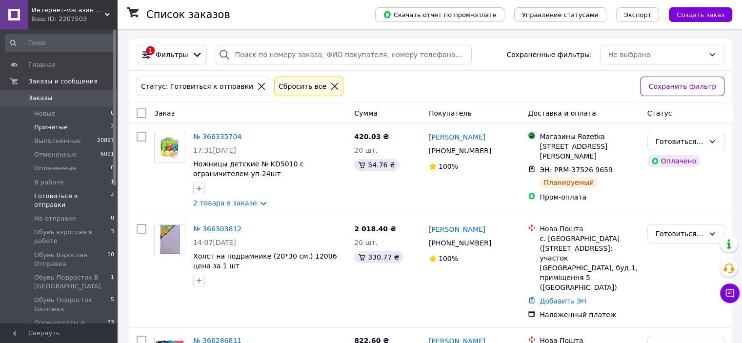
click at [58, 121] on li "Принятые 2" at bounding box center [60, 128] width 120 height 14
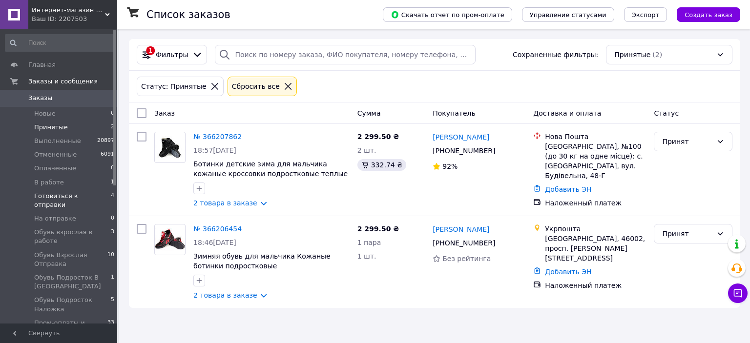
click at [62, 199] on span "Готовиться к отправки" at bounding box center [72, 201] width 77 height 18
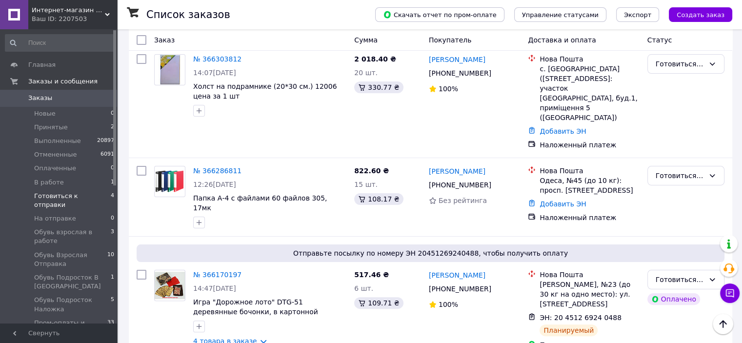
scroll to position [180, 0]
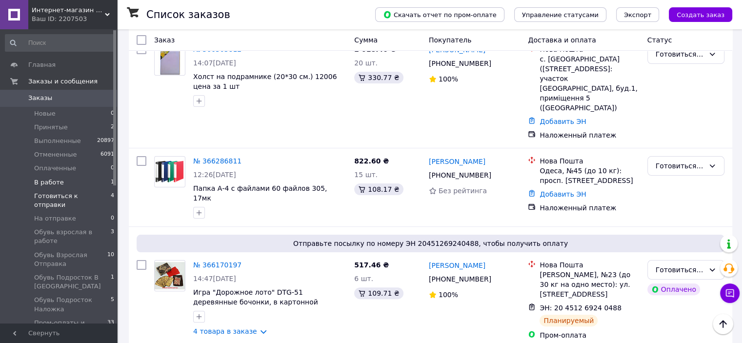
click at [66, 179] on li "В работе 1" at bounding box center [60, 183] width 120 height 14
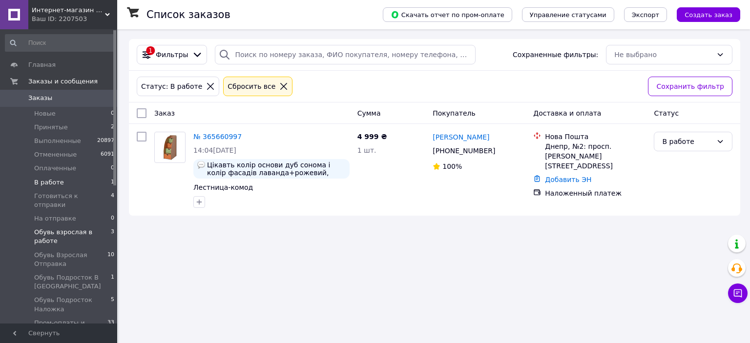
click at [70, 228] on span "Обувь взрослая в работе" at bounding box center [72, 237] width 77 height 18
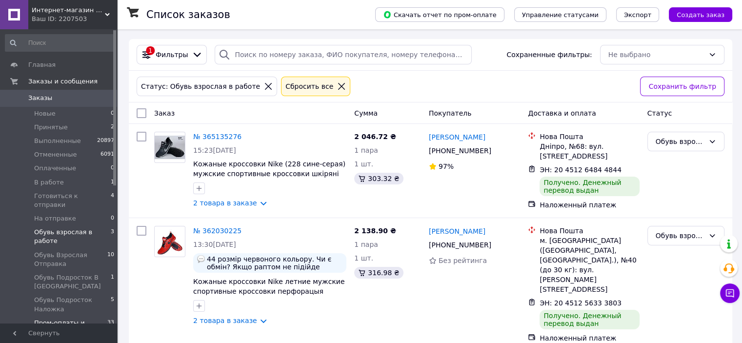
click at [72, 319] on span "Пром-оплаты и наложки" at bounding box center [70, 328] width 73 height 18
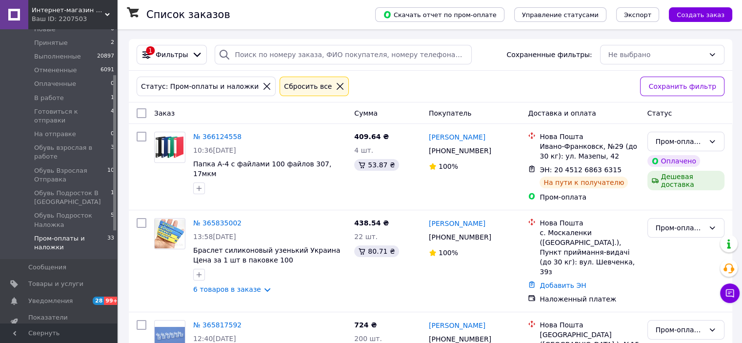
drag, startPoint x: 114, startPoint y: 158, endPoint x: 116, endPoint y: 202, distance: 44.5
click at [116, 202] on div at bounding box center [114, 152] width 3 height 155
click at [65, 297] on span "Уведомления" at bounding box center [50, 301] width 44 height 9
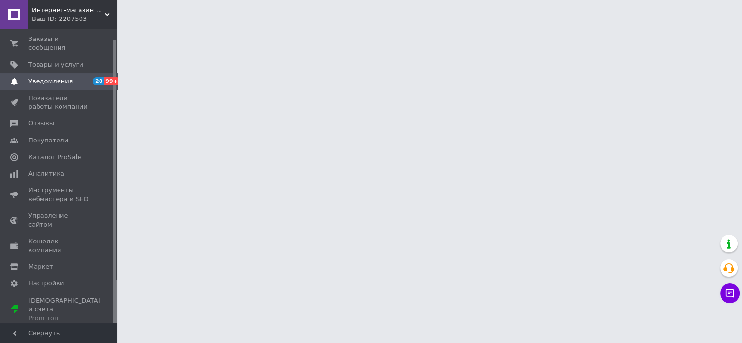
scroll to position [10, 0]
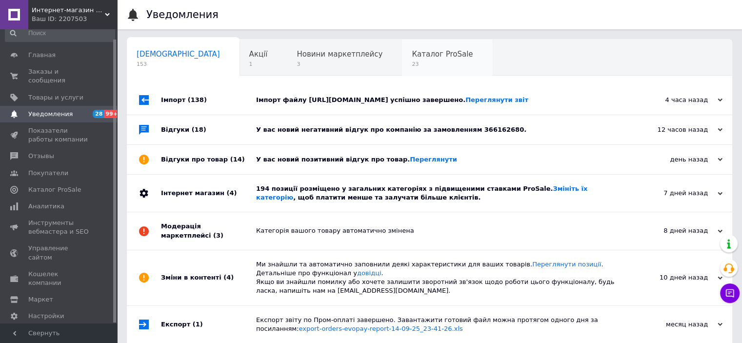
click at [412, 55] on span "Каталог ProSale" at bounding box center [442, 54] width 61 height 9
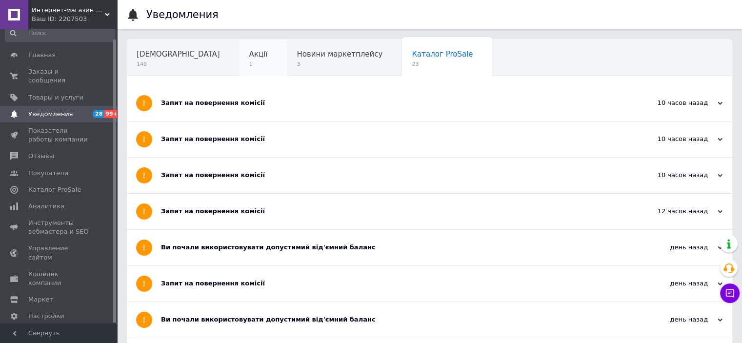
click at [240, 66] on div "Акції 1" at bounding box center [264, 58] width 48 height 37
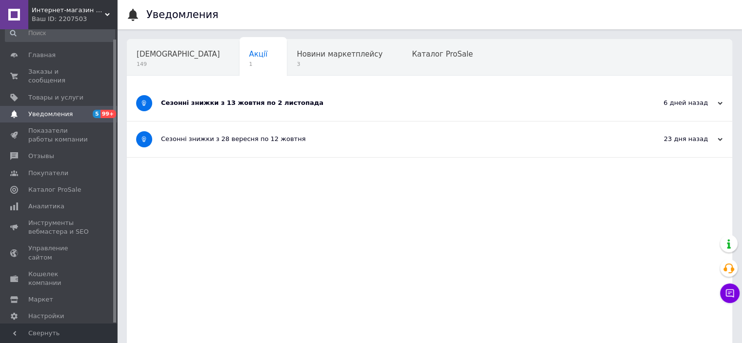
click at [334, 104] on div "Сезонні знижки з 13 жовтня по 2 листопада" at bounding box center [393, 103] width 464 height 9
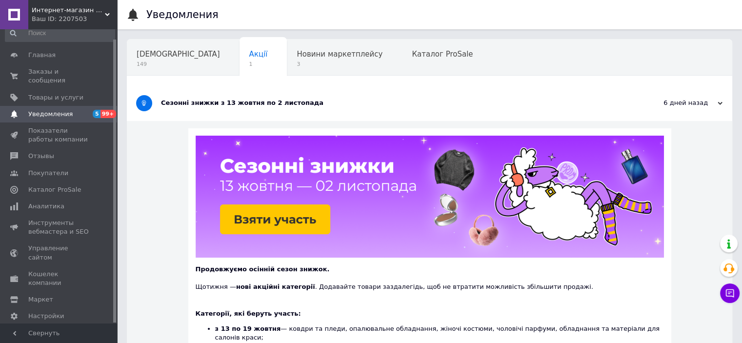
click at [334, 104] on div "Сезонні знижки з 13 жовтня по 2 листопада" at bounding box center [393, 103] width 464 height 9
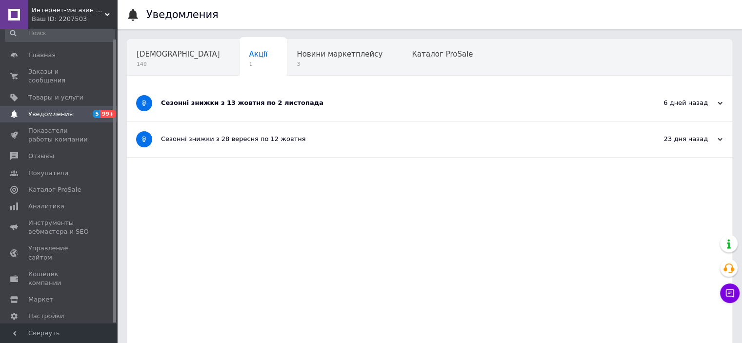
click at [334, 104] on div "Сезонні знижки з 13 жовтня по 2 листопада" at bounding box center [393, 103] width 464 height 9
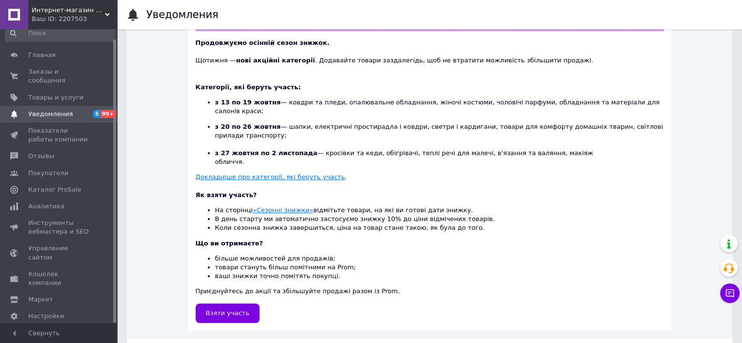
scroll to position [230, 0]
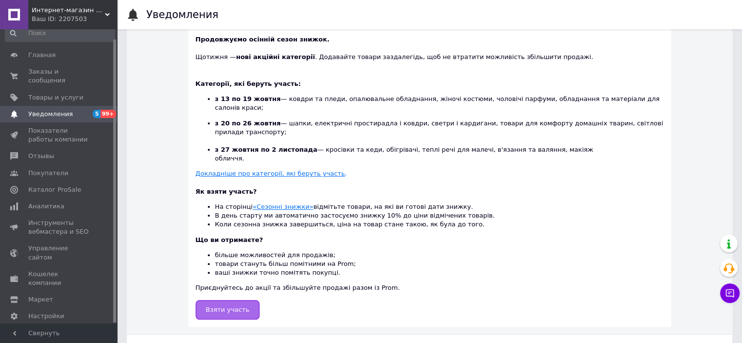
click at [242, 300] on link "Взяти участь" at bounding box center [228, 310] width 64 height 20
click at [49, 128] on span "Показатели работы компании" at bounding box center [59, 135] width 62 height 18
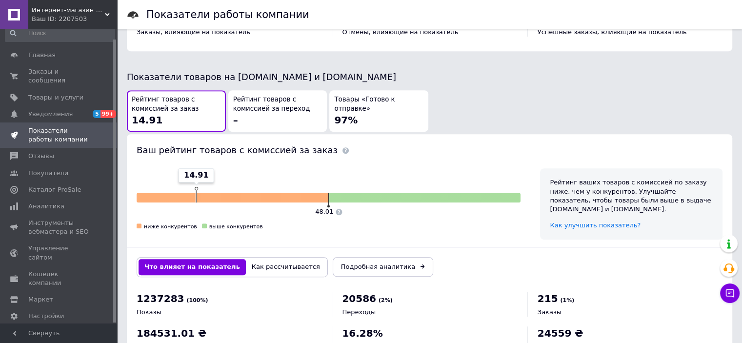
scroll to position [521, 0]
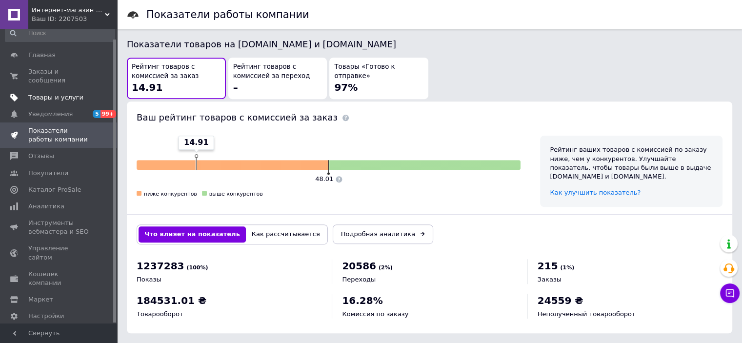
click at [45, 93] on span "Товары и услуги" at bounding box center [55, 97] width 55 height 9
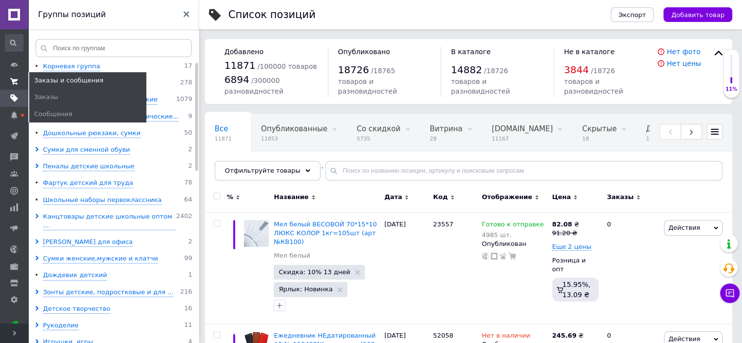
click at [12, 80] on use at bounding box center [14, 81] width 8 height 6
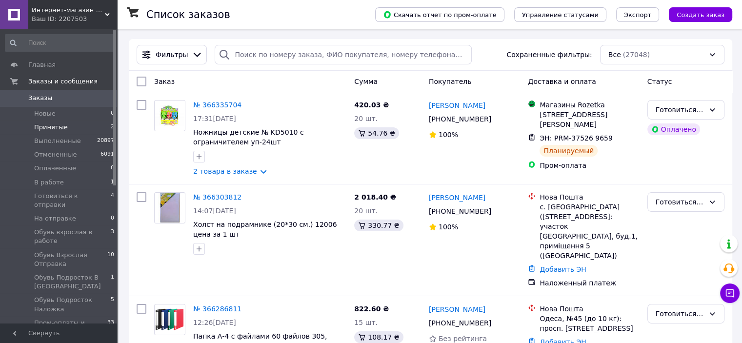
click at [52, 127] on span "Принятые" at bounding box center [51, 127] width 34 height 9
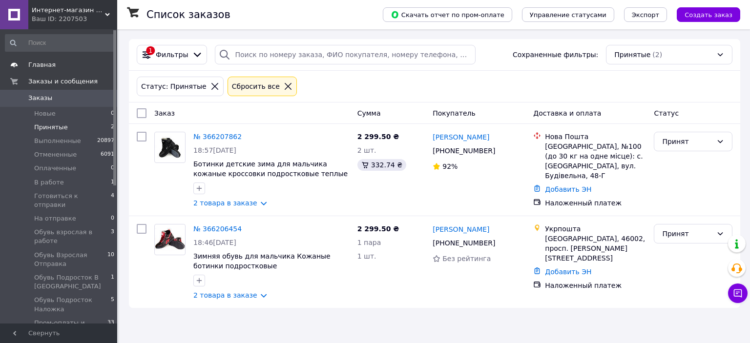
click at [28, 62] on span "Главная" at bounding box center [41, 65] width 27 height 9
